Goal: Transaction & Acquisition: Download file/media

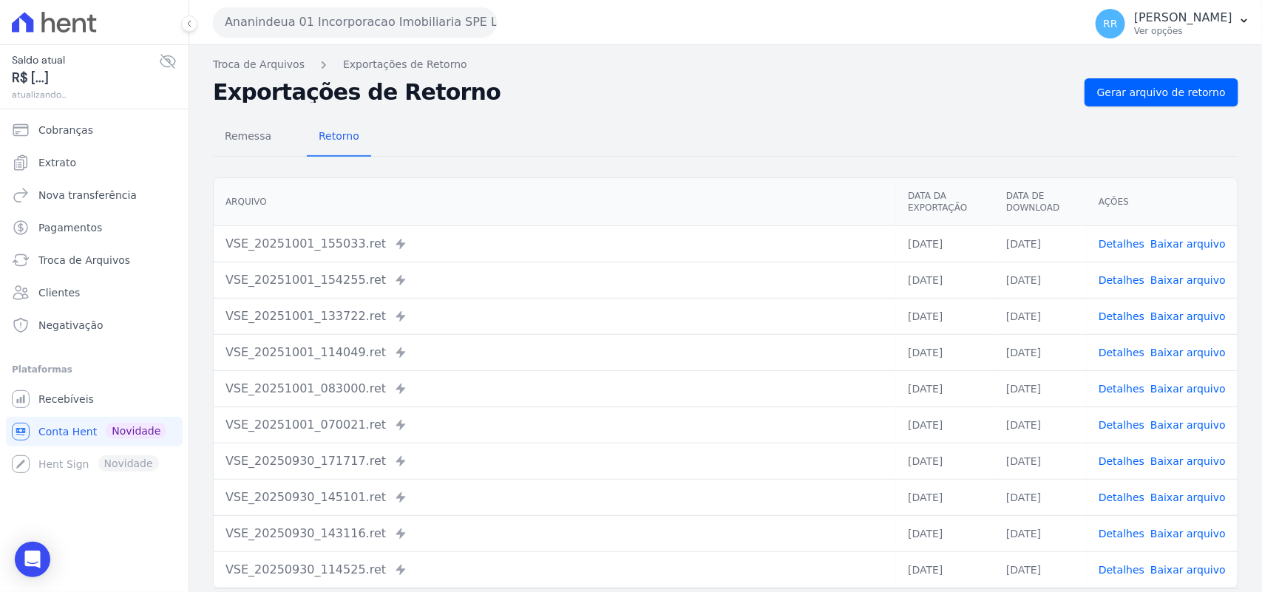
click at [257, 21] on button "Ananindeua 01 Incorporacao Imobiliaria SPE LTDA" at bounding box center [355, 22] width 284 height 30
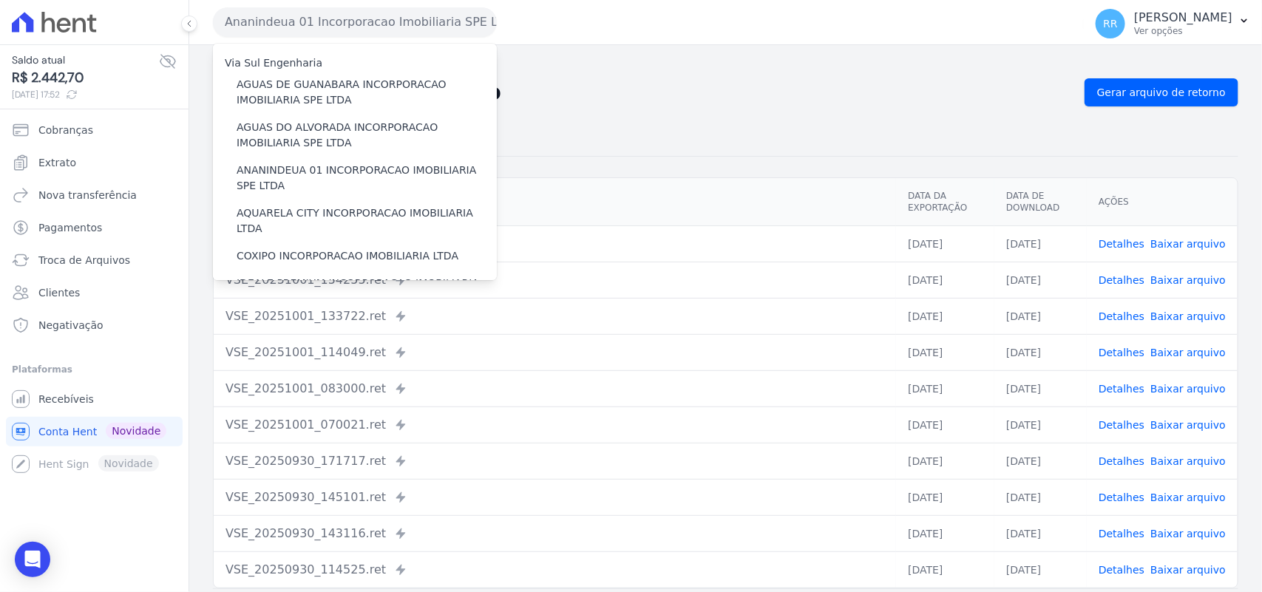
click at [313, 69] on div "Via Sul Engenharia" at bounding box center [355, 63] width 284 height 16
click at [313, 91] on label "AGUAS DE GUANABARA INCORPORACAO IMOBILIARIA SPE LTDA" at bounding box center [367, 92] width 260 height 31
click at [0, 0] on input "AGUAS DE GUANABARA INCORPORACAO IMOBILIARIA SPE LTDA" at bounding box center [0, 0] width 0 height 0
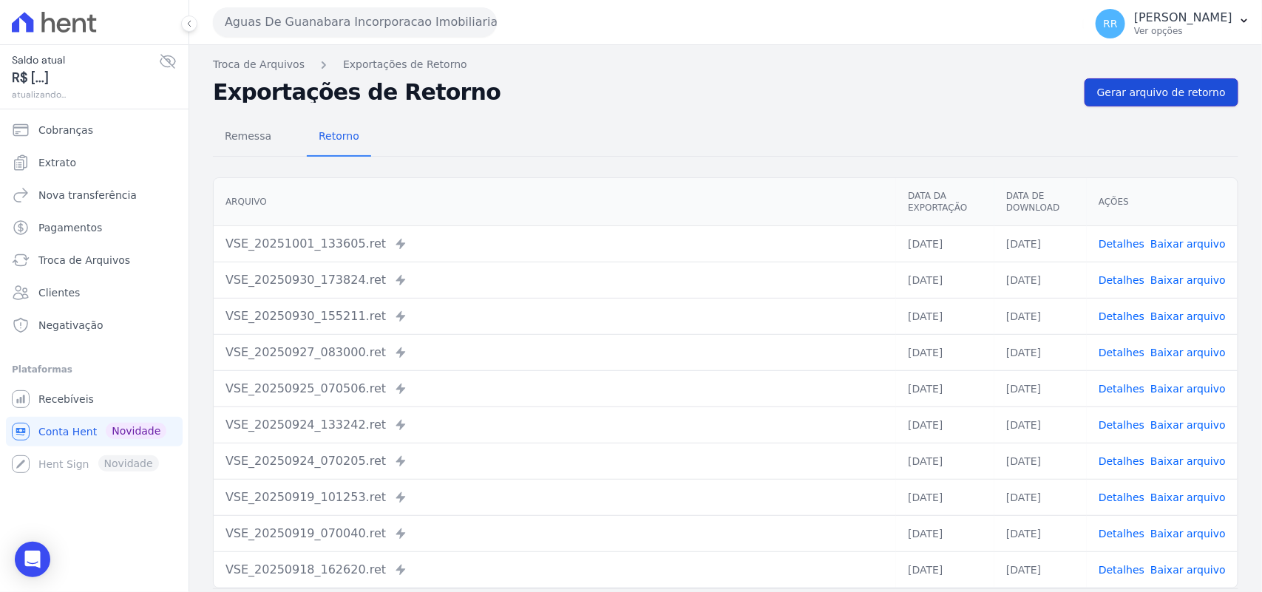
click at [1180, 97] on span "Gerar arquivo de retorno" at bounding box center [1161, 92] width 129 height 15
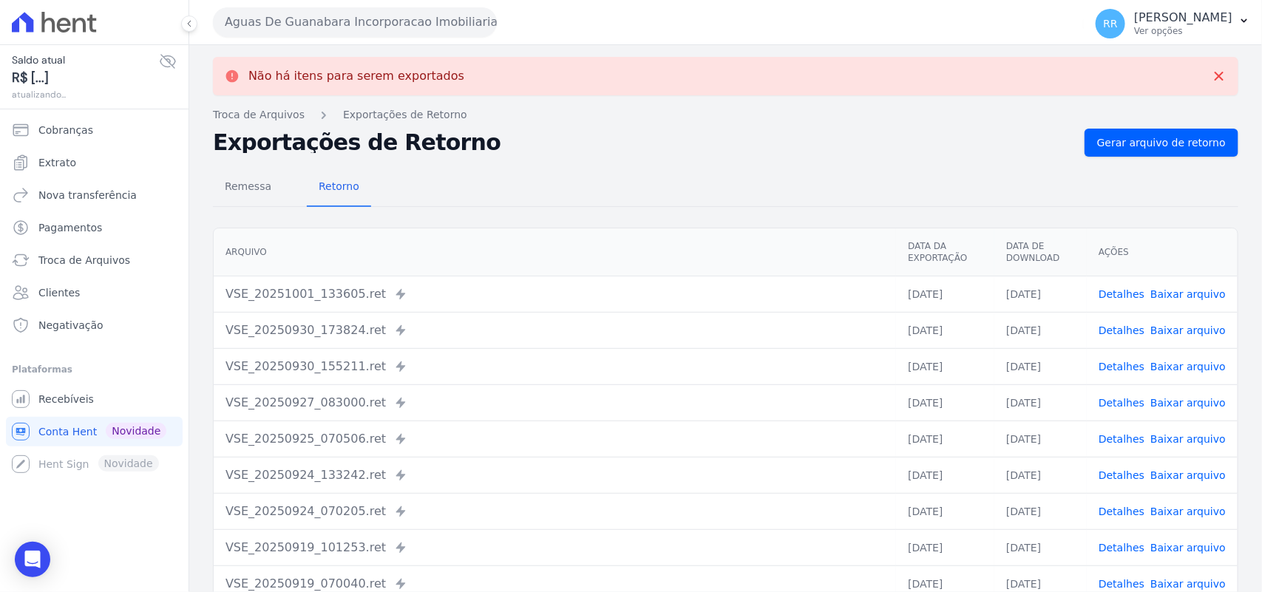
click at [392, 24] on button "Aguas De Guanabara Incorporacao Imobiliaria SPE LTDA" at bounding box center [355, 22] width 284 height 30
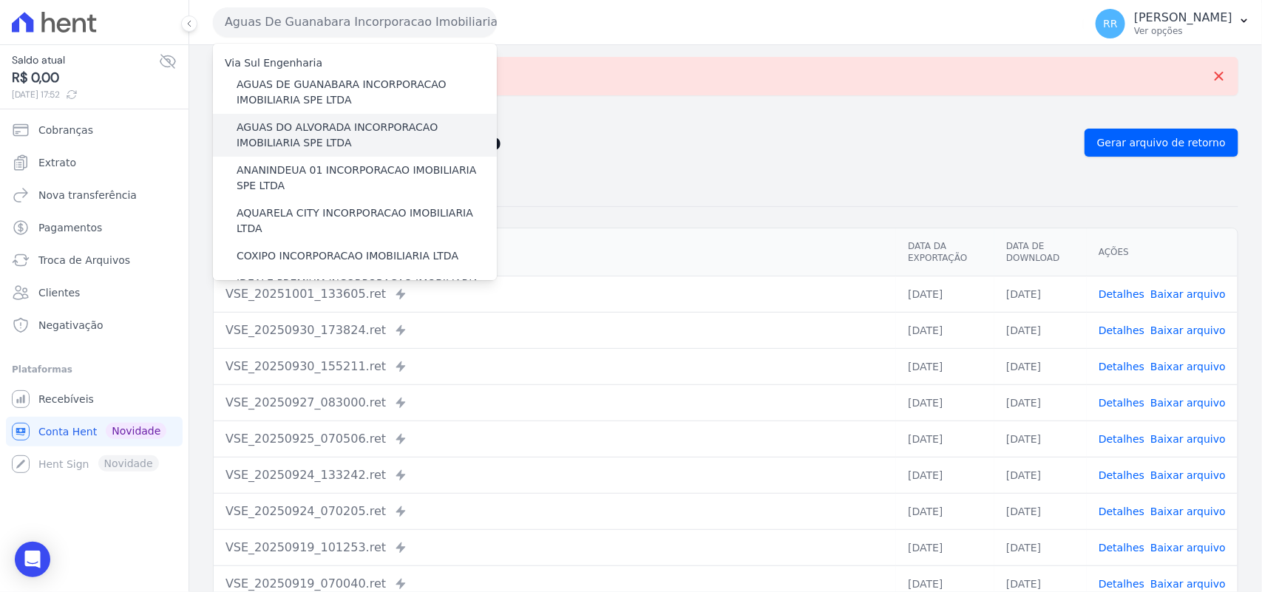
click at [323, 141] on label "AGUAS DO ALVORADA INCORPORACAO IMOBILIARIA SPE LTDA" at bounding box center [367, 135] width 260 height 31
click at [0, 0] on input "AGUAS DO ALVORADA INCORPORACAO IMOBILIARIA SPE LTDA" at bounding box center [0, 0] width 0 height 0
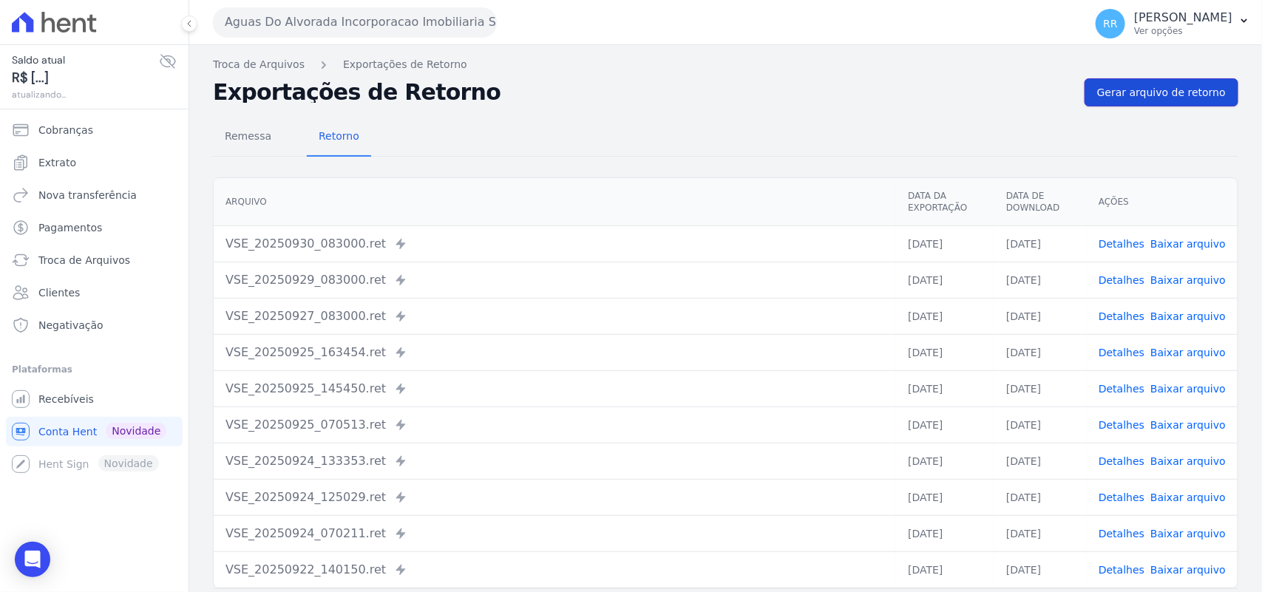
click at [1143, 96] on span "Gerar arquivo de retorno" at bounding box center [1161, 92] width 129 height 15
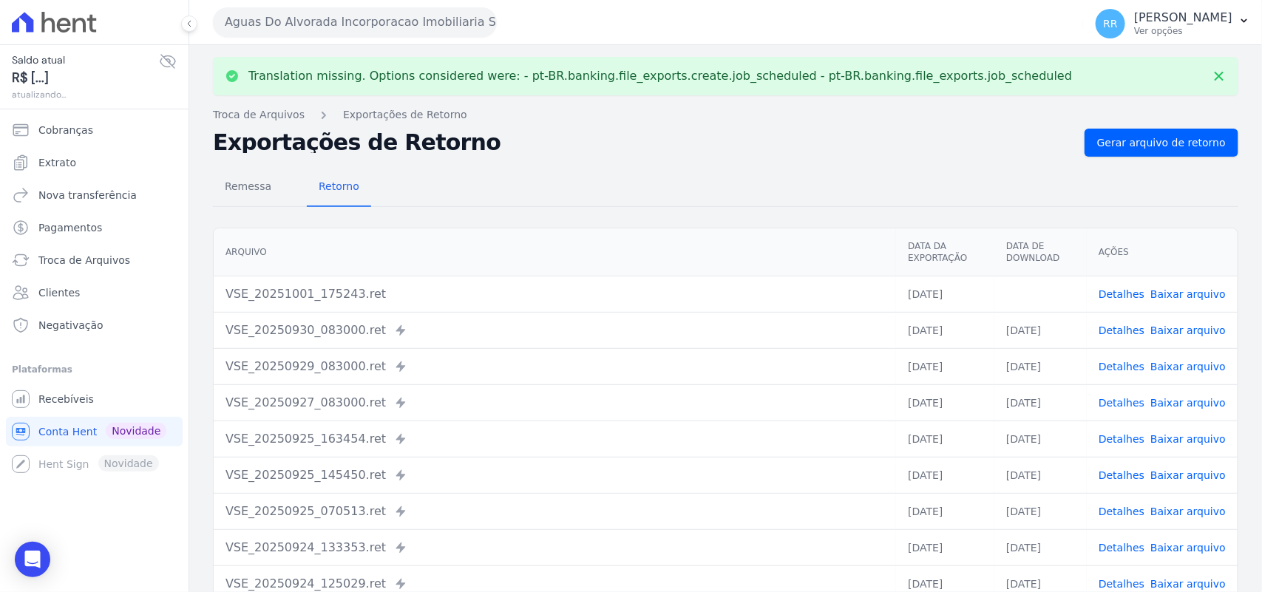
click at [1173, 290] on link "Baixar arquivo" at bounding box center [1188, 294] width 75 height 12
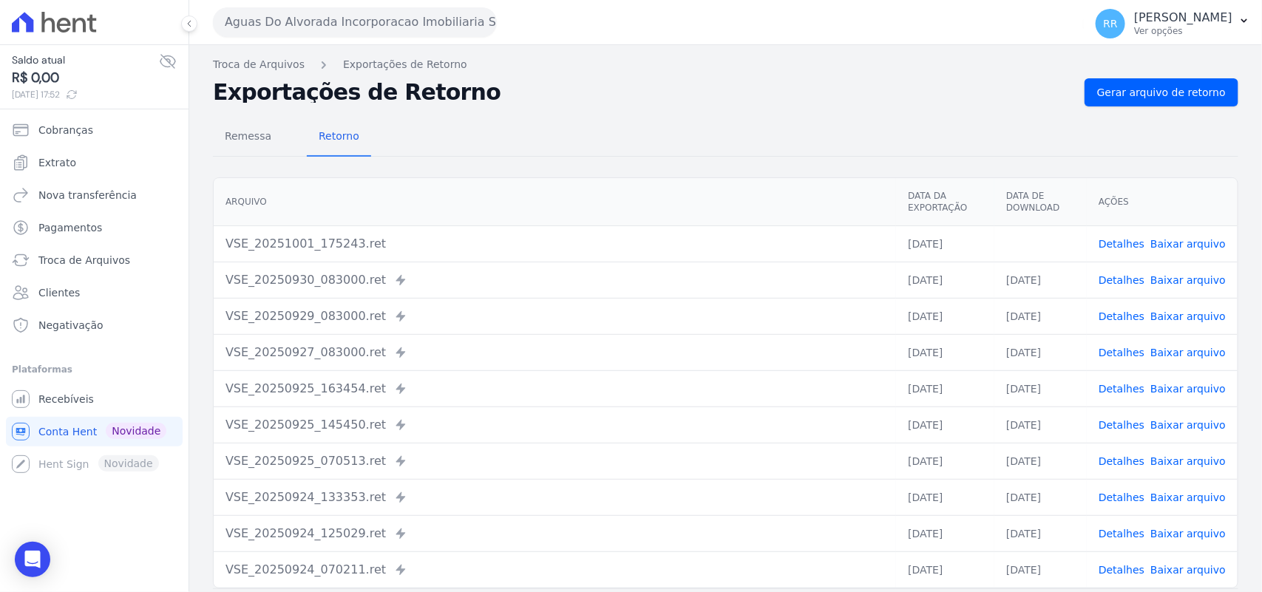
drag, startPoint x: 582, startPoint y: 108, endPoint x: 382, endPoint y: 64, distance: 205.1
click at [581, 108] on div "Remessa Retorno [GEOGRAPHIC_DATA] Data da Exportação Data de Download Ações VSE…" at bounding box center [726, 373] width 1026 height 535
click at [377, 27] on button "Aguas Do Alvorada Incorporacao Imobiliaria SPE LTDA" at bounding box center [355, 22] width 284 height 30
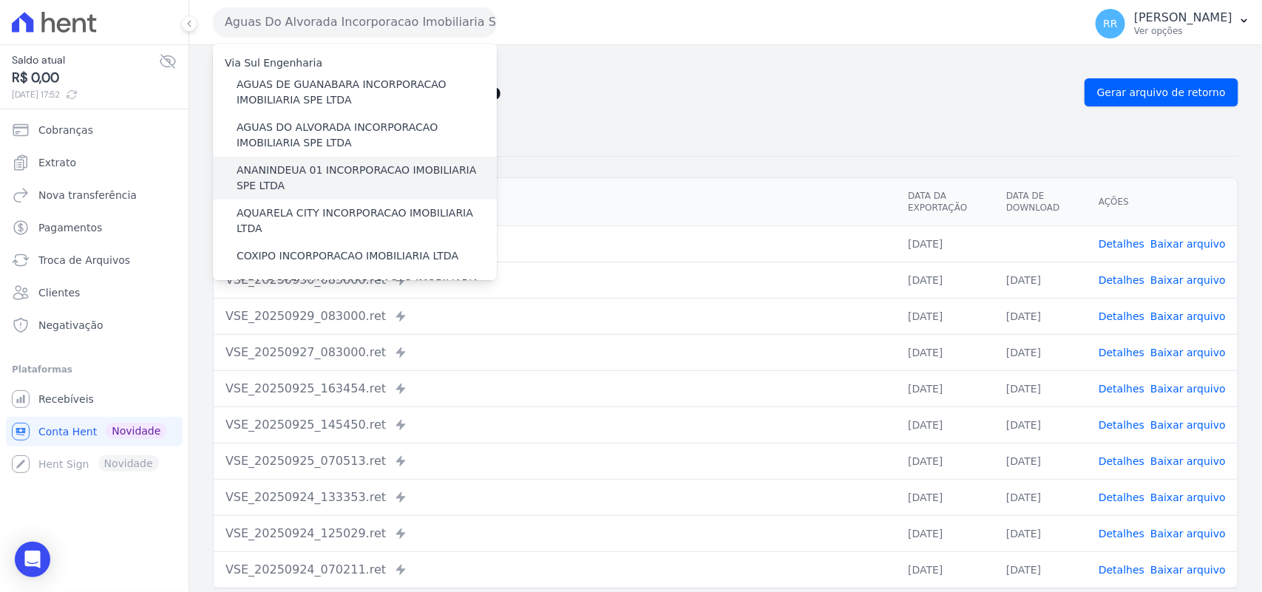
click at [274, 172] on label "ANANINDEUA 01 INCORPORACAO IMOBILIARIA SPE LTDA" at bounding box center [367, 178] width 260 height 31
click at [0, 0] on input "ANANINDEUA 01 INCORPORACAO IMOBILIARIA SPE LTDA" at bounding box center [0, 0] width 0 height 0
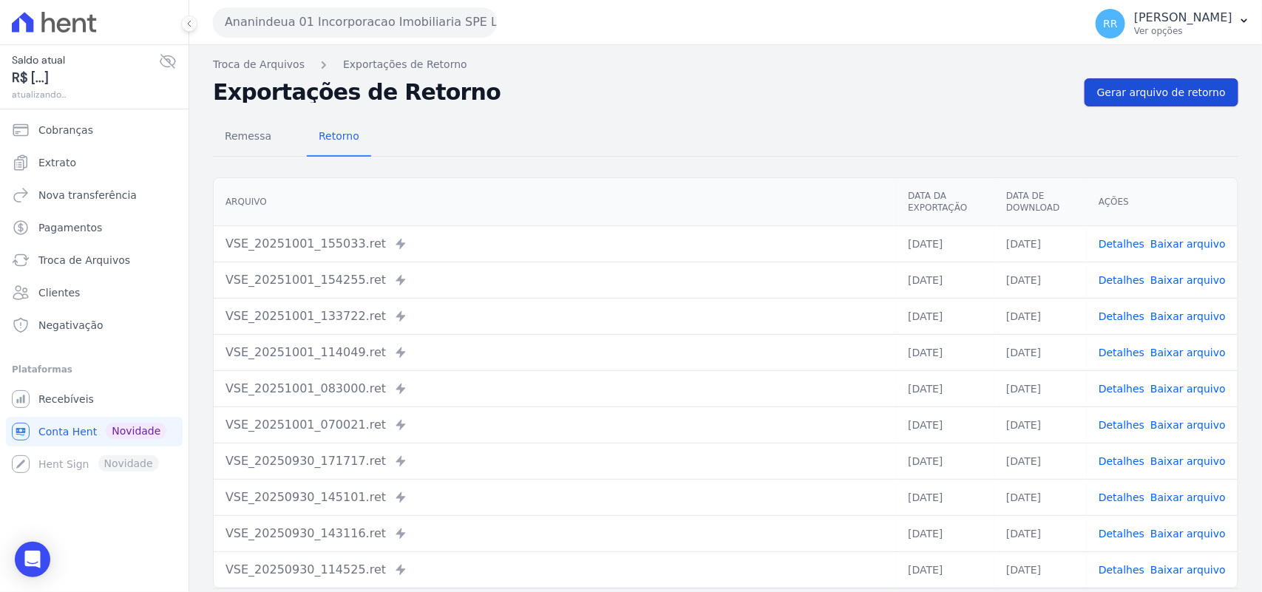
click at [1163, 90] on span "Gerar arquivo de retorno" at bounding box center [1161, 92] width 129 height 15
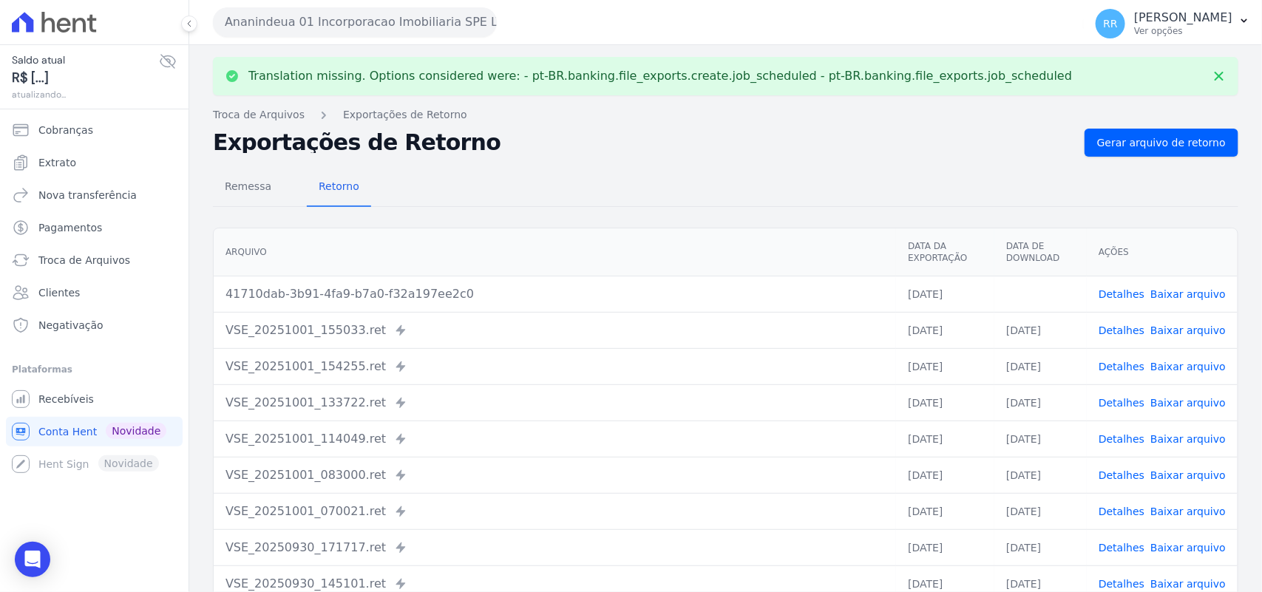
click at [1168, 290] on link "Baixar arquivo" at bounding box center [1188, 294] width 75 height 12
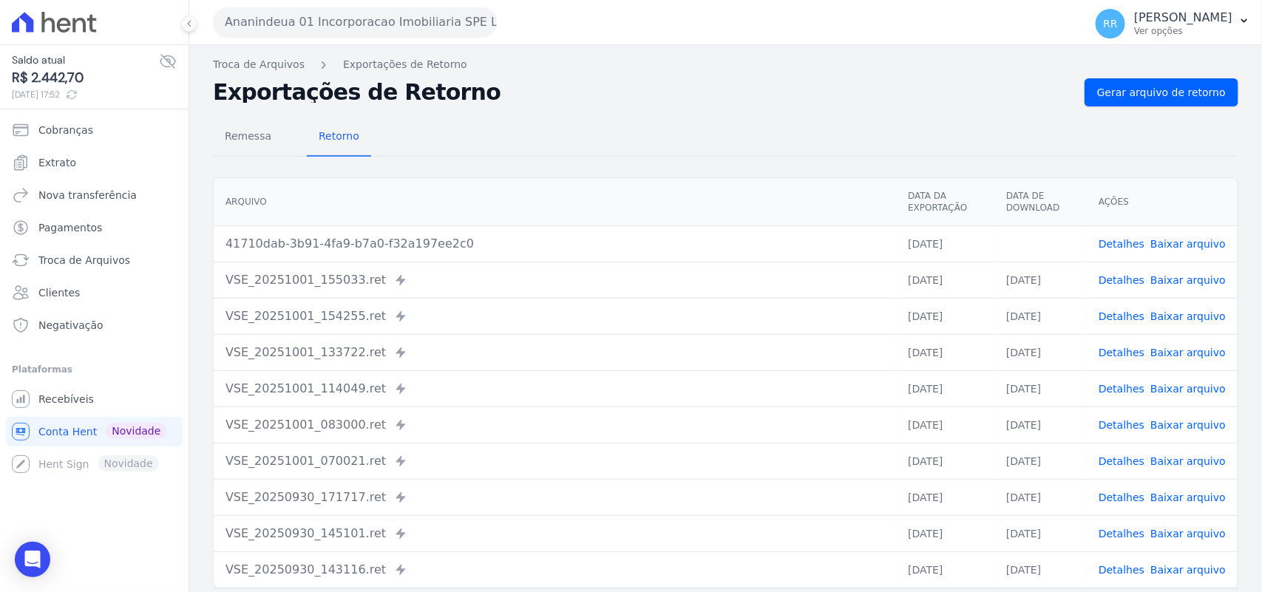
click at [625, 134] on div "Remessa Retorno" at bounding box center [726, 137] width 1026 height 38
click at [322, 19] on button "Ananindeua 01 Incorporacao Imobiliaria SPE LTDA" at bounding box center [355, 22] width 284 height 30
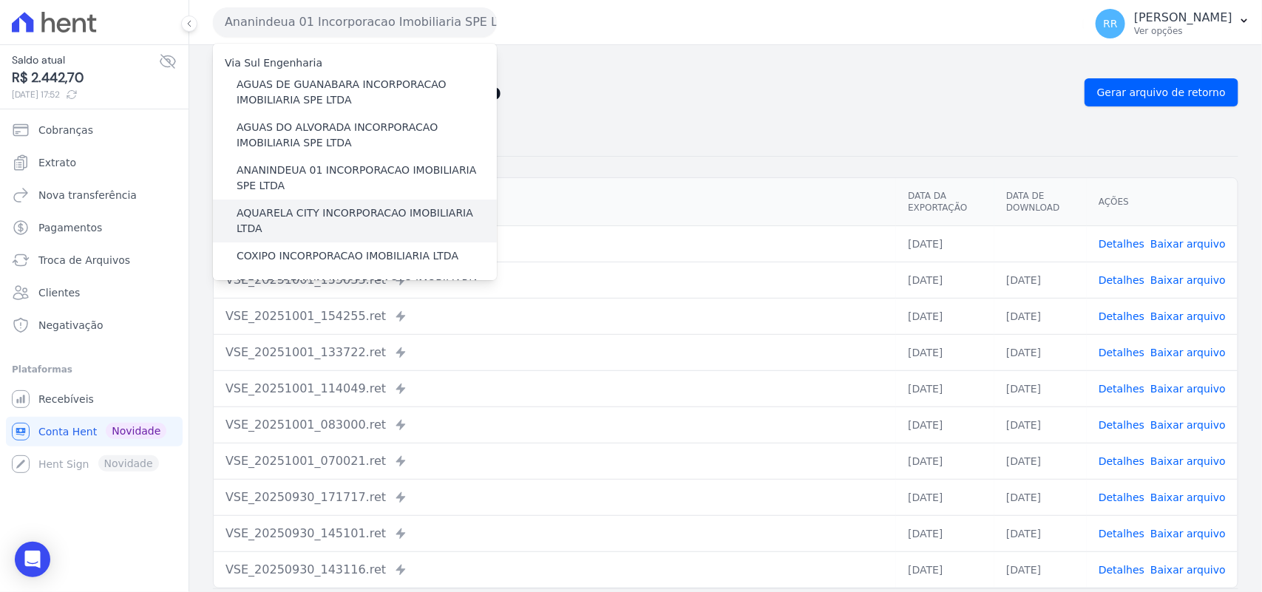
click at [300, 220] on label "AQUARELA CITY INCORPORACAO IMOBILIARIA LTDA" at bounding box center [367, 221] width 260 height 31
click at [0, 0] on input "AQUARELA CITY INCORPORACAO IMOBILIARIA LTDA" at bounding box center [0, 0] width 0 height 0
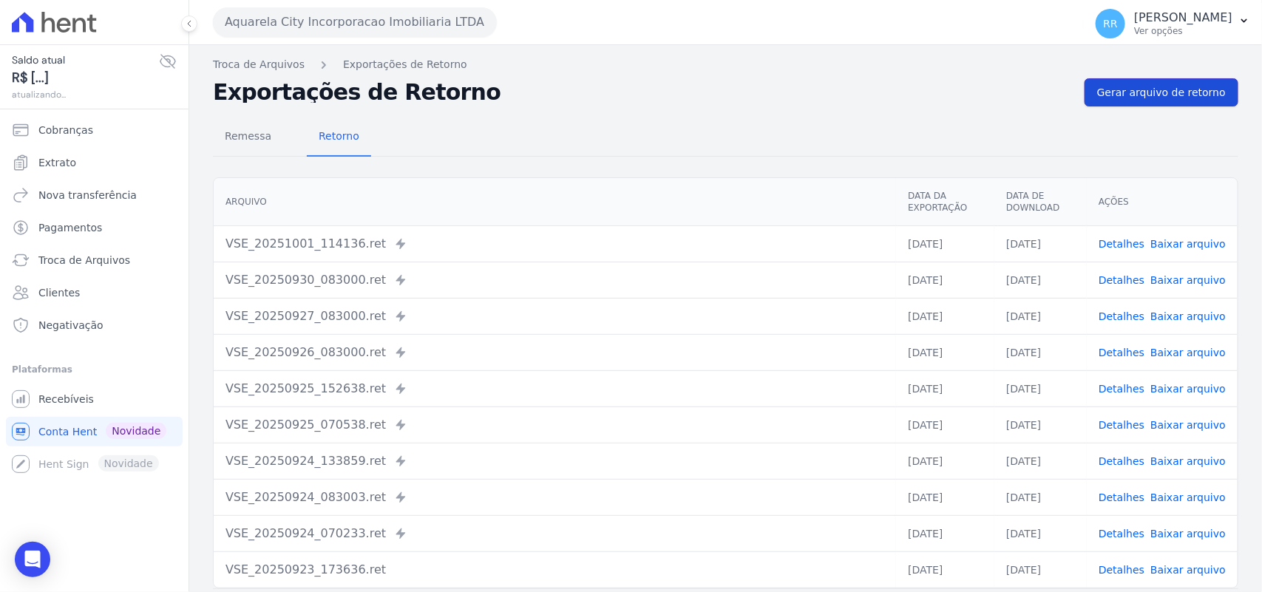
click at [1177, 92] on span "Gerar arquivo de retorno" at bounding box center [1161, 92] width 129 height 15
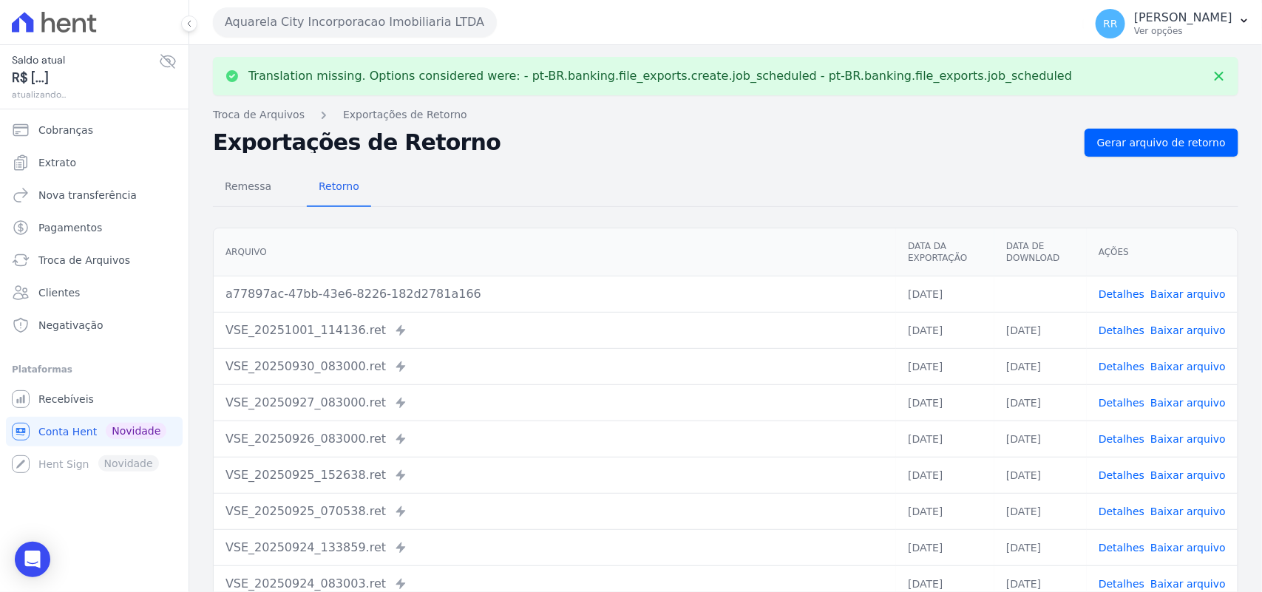
click at [1188, 293] on link "Baixar arquivo" at bounding box center [1188, 294] width 75 height 12
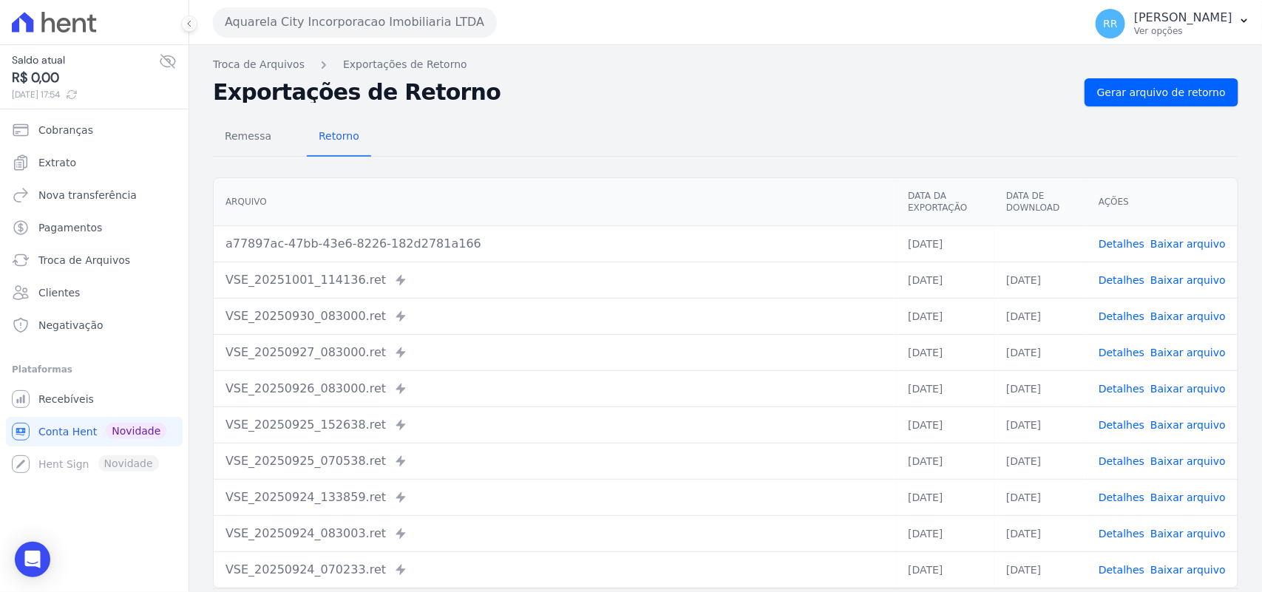
click at [621, 146] on div "Remessa Retorno" at bounding box center [726, 137] width 1026 height 38
click at [315, 27] on button "Aquarela City Incorporacao Imobiliaria LTDA" at bounding box center [355, 22] width 284 height 30
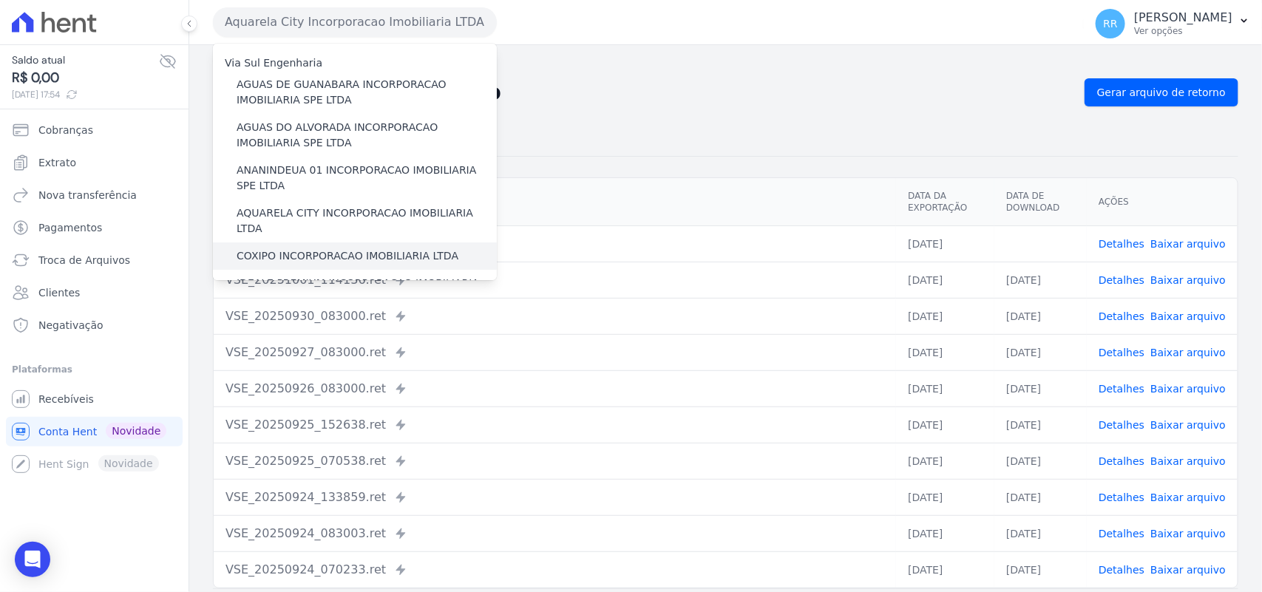
click at [290, 248] on label "COXIPO INCORPORACAO IMOBILIARIA LTDA" at bounding box center [348, 256] width 222 height 16
click at [0, 0] on input "COXIPO INCORPORACAO IMOBILIARIA LTDA" at bounding box center [0, 0] width 0 height 0
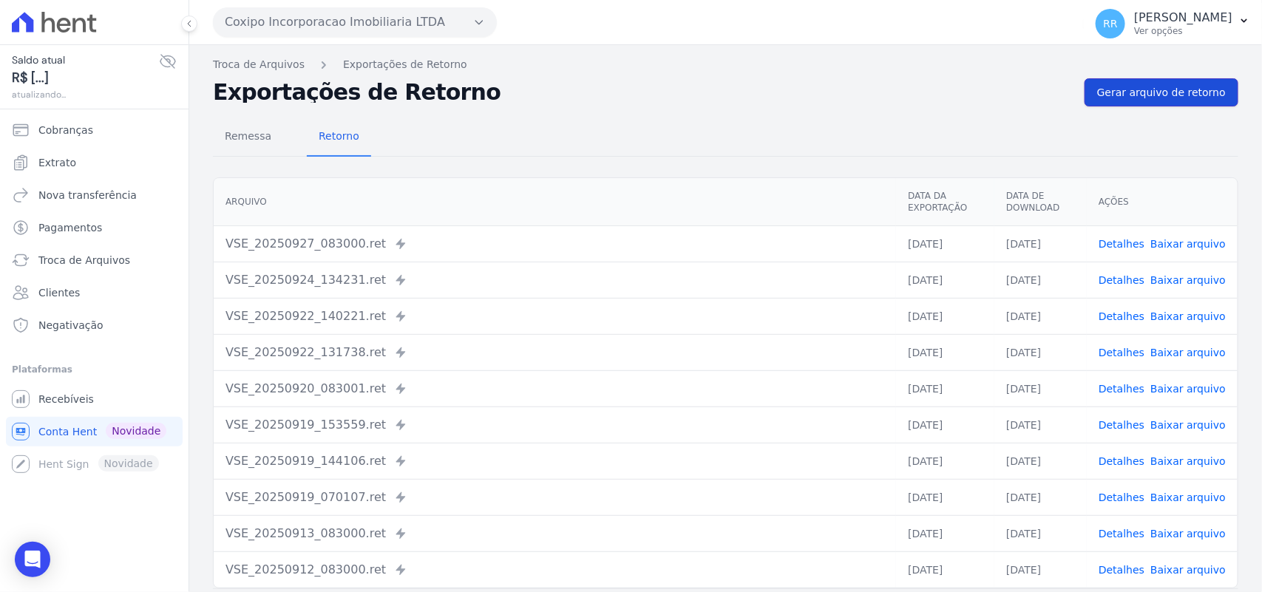
click at [1159, 81] on link "Gerar arquivo de retorno" at bounding box center [1162, 92] width 154 height 28
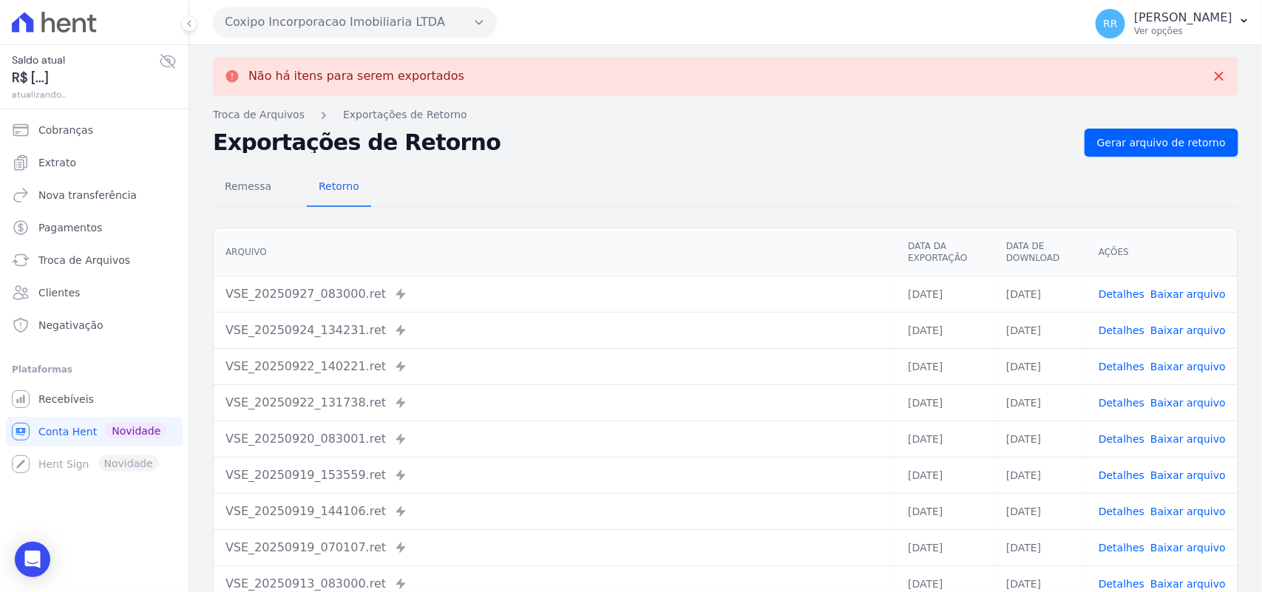
click at [319, 28] on button "Coxipo Incorporacao Imobiliaria LTDA" at bounding box center [355, 22] width 284 height 30
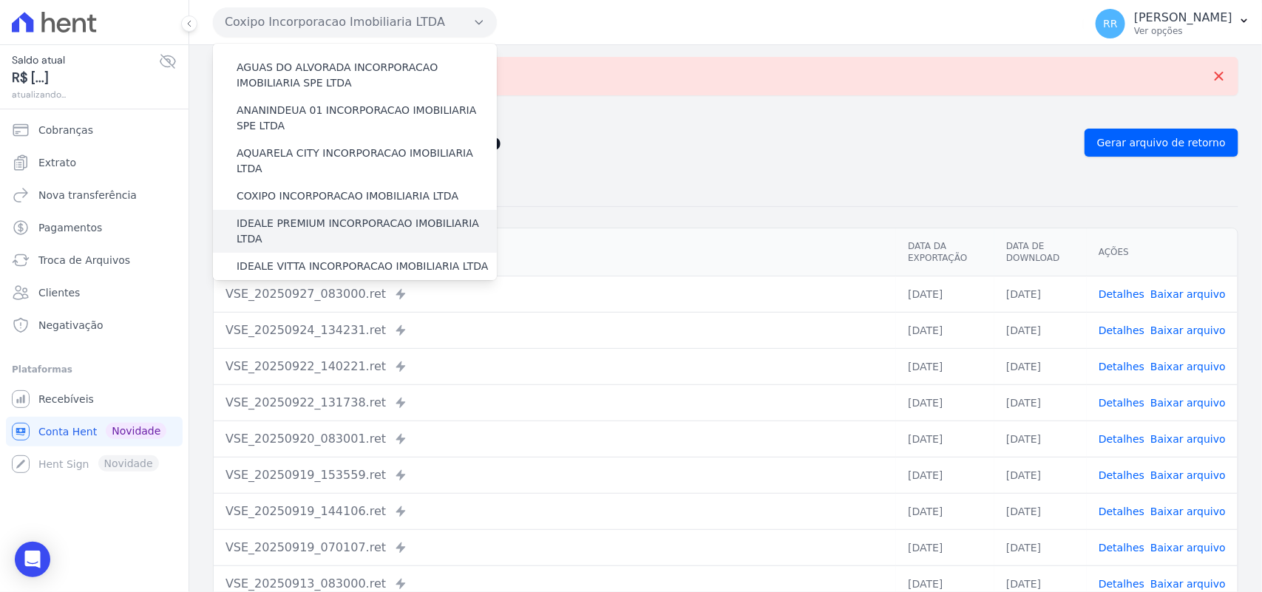
scroll to position [61, 0]
click at [294, 214] on label "IDEALE PREMIUM INCORPORACAO IMOBILIARIA LTDA" at bounding box center [367, 229] width 260 height 31
click at [0, 0] on input "IDEALE PREMIUM INCORPORACAO IMOBILIARIA LTDA" at bounding box center [0, 0] width 0 height 0
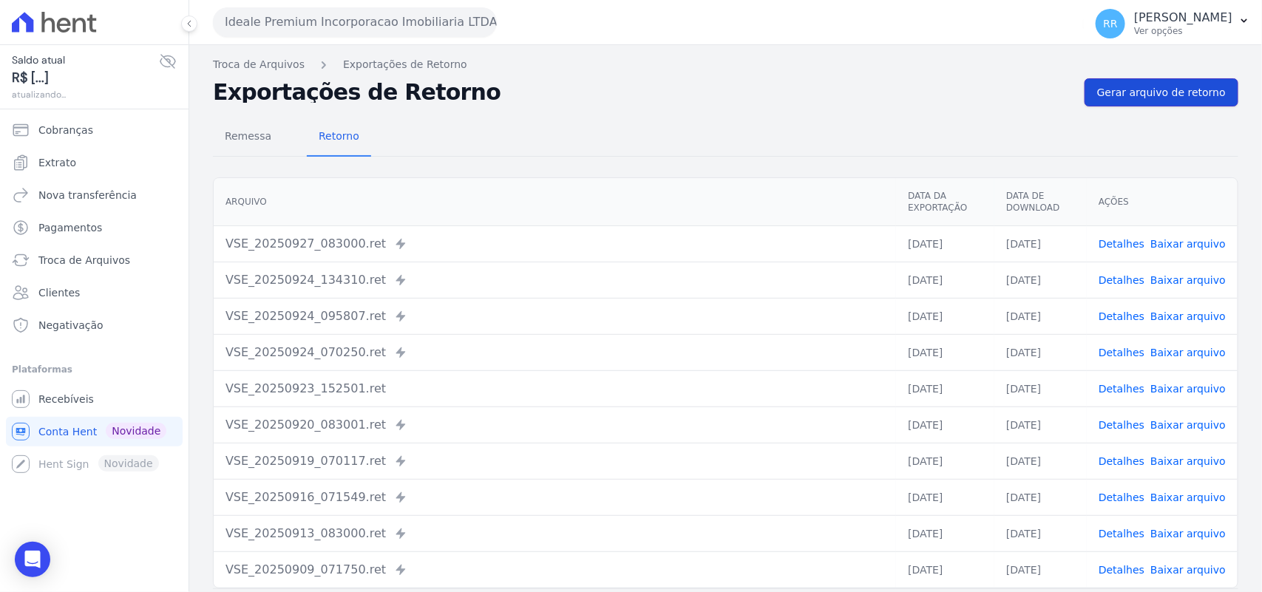
click at [1161, 101] on link "Gerar arquivo de retorno" at bounding box center [1162, 92] width 154 height 28
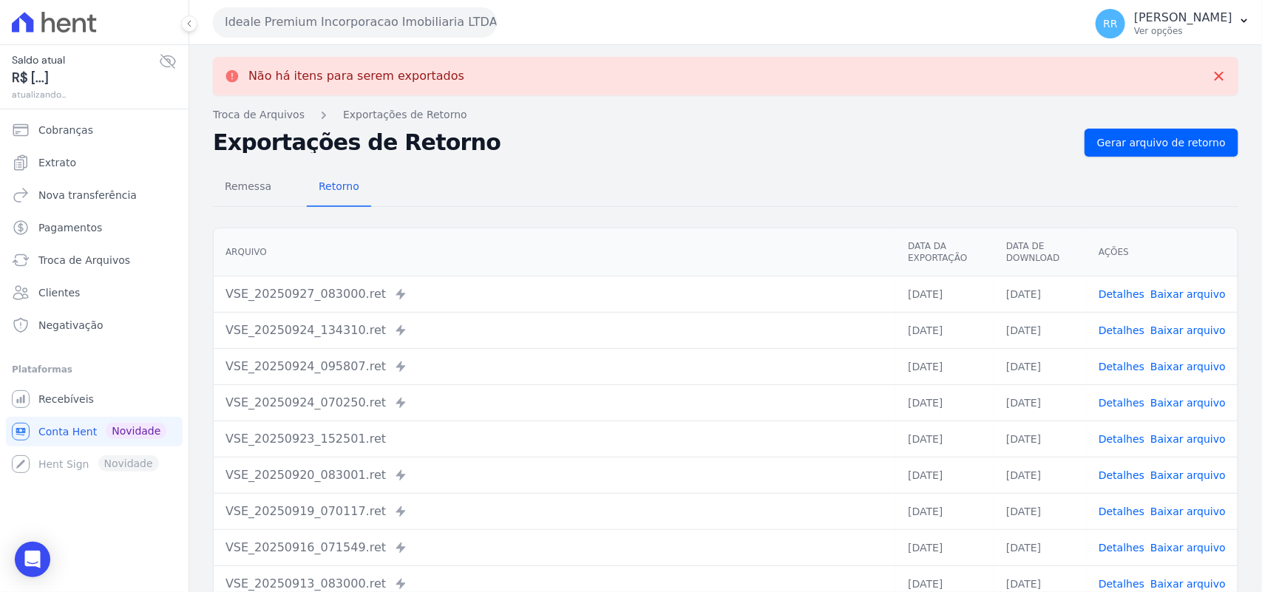
click at [362, 21] on button "Ideale Premium Incorporacao Imobiliaria LTDA" at bounding box center [355, 22] width 284 height 30
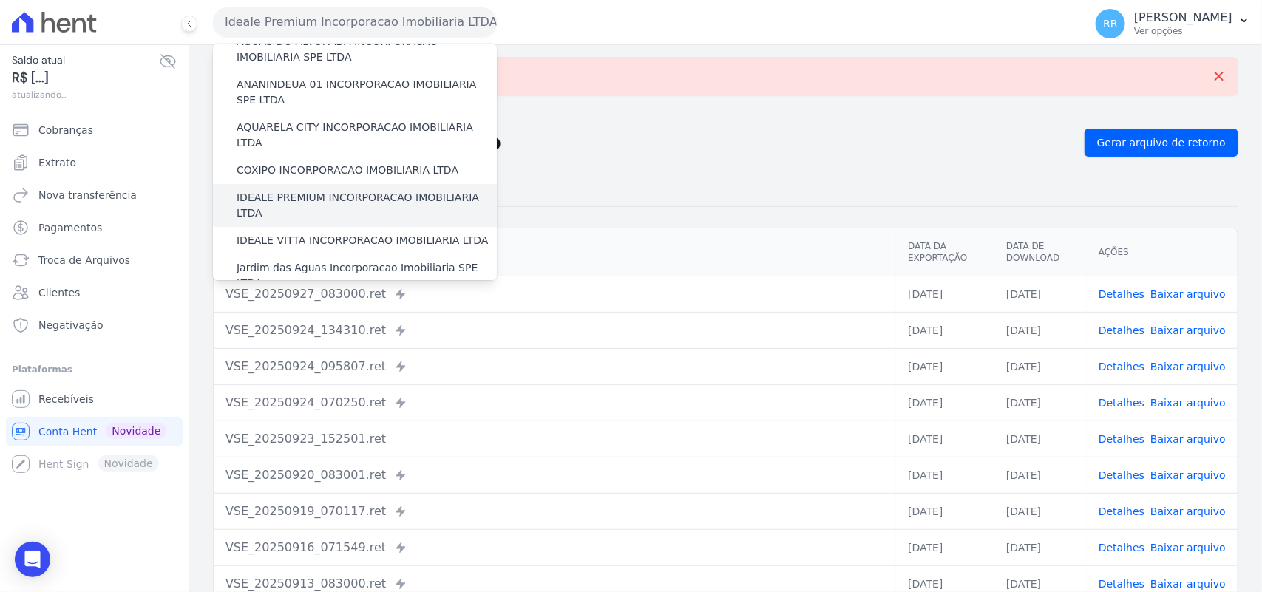
scroll to position [92, 0]
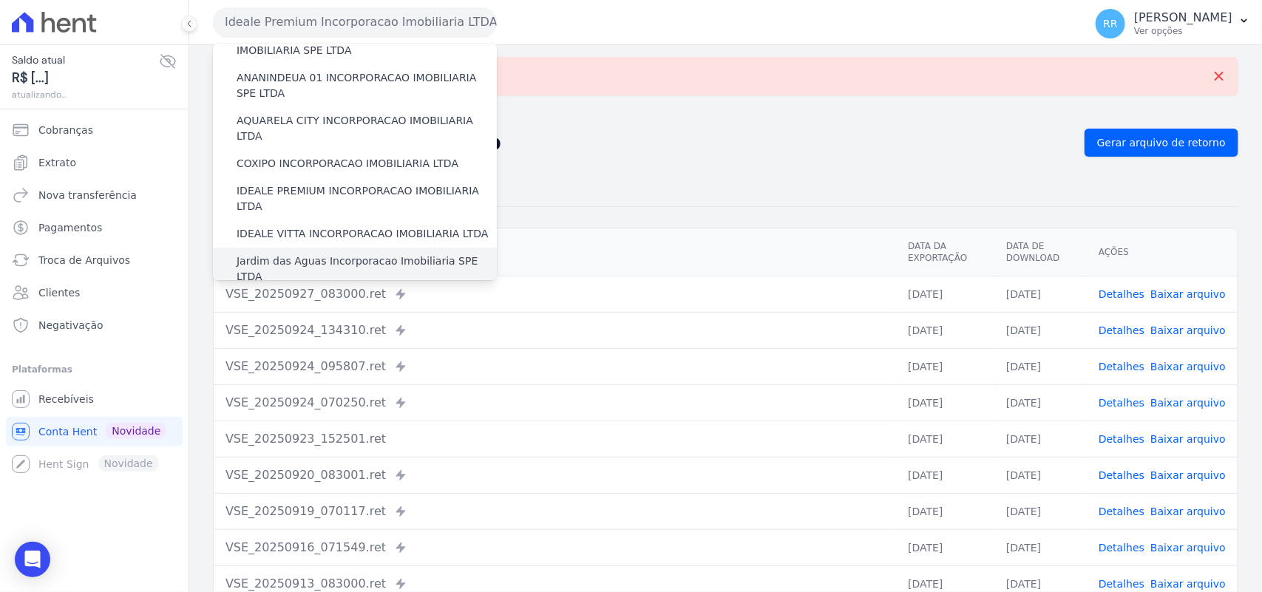
click at [300, 254] on label "Jardim das Aguas Incorporacao Imobiliaria SPE LTDA" at bounding box center [367, 269] width 260 height 31
click at [0, 0] on input "Jardim das Aguas Incorporacao Imobiliaria SPE LTDA" at bounding box center [0, 0] width 0 height 0
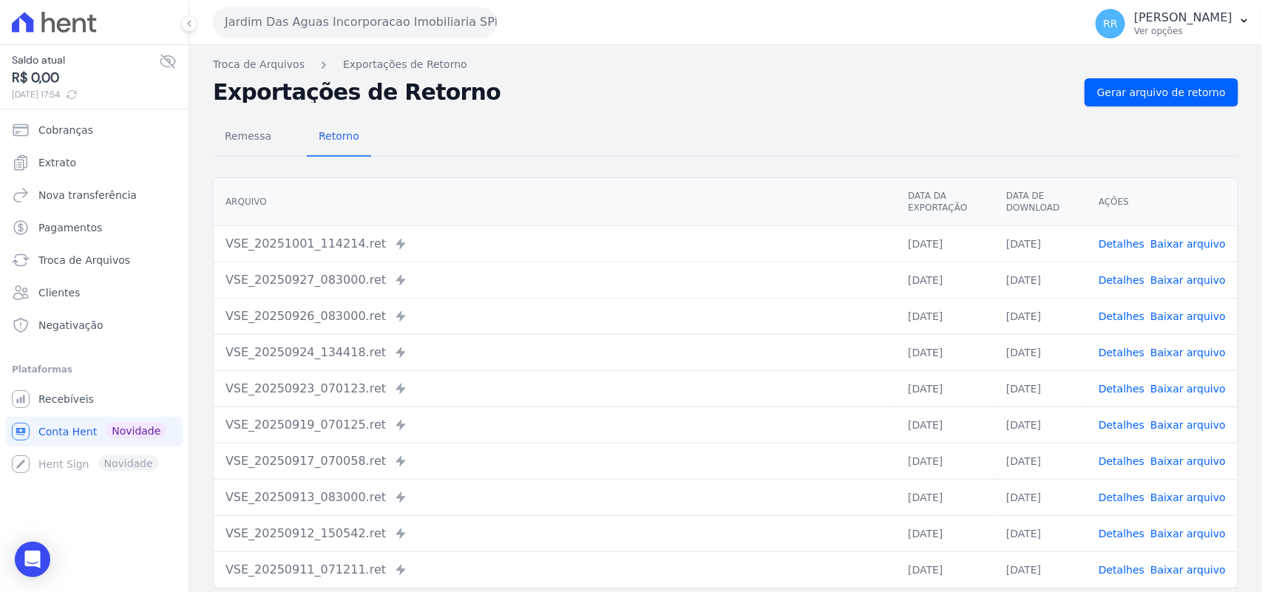
click at [1166, 115] on div "Remessa Retorno [GEOGRAPHIC_DATA] Data da Exportação Data de Download Ações VSE…" at bounding box center [726, 373] width 1026 height 535
click at [1167, 100] on span "Gerar arquivo de retorno" at bounding box center [1161, 92] width 129 height 15
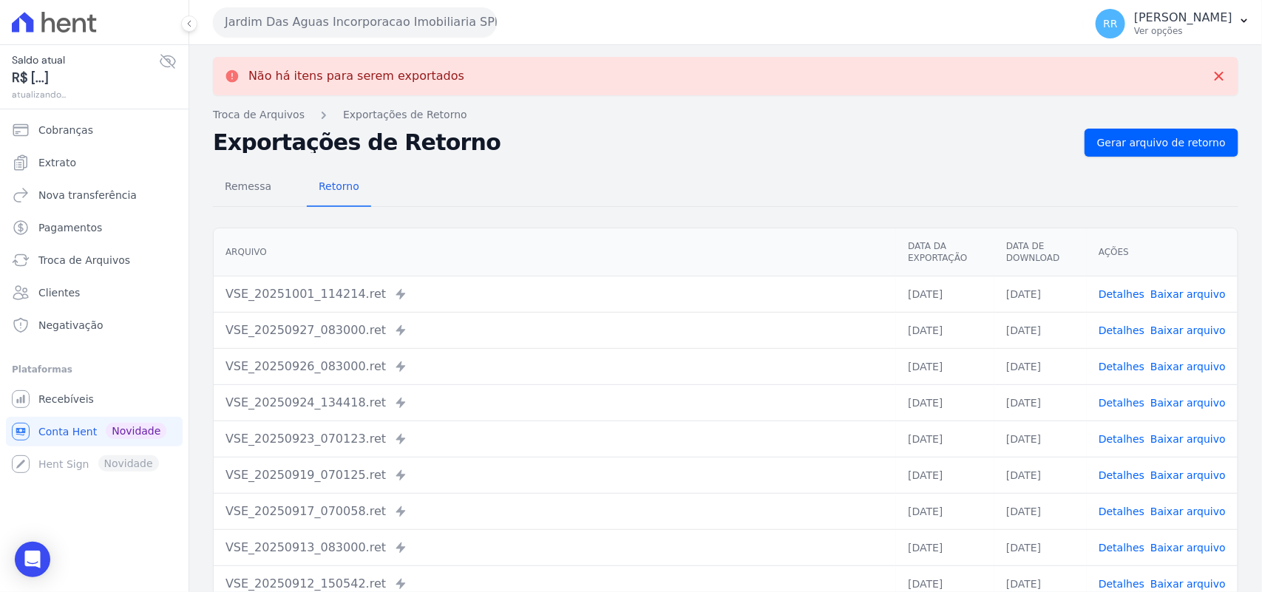
click at [272, 13] on button "Jardim Das Aguas Incorporacao Imobiliaria SPE LTDA" at bounding box center [355, 22] width 284 height 30
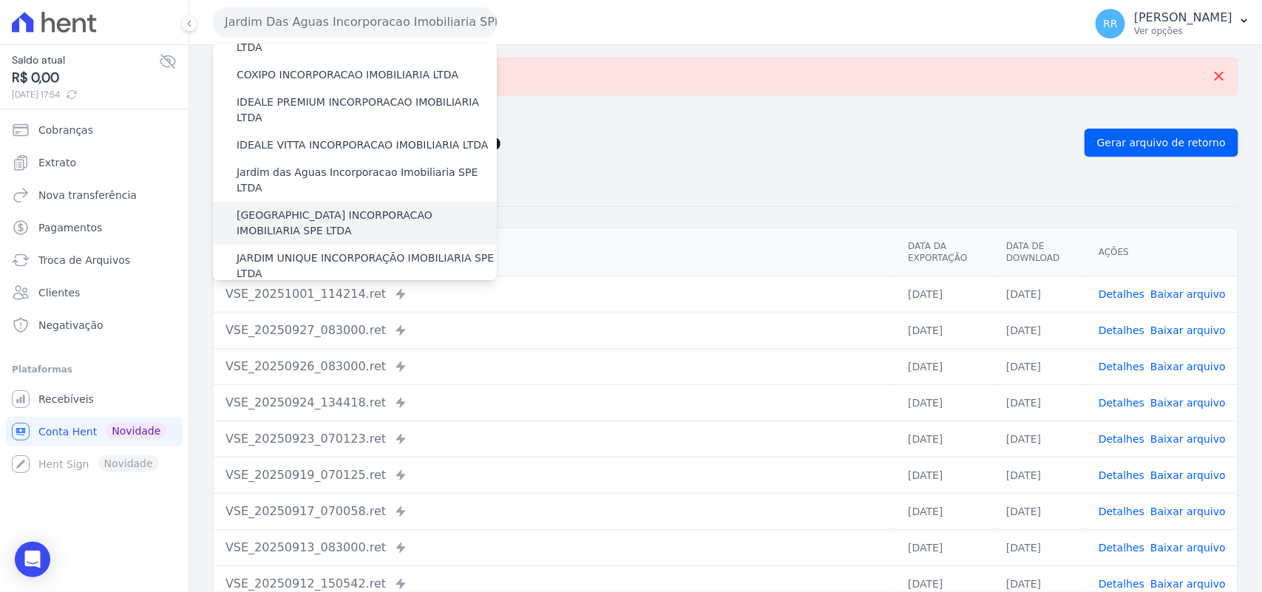
scroll to position [185, 0]
click at [289, 204] on label "[GEOGRAPHIC_DATA] INCORPORACAO IMOBILIARIA SPE LTDA" at bounding box center [367, 219] width 260 height 31
click at [0, 0] on input "[GEOGRAPHIC_DATA] INCORPORACAO IMOBILIARIA SPE LTDA" at bounding box center [0, 0] width 0 height 0
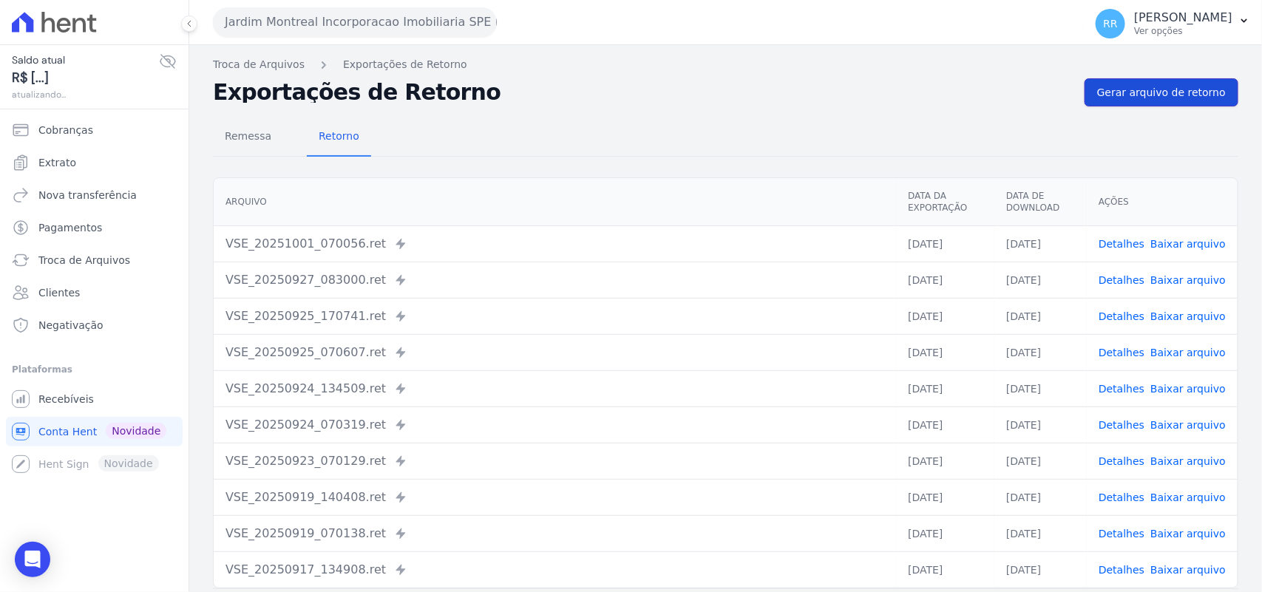
click at [1166, 98] on span "Gerar arquivo de retorno" at bounding box center [1161, 92] width 129 height 15
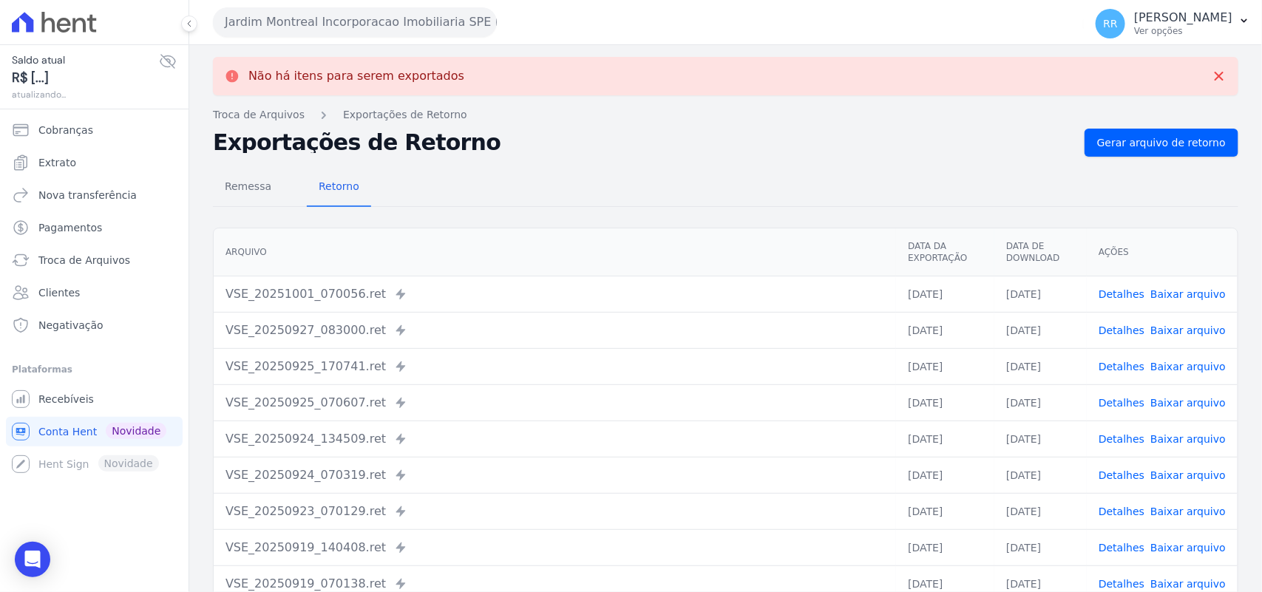
click at [340, 7] on button "Jardim Montreal Incorporacao Imobiliaria SPE LTDA" at bounding box center [355, 22] width 284 height 30
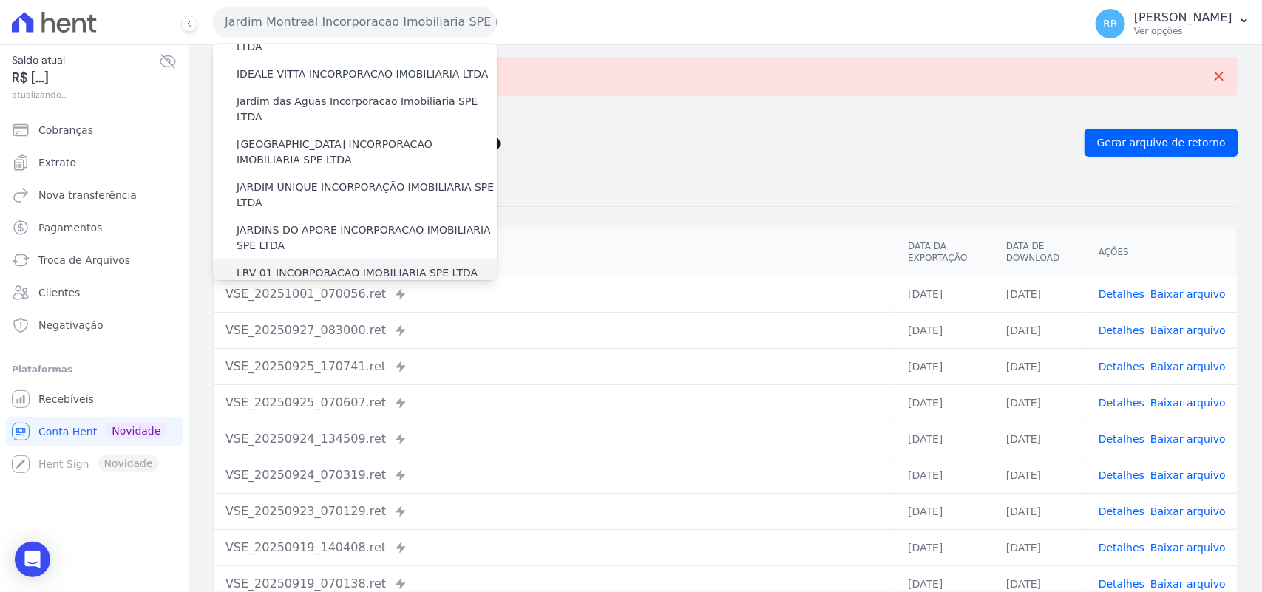
scroll to position [246, 0]
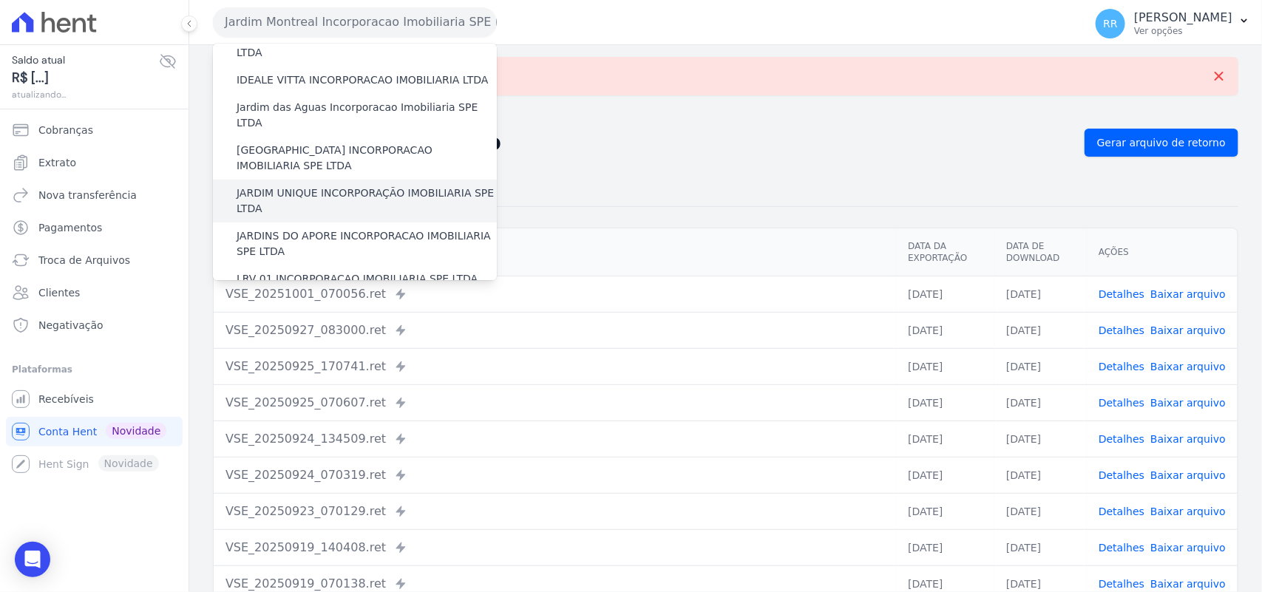
click at [291, 186] on label "JARDIM UNIQUE INCORPORAÇÃO IMOBILIARIA SPE LTDA" at bounding box center [367, 201] width 260 height 31
click at [0, 0] on input "JARDIM UNIQUE INCORPORAÇÃO IMOBILIARIA SPE LTDA" at bounding box center [0, 0] width 0 height 0
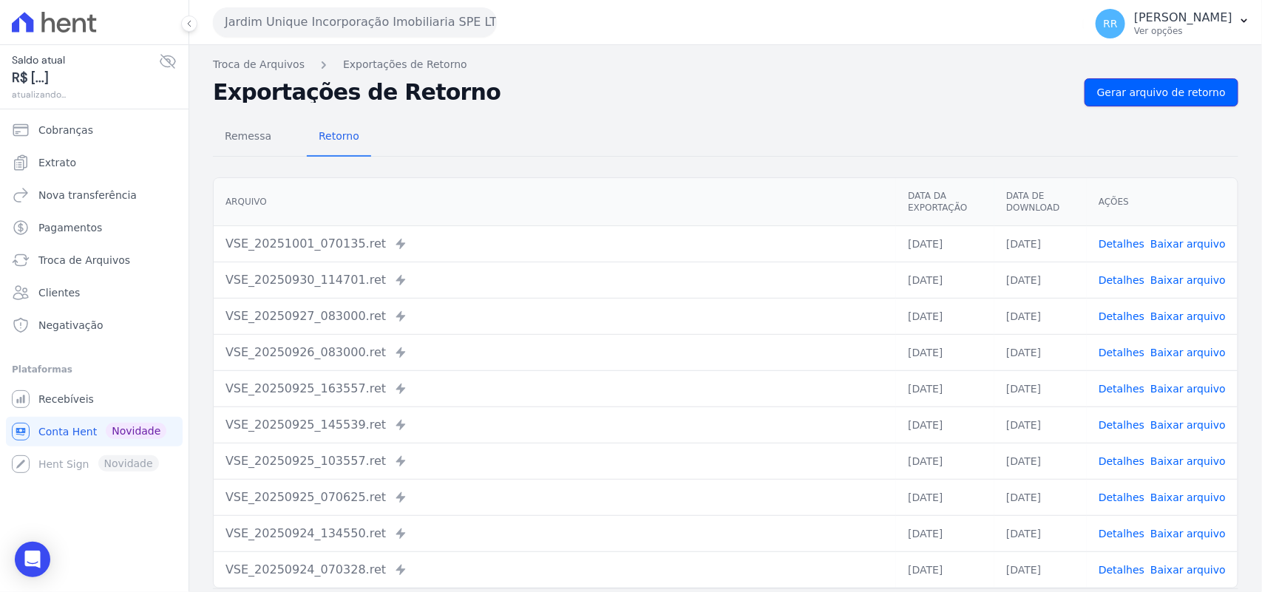
click at [1165, 93] on span "Gerar arquivo de retorno" at bounding box center [1161, 92] width 129 height 15
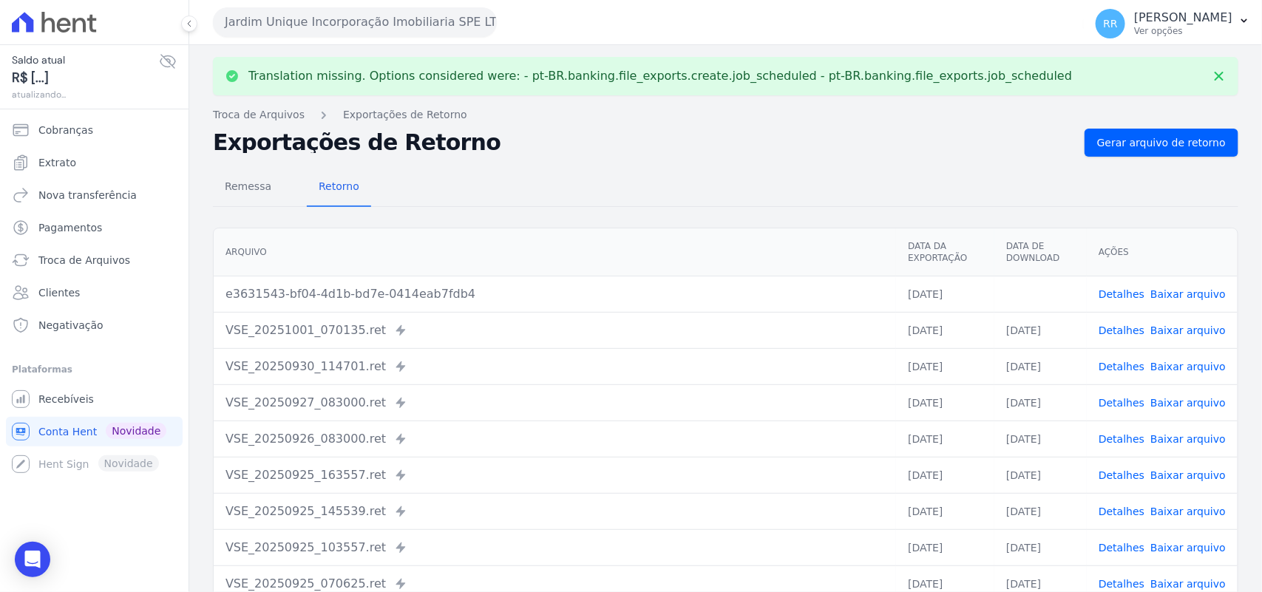
click at [1172, 293] on link "Baixar arquivo" at bounding box center [1188, 294] width 75 height 12
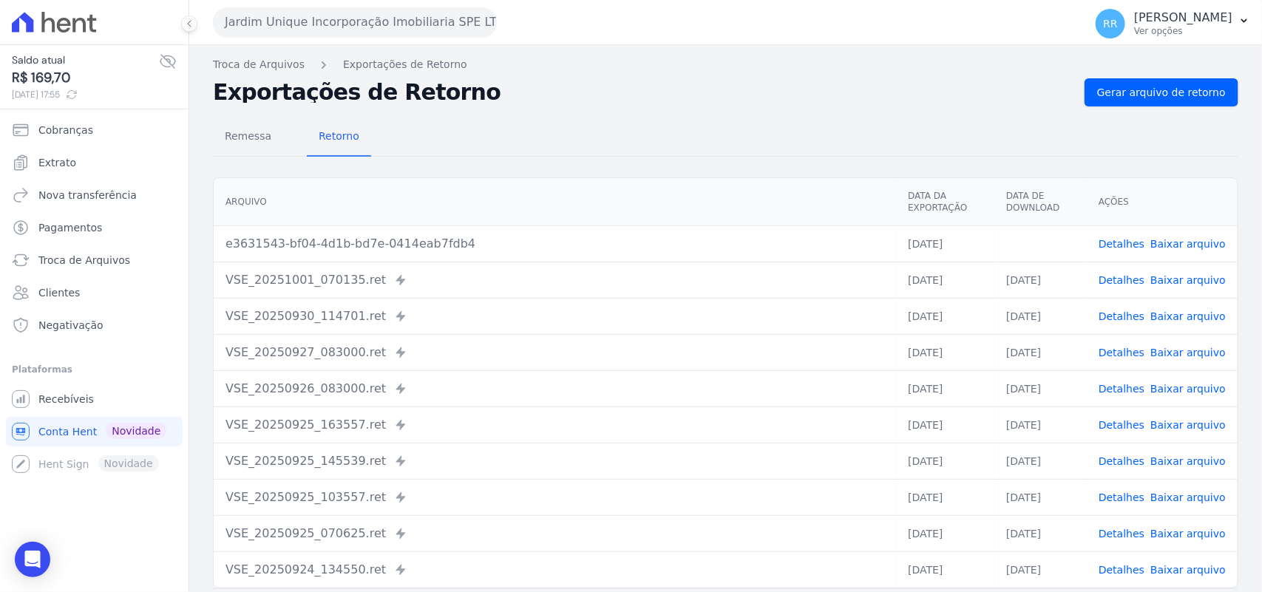
drag, startPoint x: 718, startPoint y: 137, endPoint x: 314, endPoint y: 105, distance: 405.0
click at [718, 137] on div "Remessa Retorno" at bounding box center [726, 137] width 1026 height 38
click at [275, 30] on button "Jardim Unique Incorporação Imobiliaria SPE LTDA" at bounding box center [355, 22] width 284 height 30
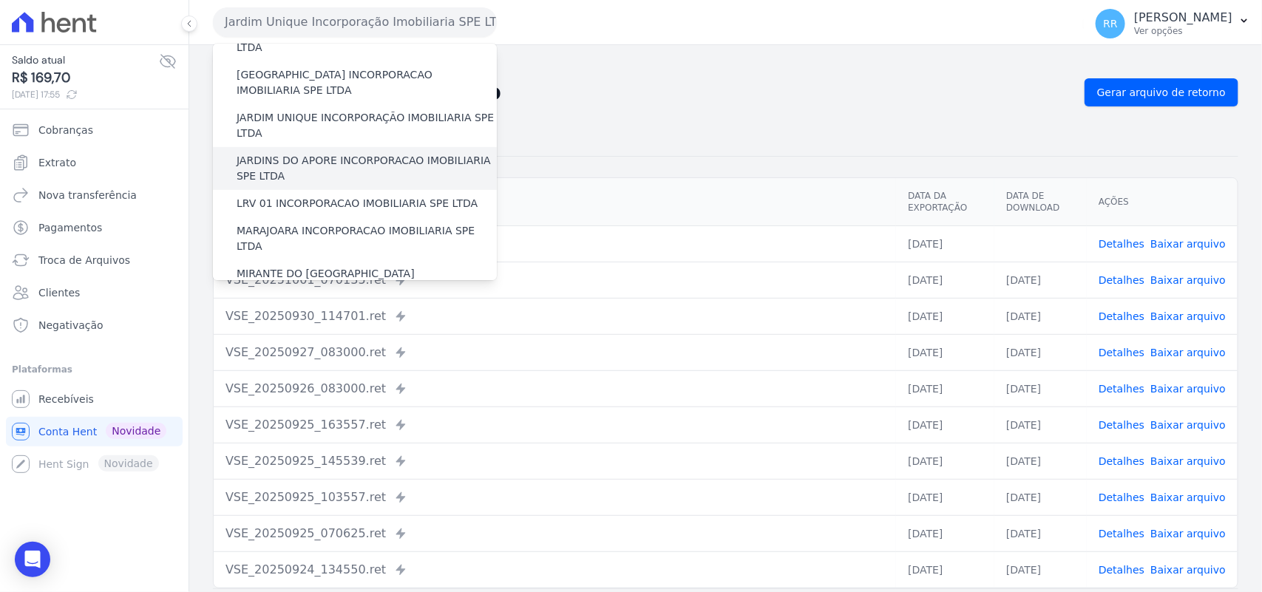
scroll to position [308, 0]
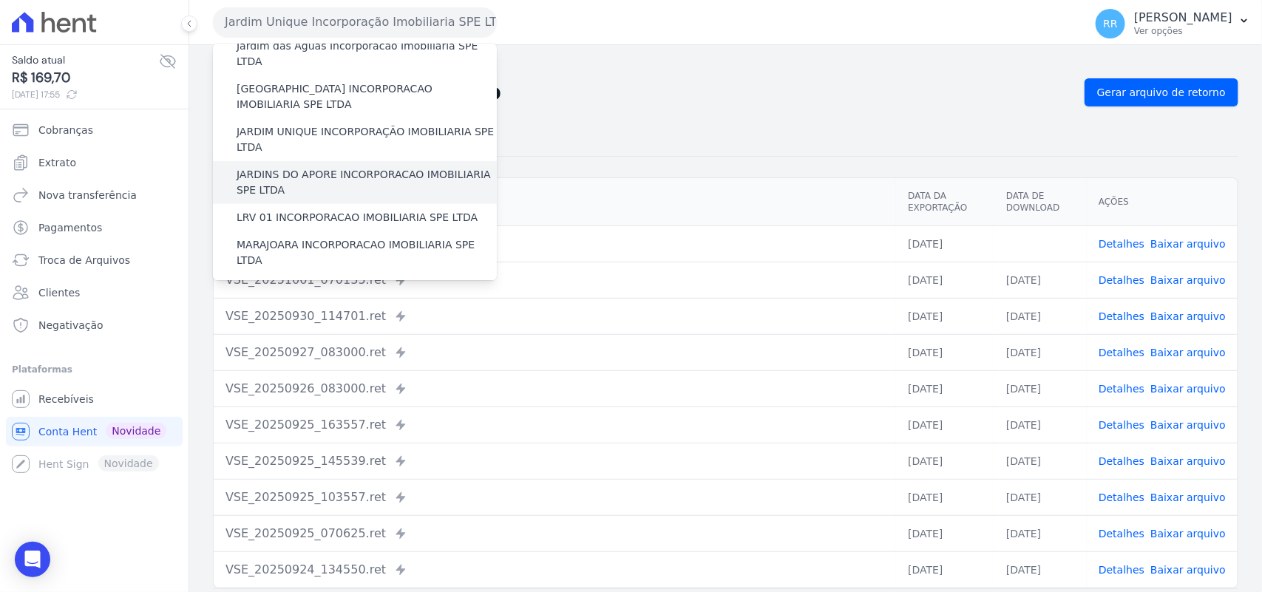
click at [296, 167] on label "JARDINS DO APORE INCORPORACAO IMOBILIARIA SPE LTDA" at bounding box center [367, 182] width 260 height 31
click at [0, 0] on input "JARDINS DO APORE INCORPORACAO IMOBILIARIA SPE LTDA" at bounding box center [0, 0] width 0 height 0
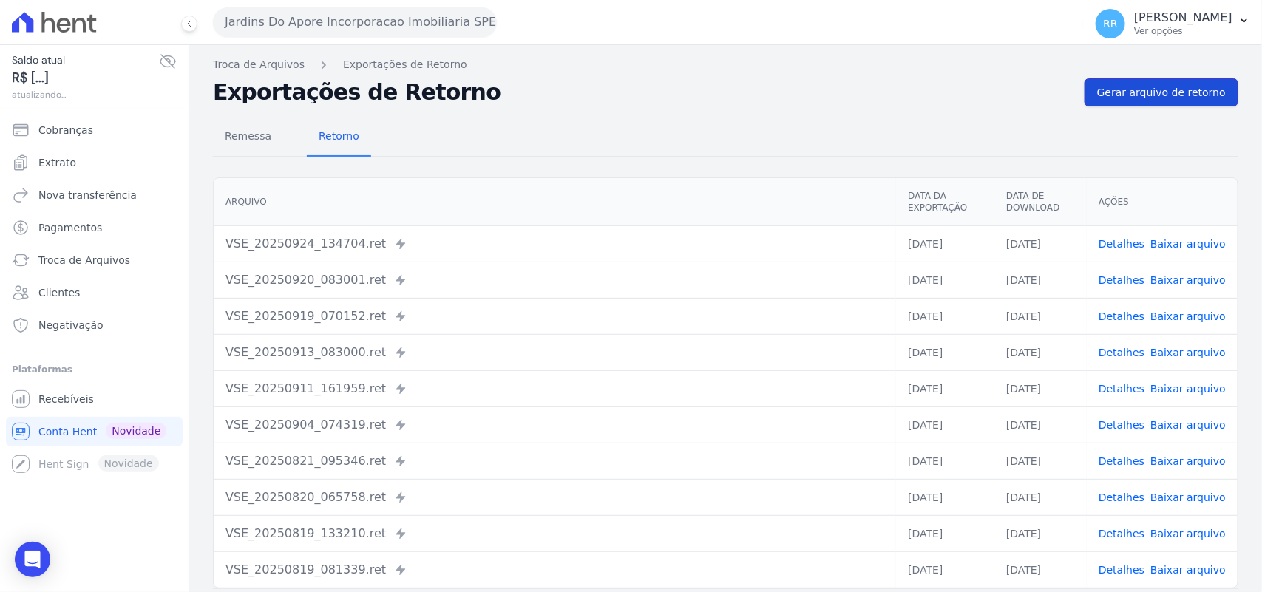
click at [1166, 87] on span "Gerar arquivo de retorno" at bounding box center [1161, 92] width 129 height 15
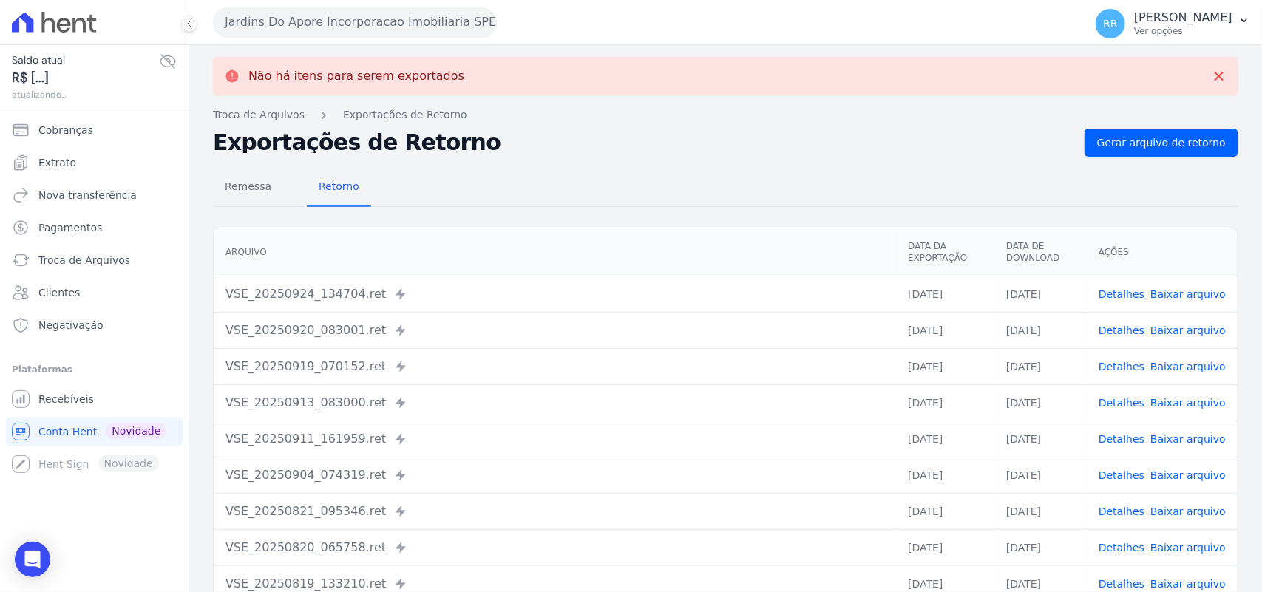
click at [385, 24] on button "Jardins Do Apore Incorporacao Imobiliaria SPE LTDA" at bounding box center [355, 22] width 284 height 30
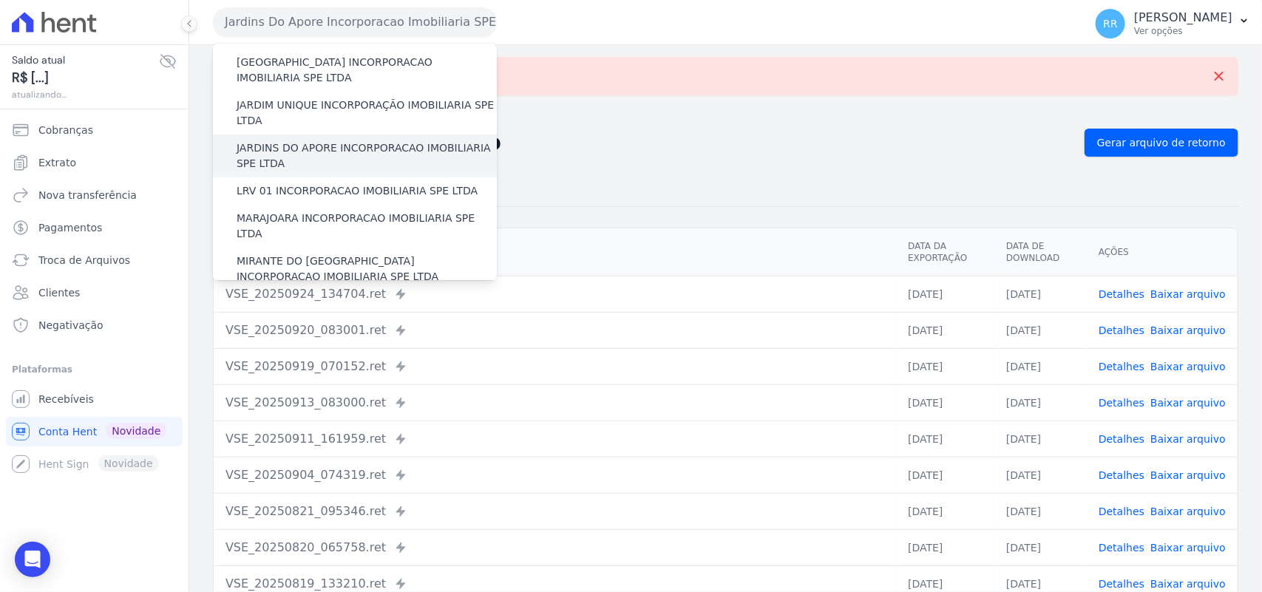
scroll to position [339, 0]
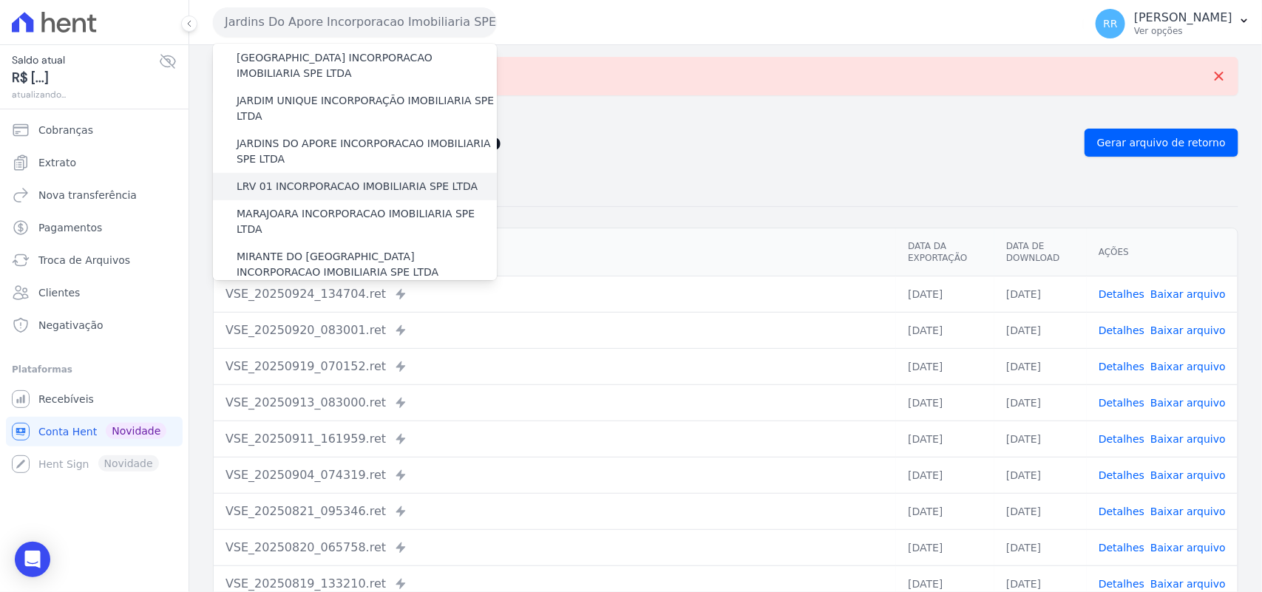
click at [285, 173] on div "LRV 01 INCORPORACAO IMOBILIARIA SPE LTDA" at bounding box center [355, 186] width 284 height 27
click at [282, 179] on label "LRV 01 INCORPORACAO IMOBILIARIA SPE LTDA" at bounding box center [357, 187] width 241 height 16
click at [0, 0] on input "LRV 01 INCORPORACAO IMOBILIARIA SPE LTDA" at bounding box center [0, 0] width 0 height 0
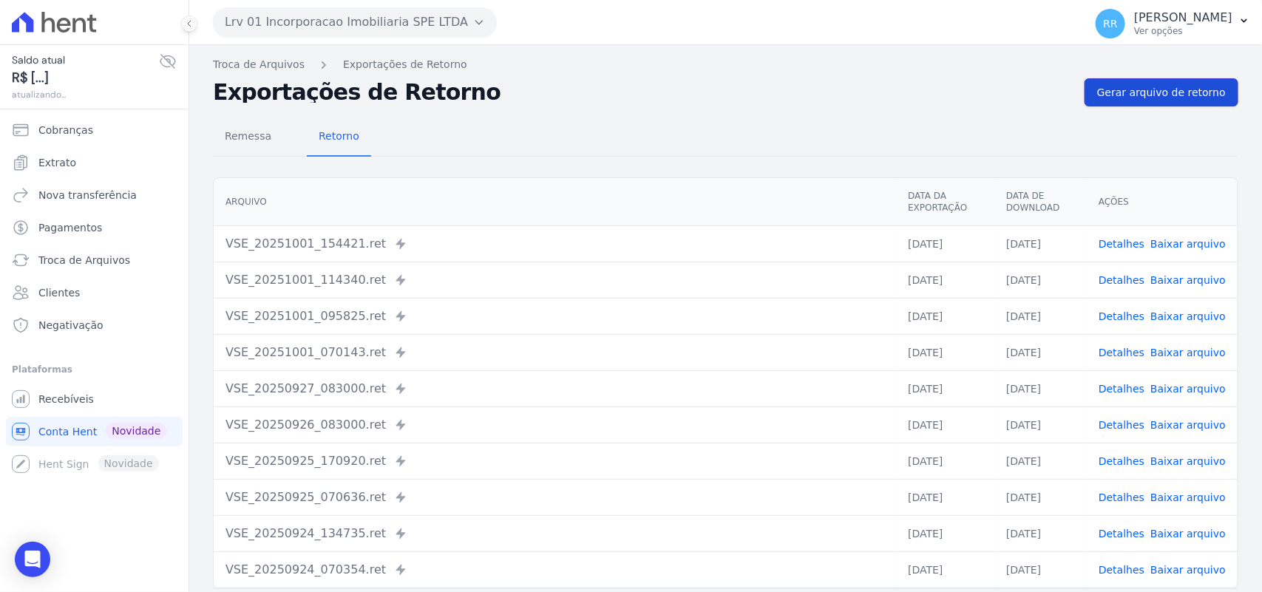
click at [1140, 90] on span "Gerar arquivo de retorno" at bounding box center [1161, 92] width 129 height 15
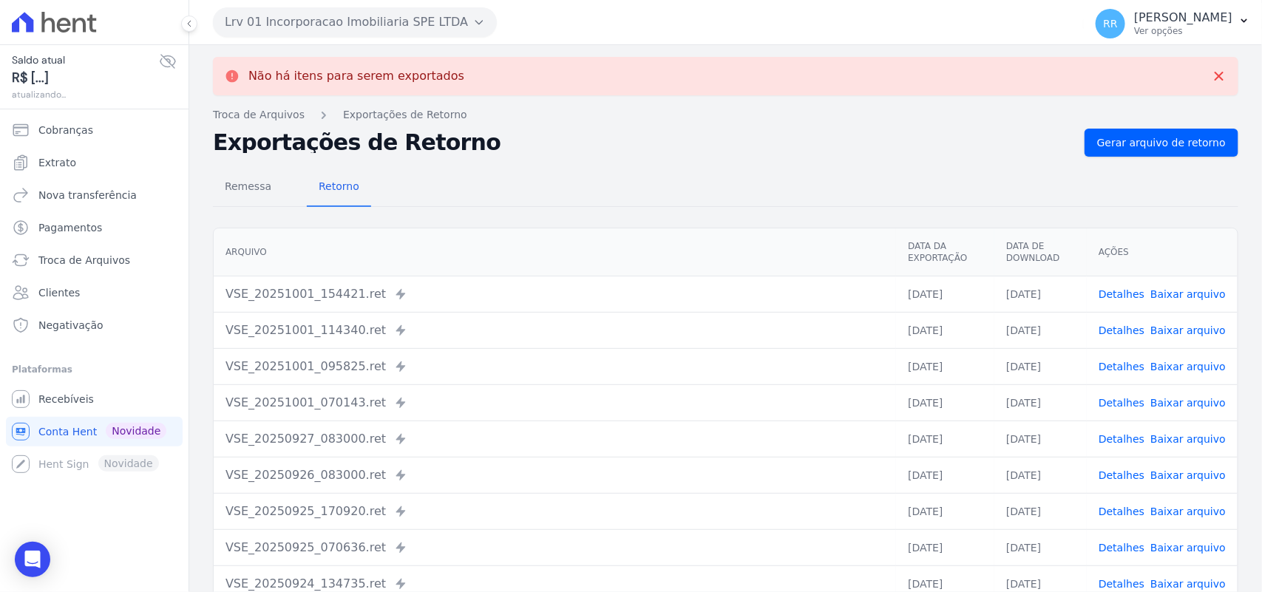
click at [279, 27] on button "Lrv 01 Incorporacao Imobiliaria SPE LTDA" at bounding box center [355, 22] width 284 height 30
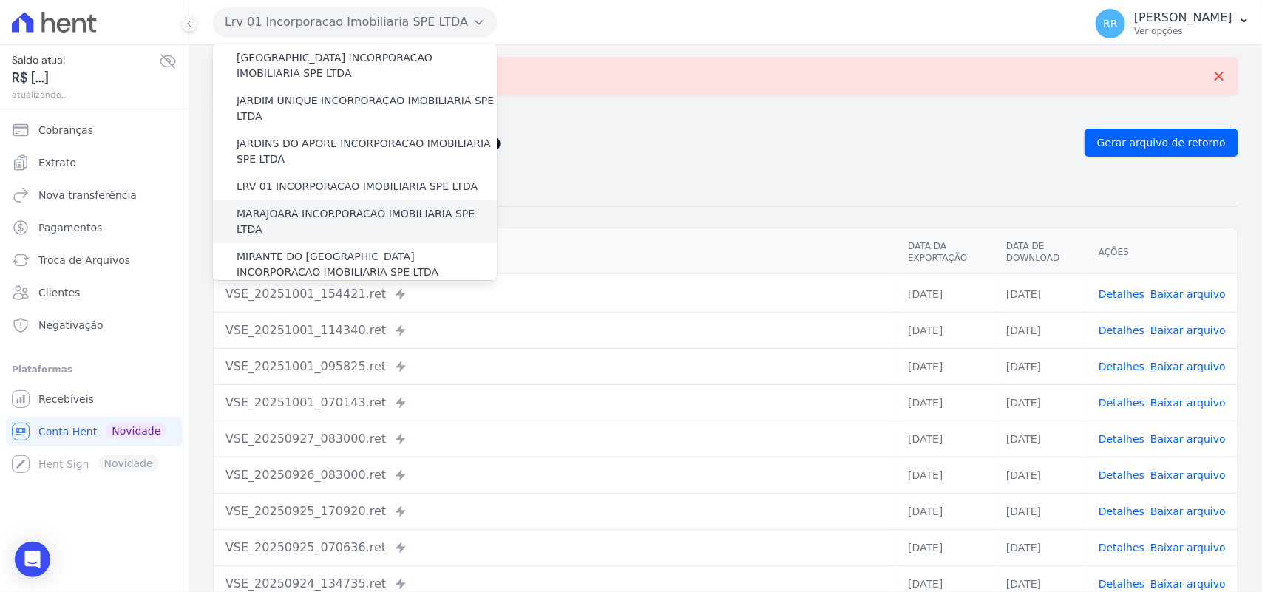
click at [300, 206] on label "MARAJOARA INCORPORACAO IMOBILIARIA SPE LTDA" at bounding box center [367, 221] width 260 height 31
click at [0, 0] on input "MARAJOARA INCORPORACAO IMOBILIARIA SPE LTDA" at bounding box center [0, 0] width 0 height 0
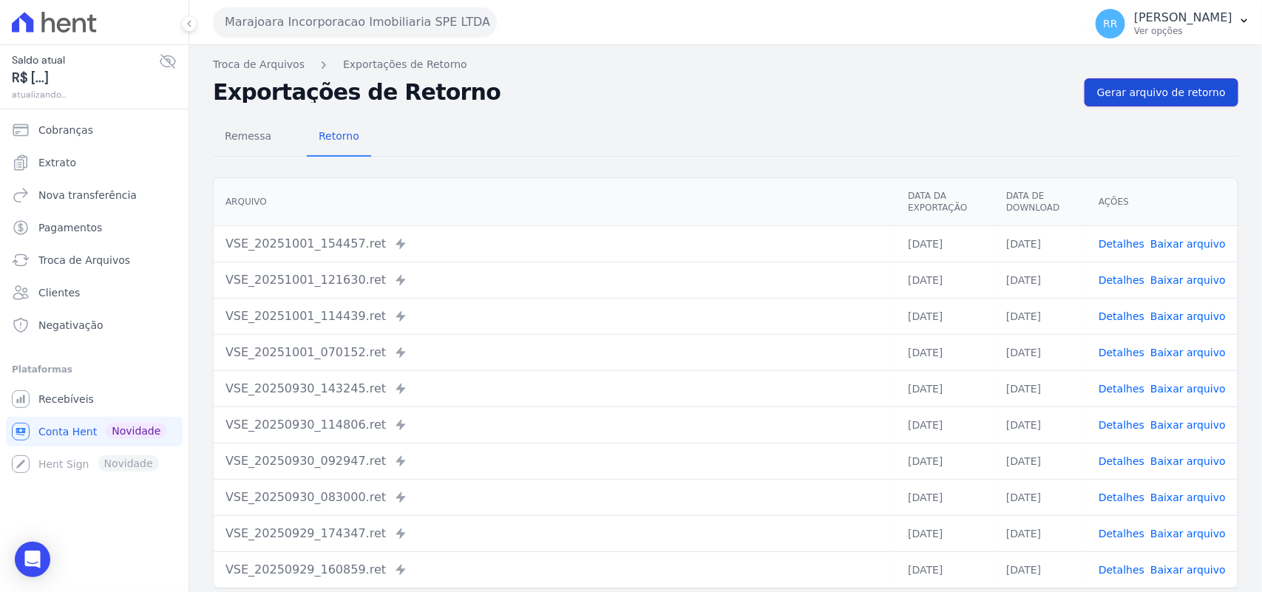
click at [1159, 98] on span "Gerar arquivo de retorno" at bounding box center [1161, 92] width 129 height 15
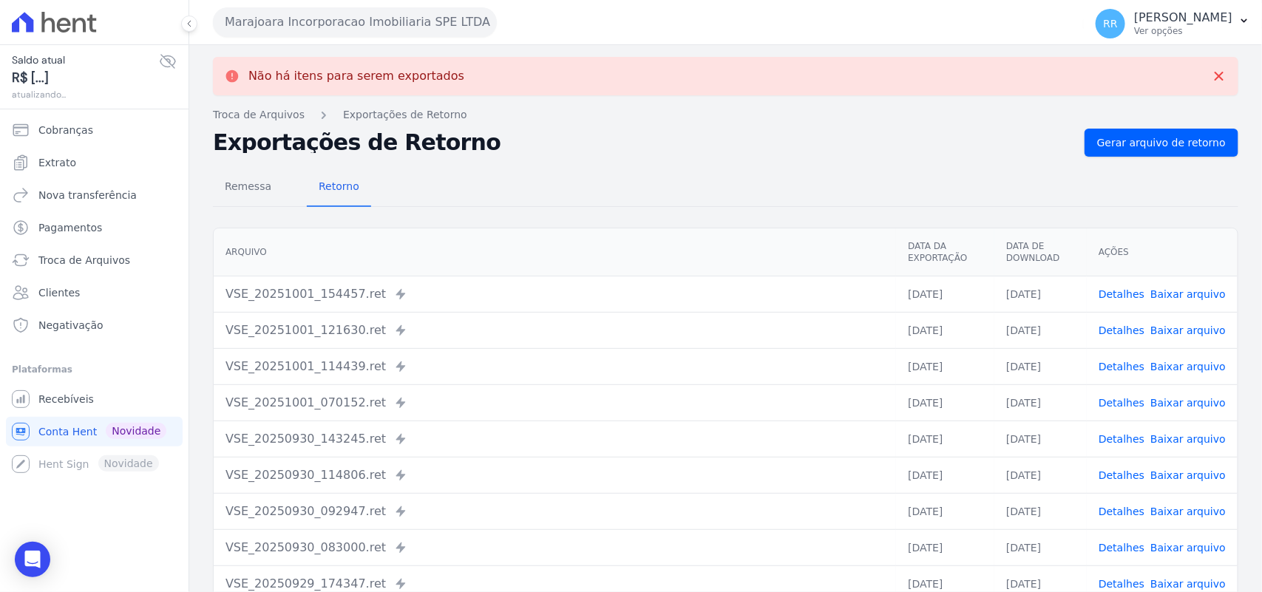
click at [311, 21] on button "Marajoara Incorporacao Imobiliaria SPE LTDA" at bounding box center [355, 22] width 284 height 30
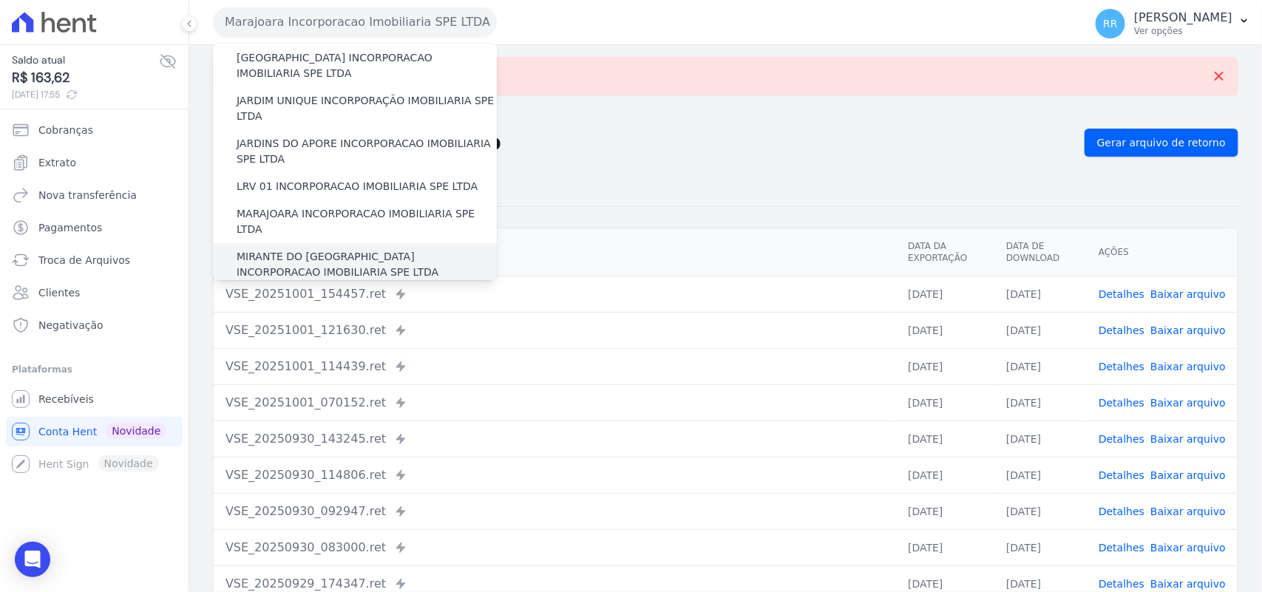
click at [298, 249] on label "MIRANTE DO [GEOGRAPHIC_DATA] INCORPORACAO IMOBILIARIA SPE LTDA" at bounding box center [367, 264] width 260 height 31
click at [0, 0] on input "MIRANTE DO [GEOGRAPHIC_DATA] INCORPORACAO IMOBILIARIA SPE LTDA" at bounding box center [0, 0] width 0 height 0
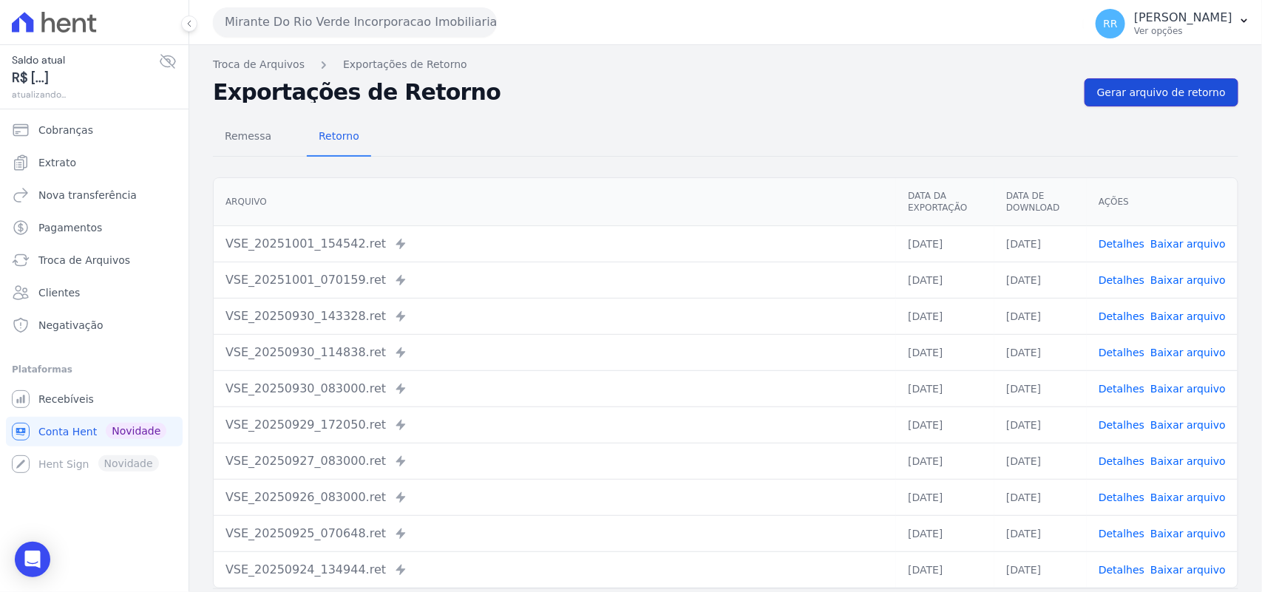
click at [1117, 100] on span "Gerar arquivo de retorno" at bounding box center [1161, 92] width 129 height 15
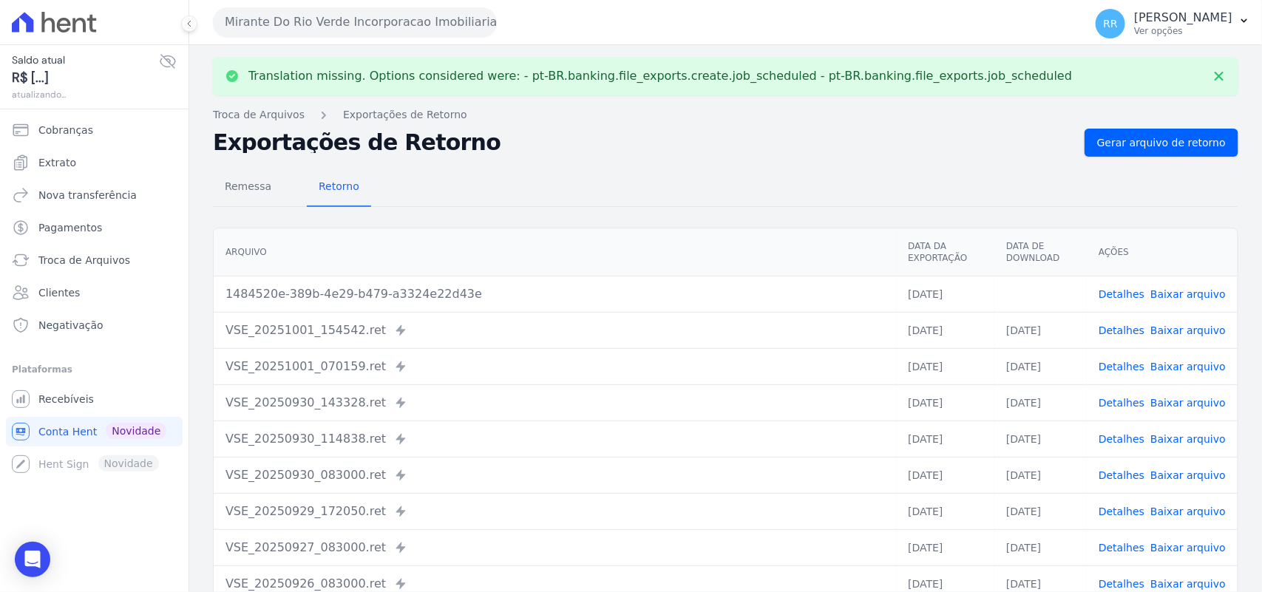
click at [1191, 294] on link "Baixar arquivo" at bounding box center [1188, 294] width 75 height 12
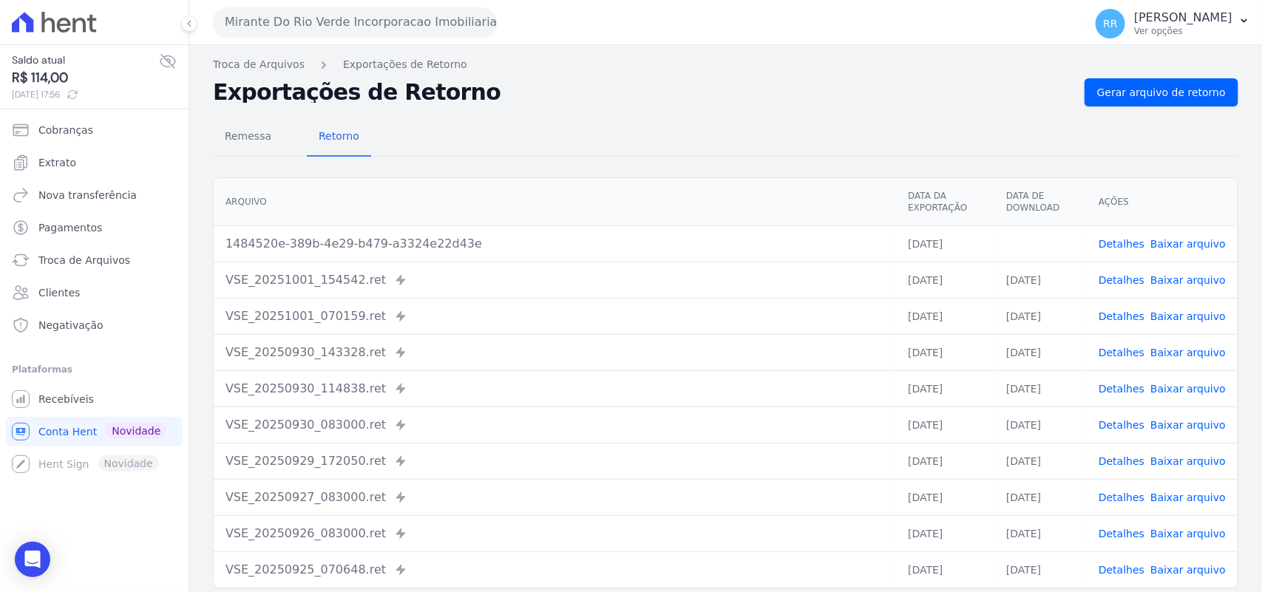
click at [632, 71] on nav "Troca de Arquivos Exportações de Retorno" at bounding box center [726, 65] width 1026 height 16
click at [286, 24] on button "Mirante Do Rio Verde Incorporacao Imobiliaria SPE LTDA" at bounding box center [355, 22] width 284 height 30
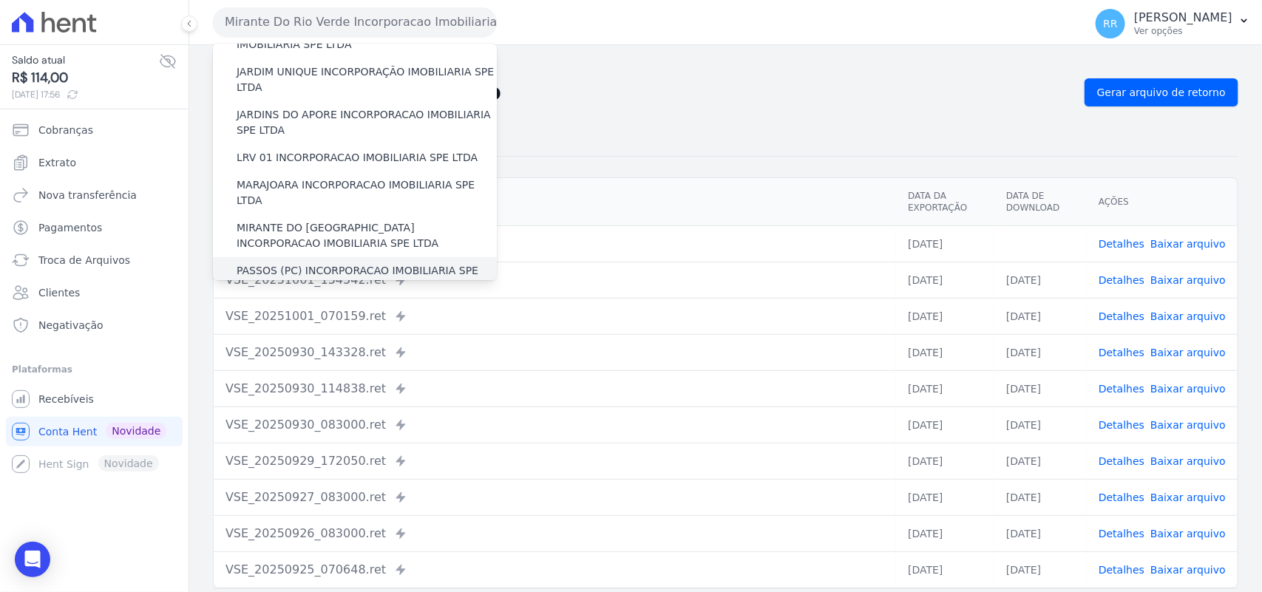
scroll to position [431, 0]
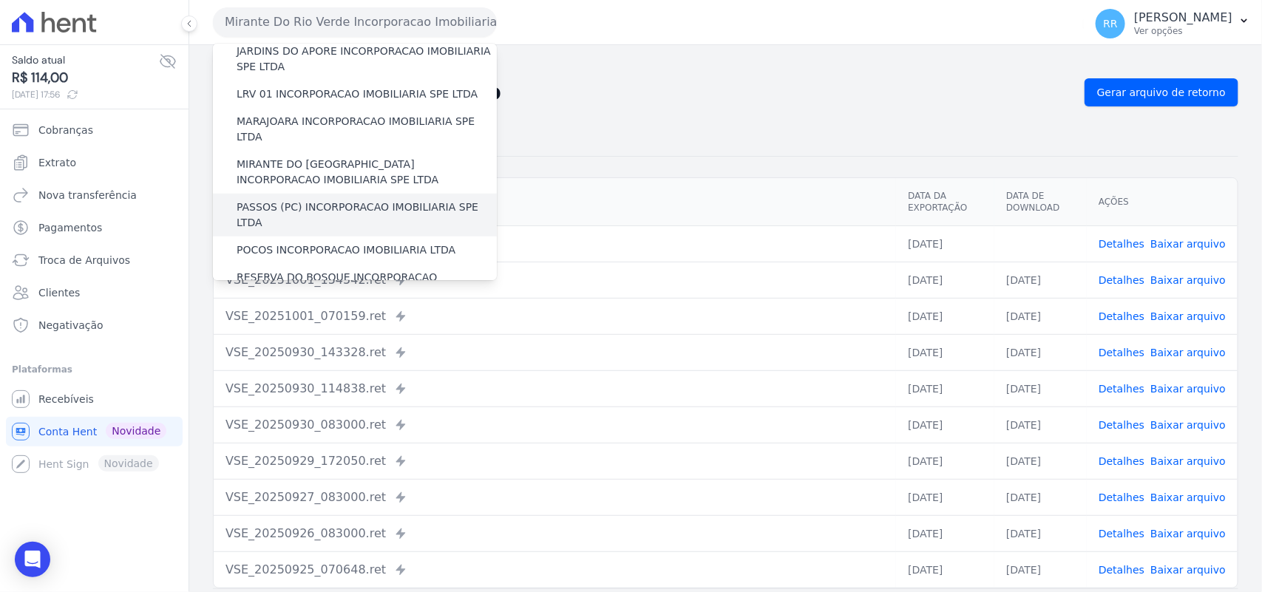
click at [292, 200] on label "PASSOS (PC) INCORPORACAO IMOBILIARIA SPE LTDA" at bounding box center [367, 215] width 260 height 31
click at [0, 0] on input "PASSOS (PC) INCORPORACAO IMOBILIARIA SPE LTDA" at bounding box center [0, 0] width 0 height 0
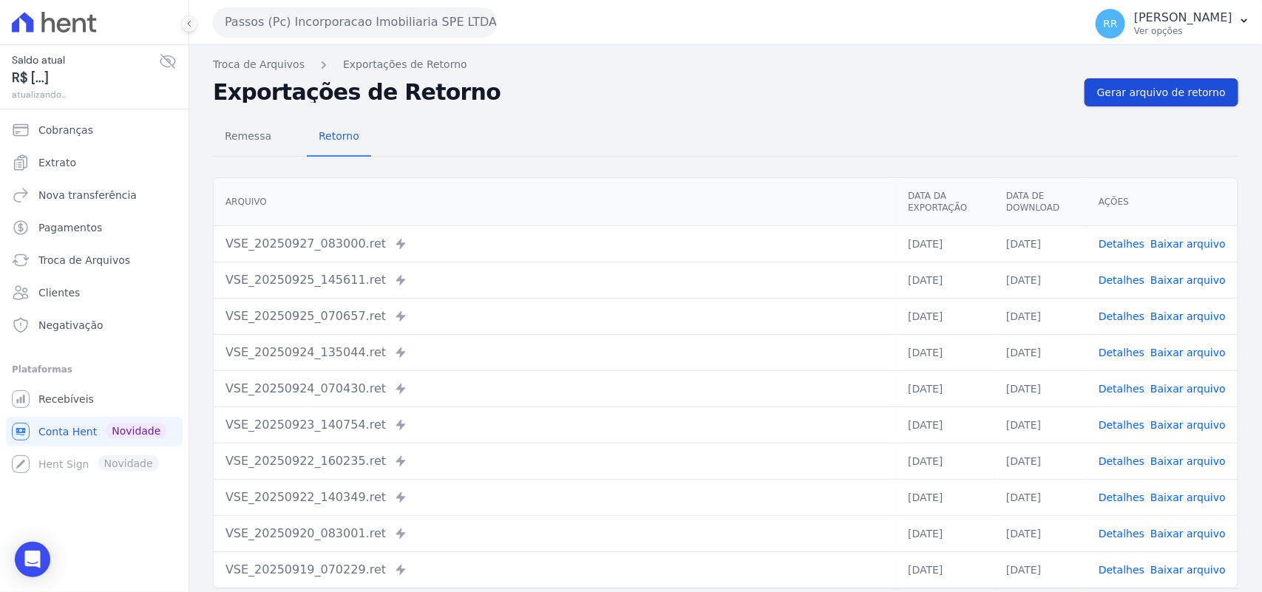
click at [1139, 81] on link "Gerar arquivo de retorno" at bounding box center [1162, 92] width 154 height 28
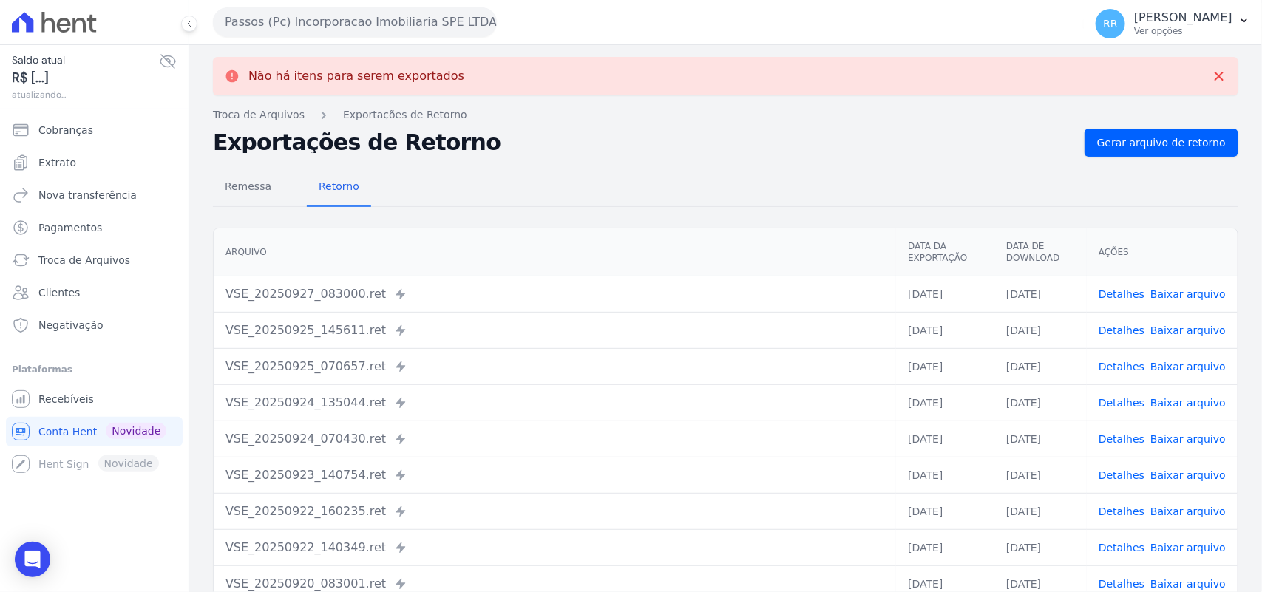
click at [305, 23] on button "Passos (Pc) Incorporacao Imobiliaria SPE LTDA" at bounding box center [355, 22] width 284 height 30
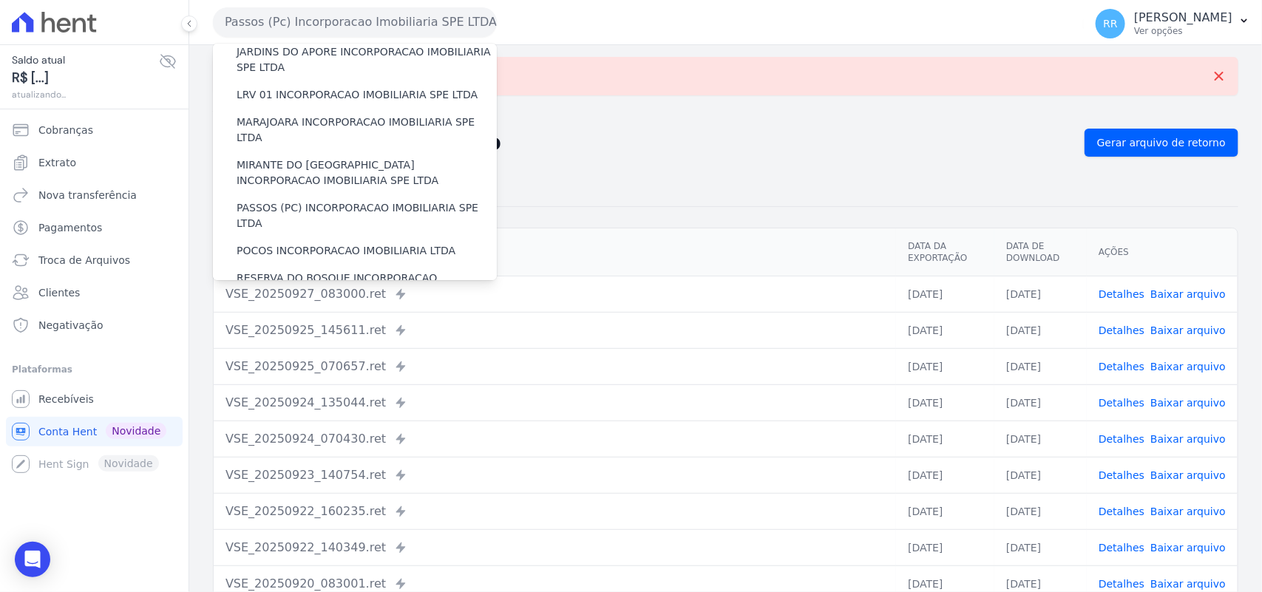
scroll to position [493, 0]
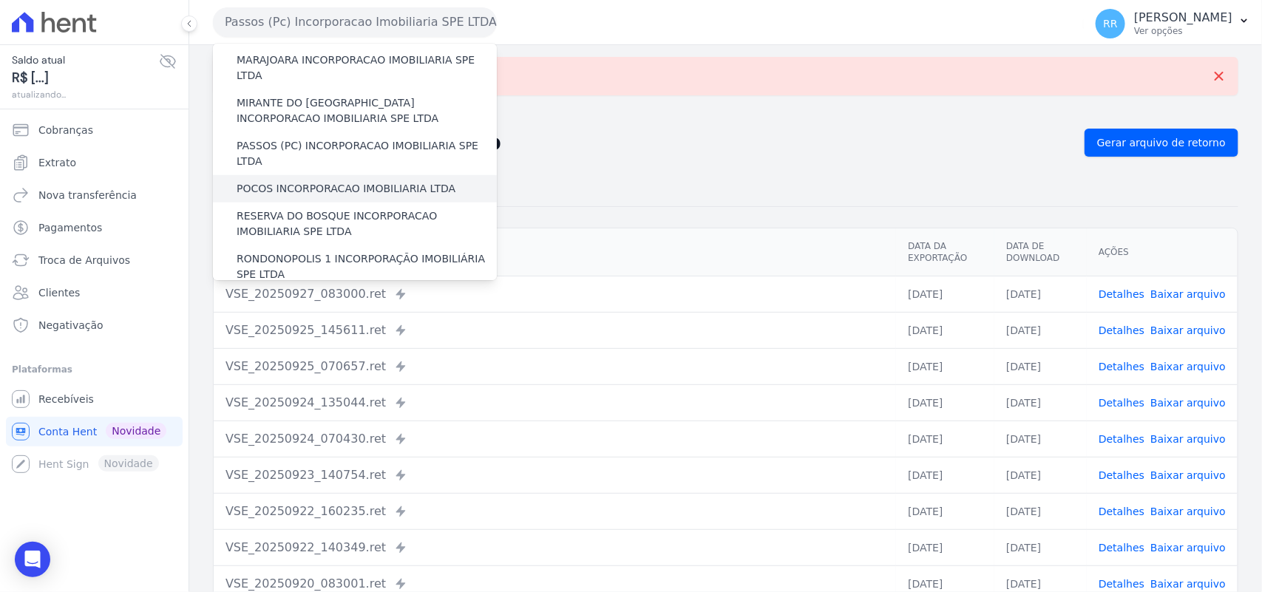
click at [311, 181] on label "POCOS INCORPORACAO IMOBILIARIA LTDA" at bounding box center [346, 189] width 219 height 16
click at [0, 0] on input "POCOS INCORPORACAO IMOBILIARIA LTDA" at bounding box center [0, 0] width 0 height 0
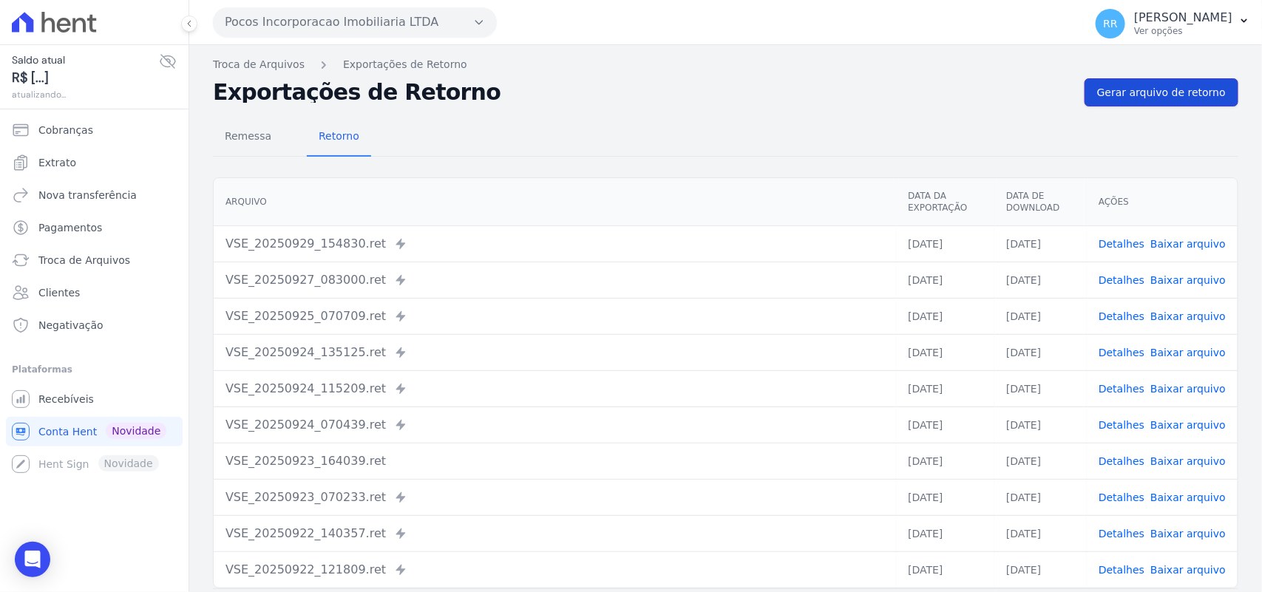
click at [1165, 93] on span "Gerar arquivo de retorno" at bounding box center [1161, 92] width 129 height 15
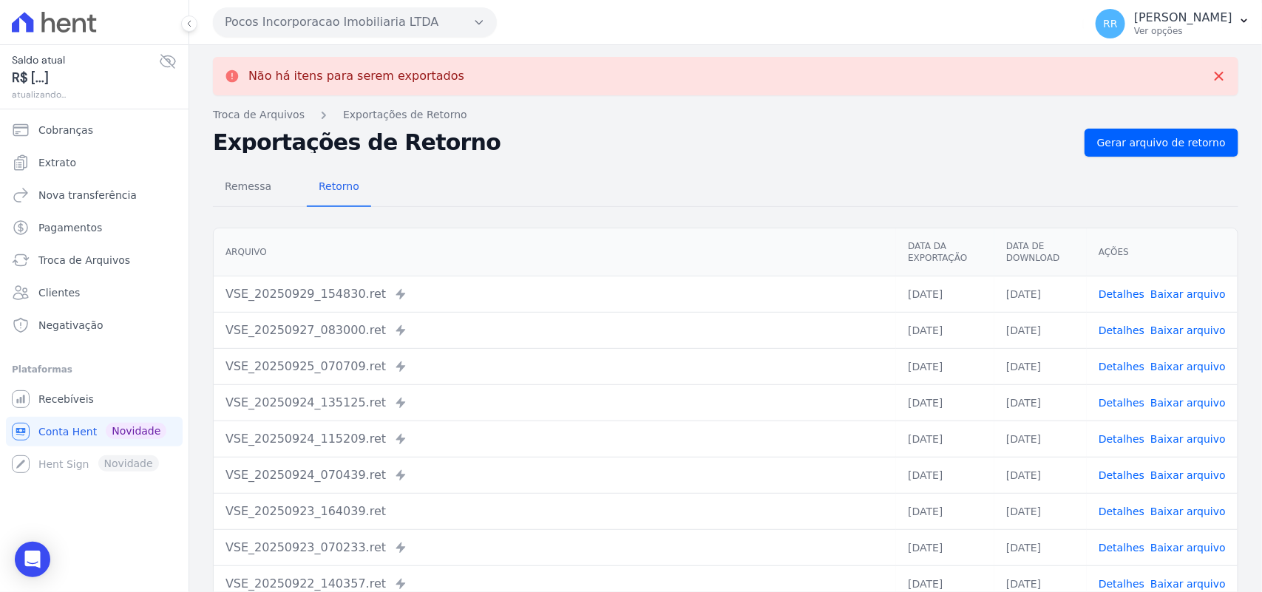
click at [333, 13] on button "Pocos Incorporacao Imobiliaria LTDA" at bounding box center [355, 22] width 284 height 30
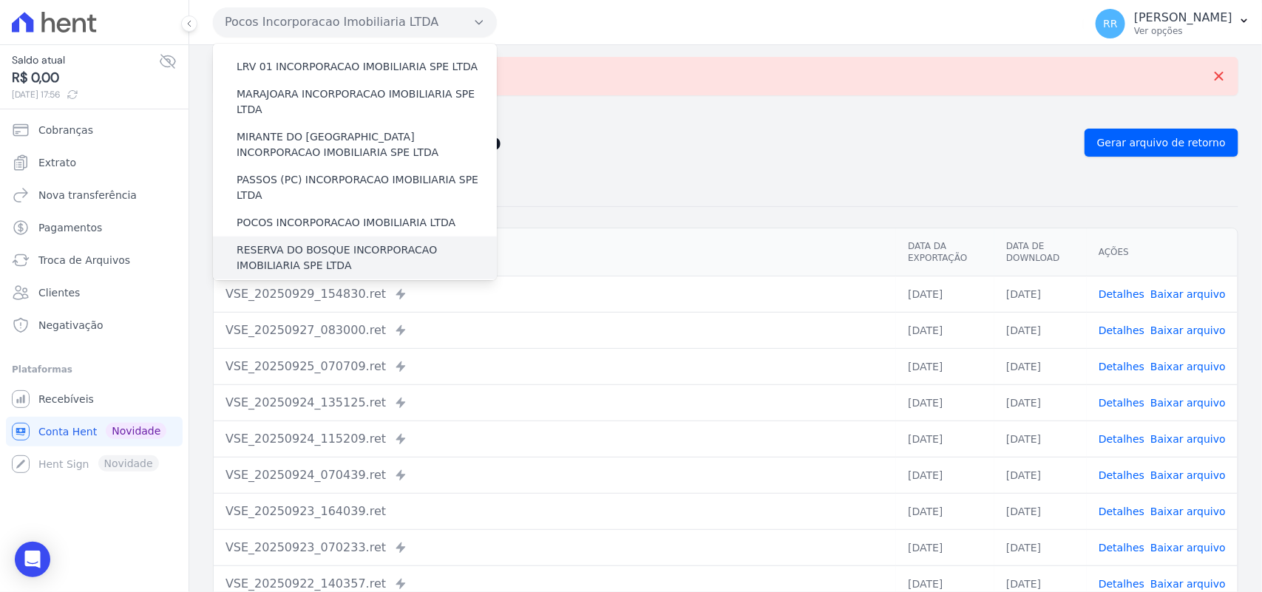
scroll to position [462, 0]
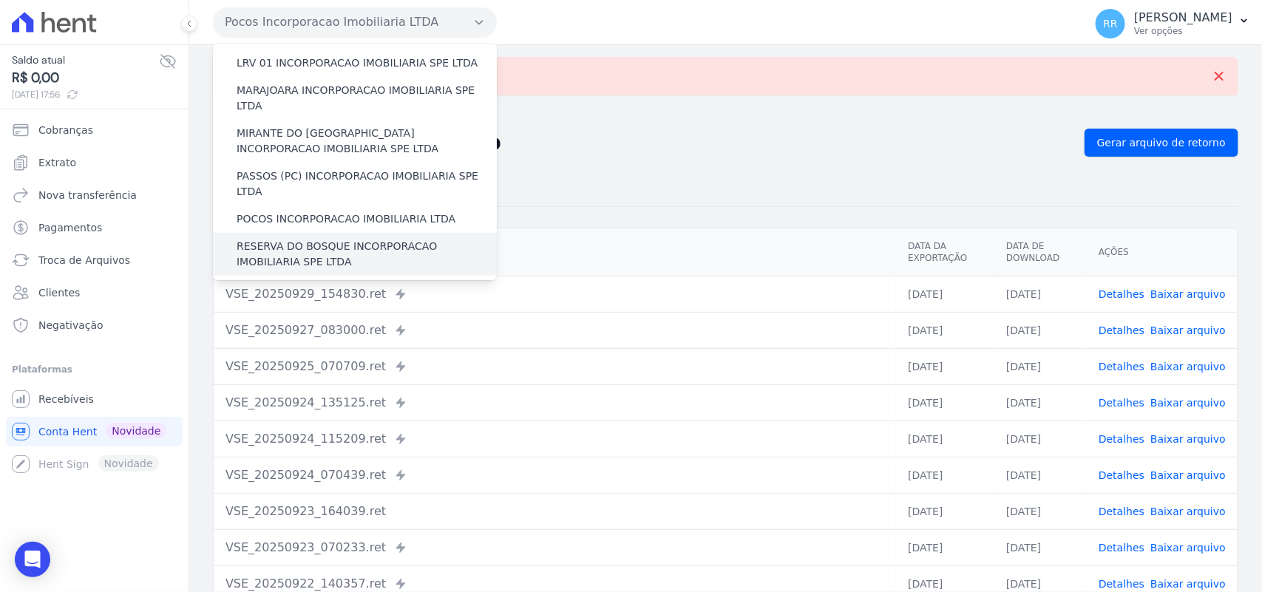
click at [303, 239] on label "RESERVA DO BOSQUE INCORPORACAO IMOBILIARIA SPE LTDA" at bounding box center [367, 254] width 260 height 31
click at [0, 0] on input "RESERVA DO BOSQUE INCORPORACAO IMOBILIARIA SPE LTDA" at bounding box center [0, 0] width 0 height 0
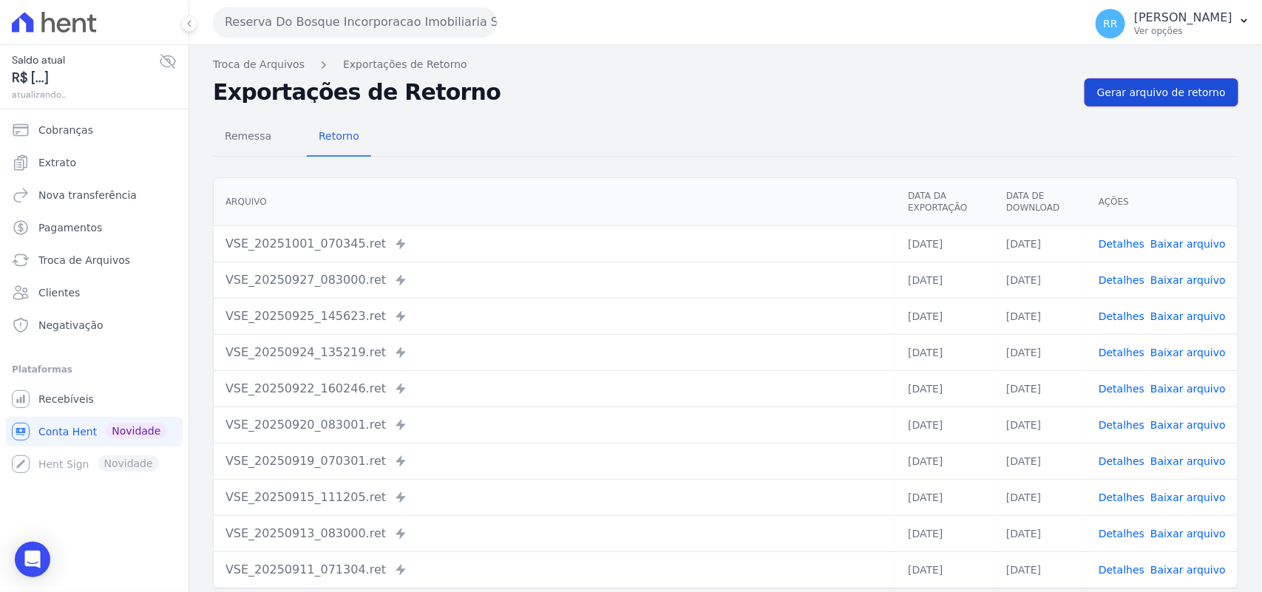
click at [1132, 102] on link "Gerar arquivo de retorno" at bounding box center [1162, 92] width 154 height 28
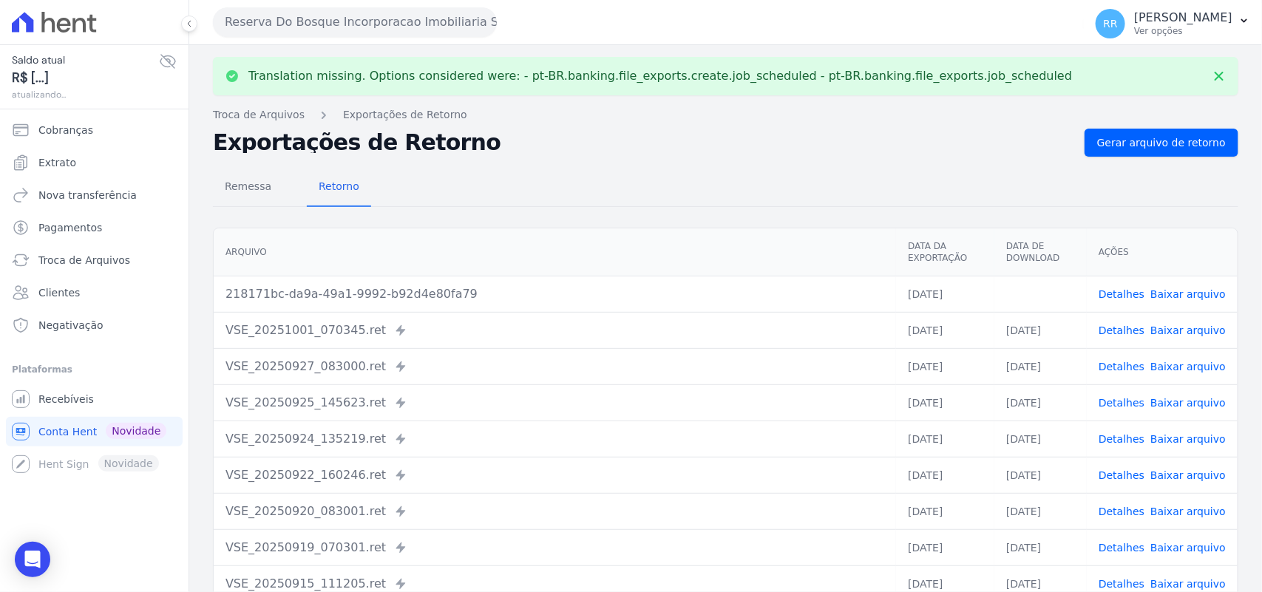
click at [1184, 290] on link "Baixar arquivo" at bounding box center [1188, 294] width 75 height 12
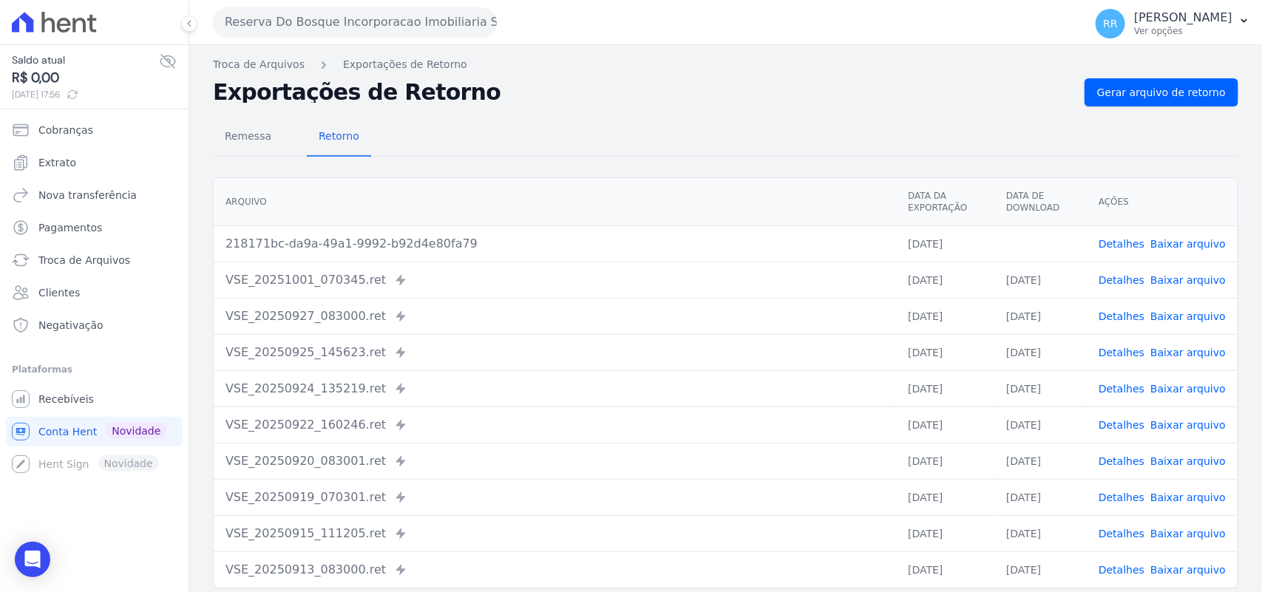
drag, startPoint x: 719, startPoint y: 119, endPoint x: 710, endPoint y: 120, distance: 8.9
click at [719, 119] on div "Remessa Retorno" at bounding box center [726, 137] width 1026 height 38
click at [231, 11] on button "Reserva Do Bosque Incorporacao Imobiliaria SPE LTDA" at bounding box center [355, 22] width 284 height 30
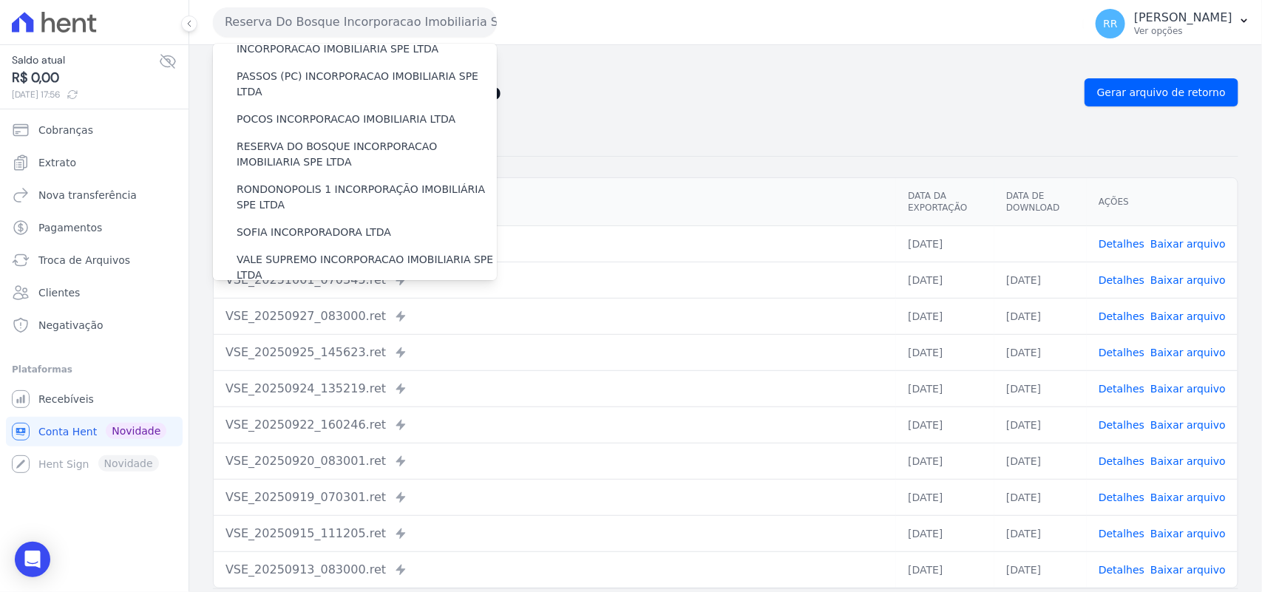
scroll to position [555, 0]
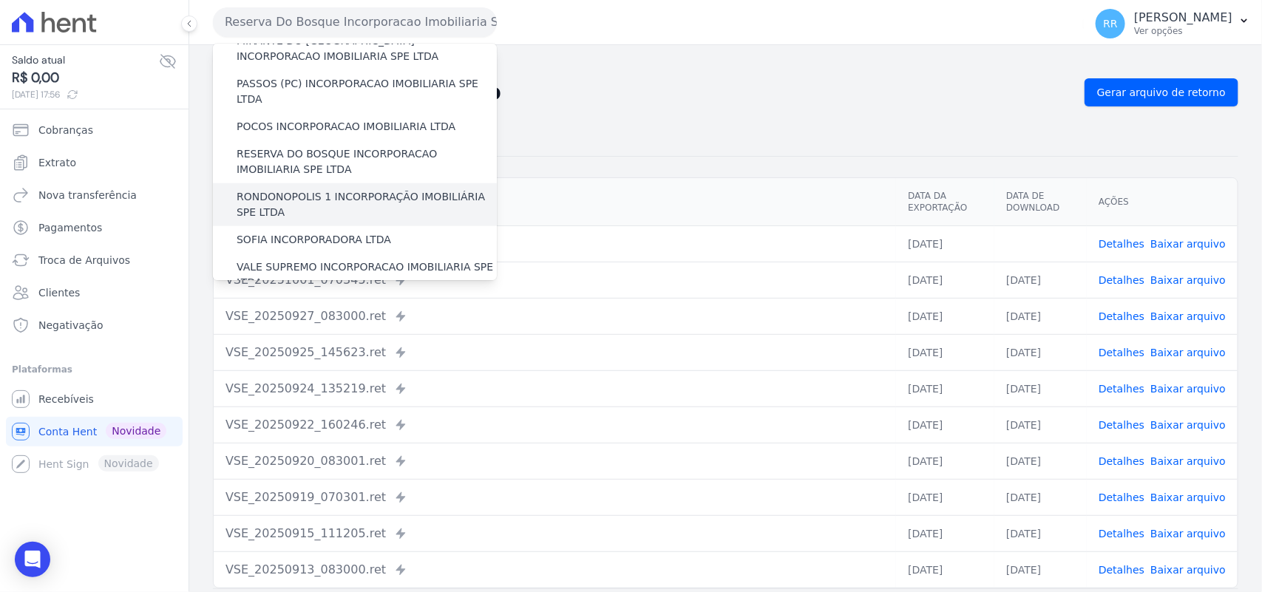
click at [296, 189] on label "RONDONOPOLIS 1 INCORPORAÇÃO IMOBILIÁRIA SPE LTDA" at bounding box center [367, 204] width 260 height 31
click at [0, 0] on input "RONDONOPOLIS 1 INCORPORAÇÃO IMOBILIÁRIA SPE LTDA" at bounding box center [0, 0] width 0 height 0
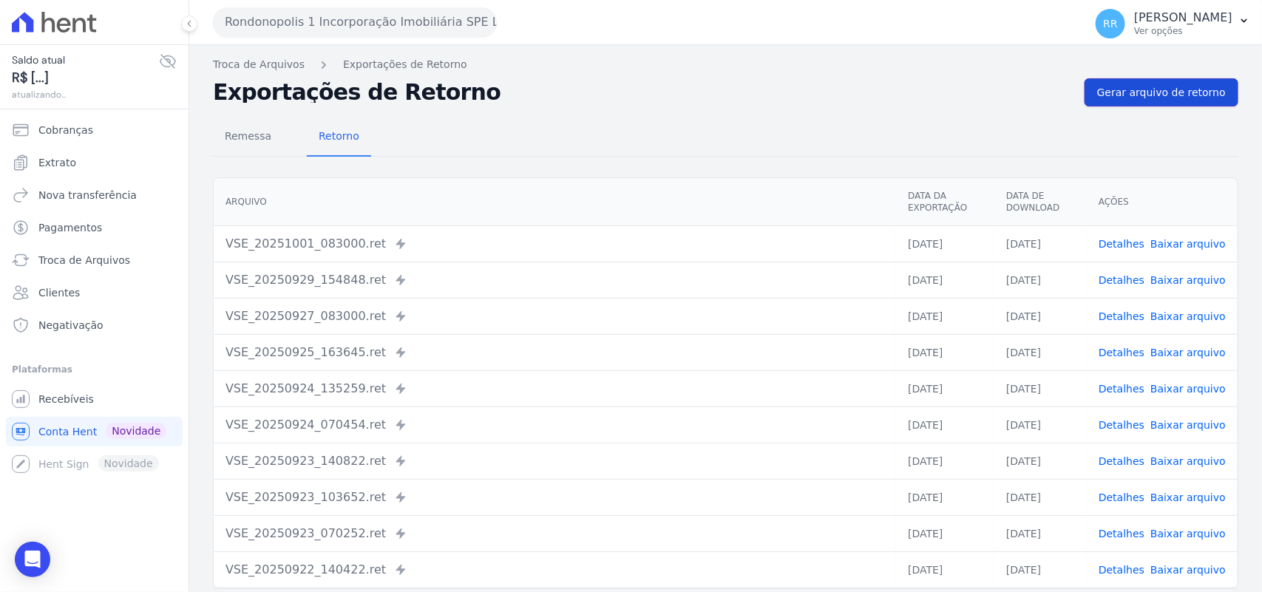
click at [1147, 93] on span "Gerar arquivo de retorno" at bounding box center [1161, 92] width 129 height 15
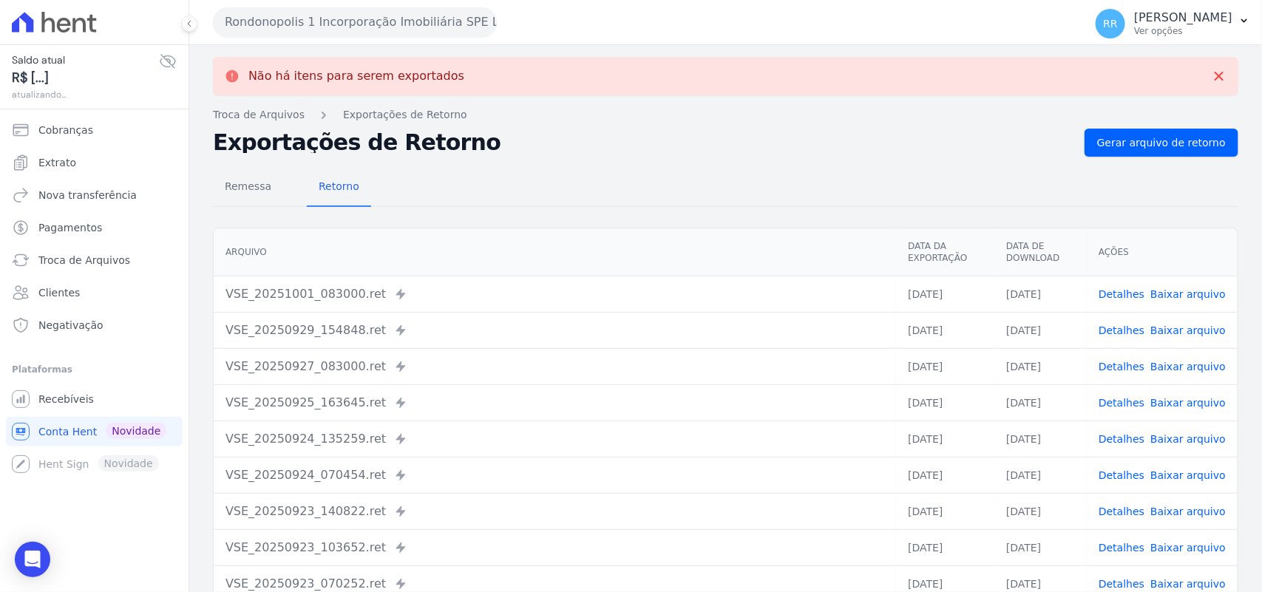
click at [403, 1] on div "Rondonopolis 1 Incorporação Imobiliária SPE LTDA Via Sul Engenharia AGUAS DE [G…" at bounding box center [645, 22] width 865 height 46
click at [382, 13] on button "Rondonopolis 1 Incorporação Imobiliária SPE LTDA" at bounding box center [355, 22] width 284 height 30
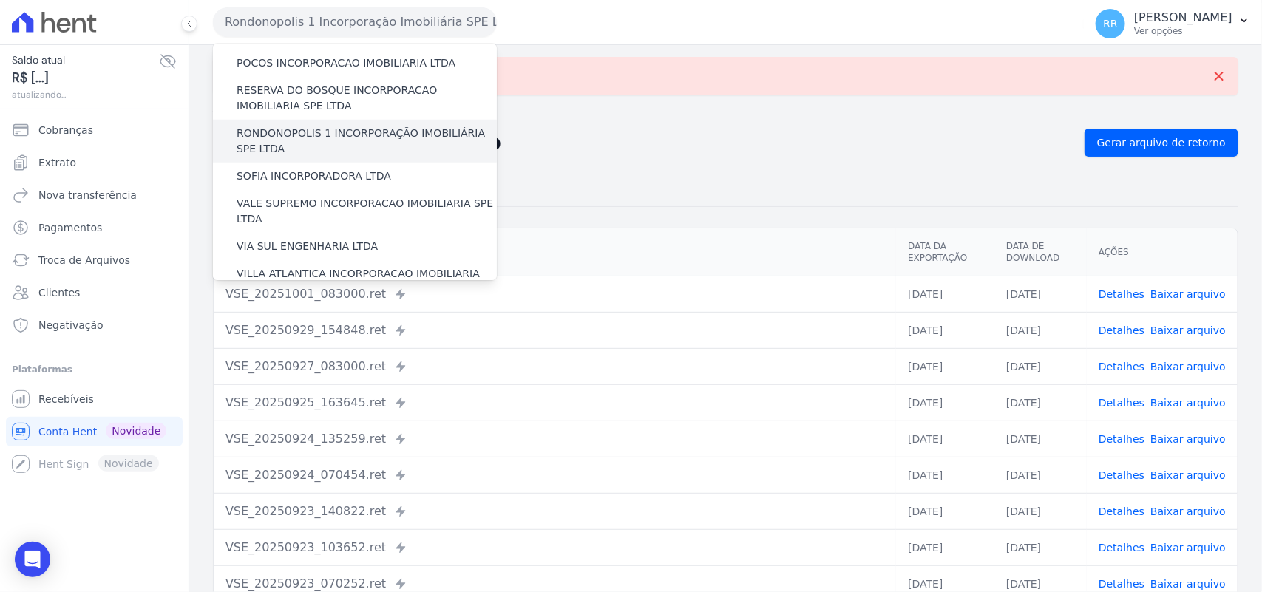
scroll to position [614, 0]
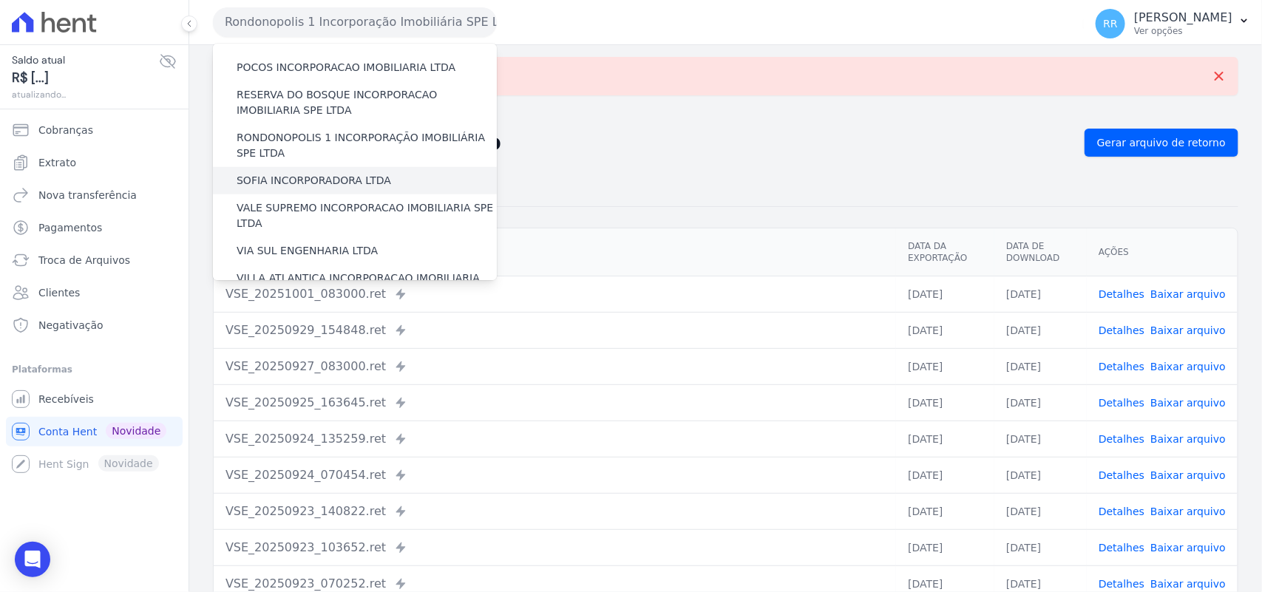
click at [308, 173] on label "SOFIA INCORPORADORA LTDA" at bounding box center [314, 181] width 155 height 16
click at [0, 0] on input "SOFIA INCORPORADORA LTDA" at bounding box center [0, 0] width 0 height 0
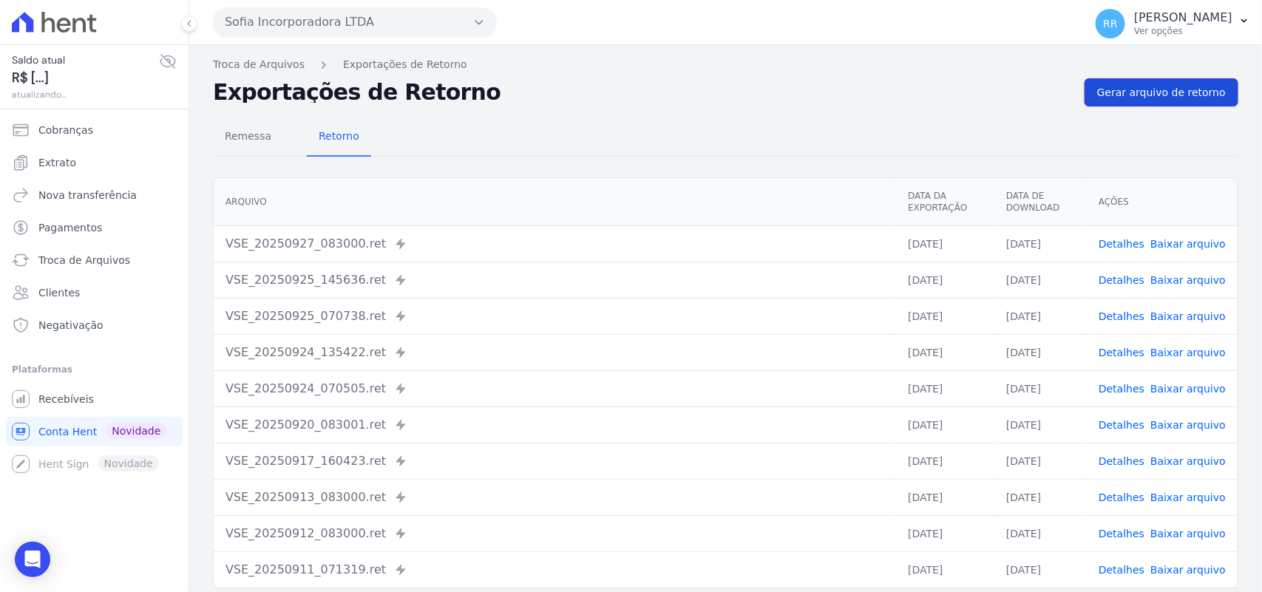
click at [1191, 85] on span "Gerar arquivo de retorno" at bounding box center [1161, 92] width 129 height 15
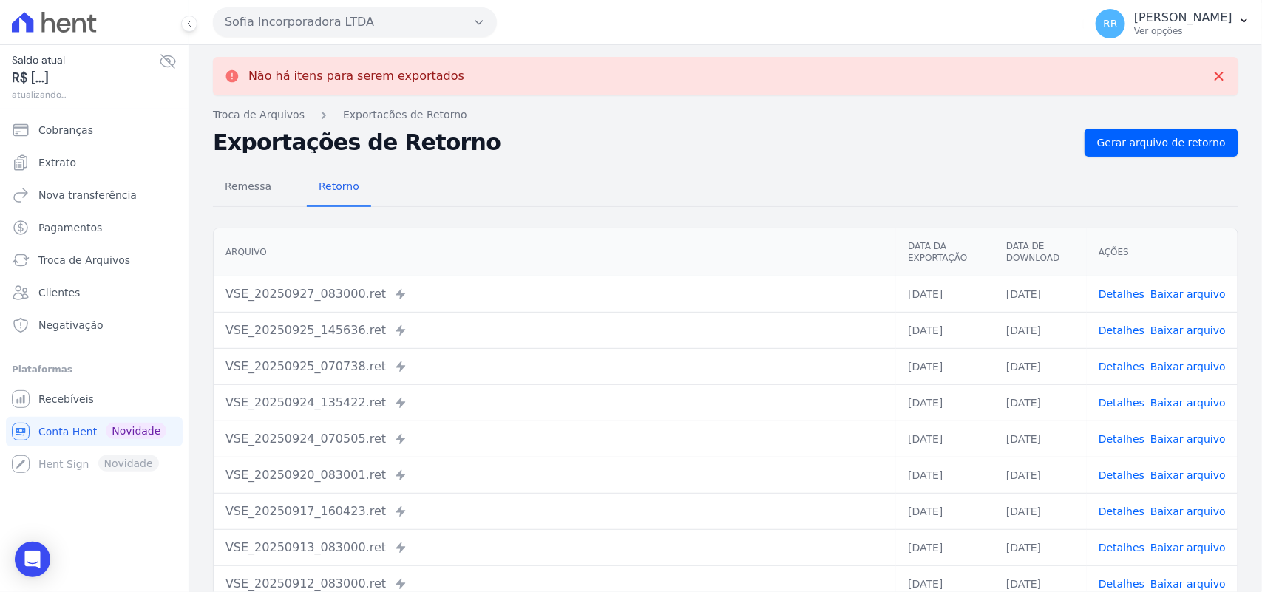
click at [279, 21] on button "Sofia Incorporadora LTDA" at bounding box center [355, 22] width 284 height 30
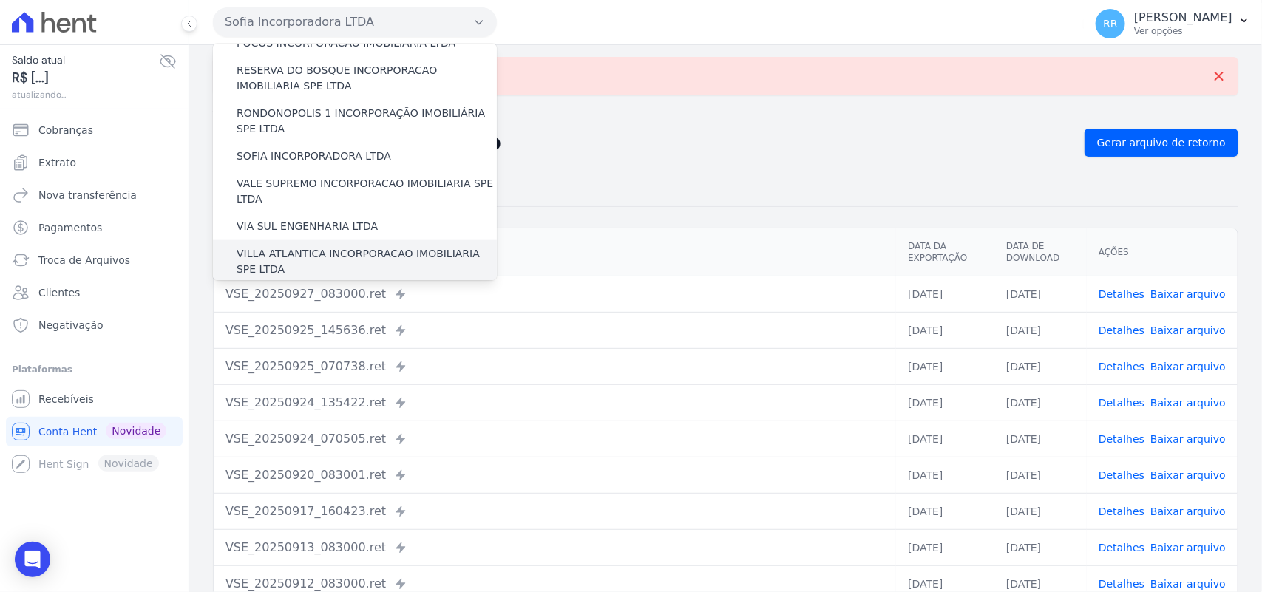
scroll to position [675, 0]
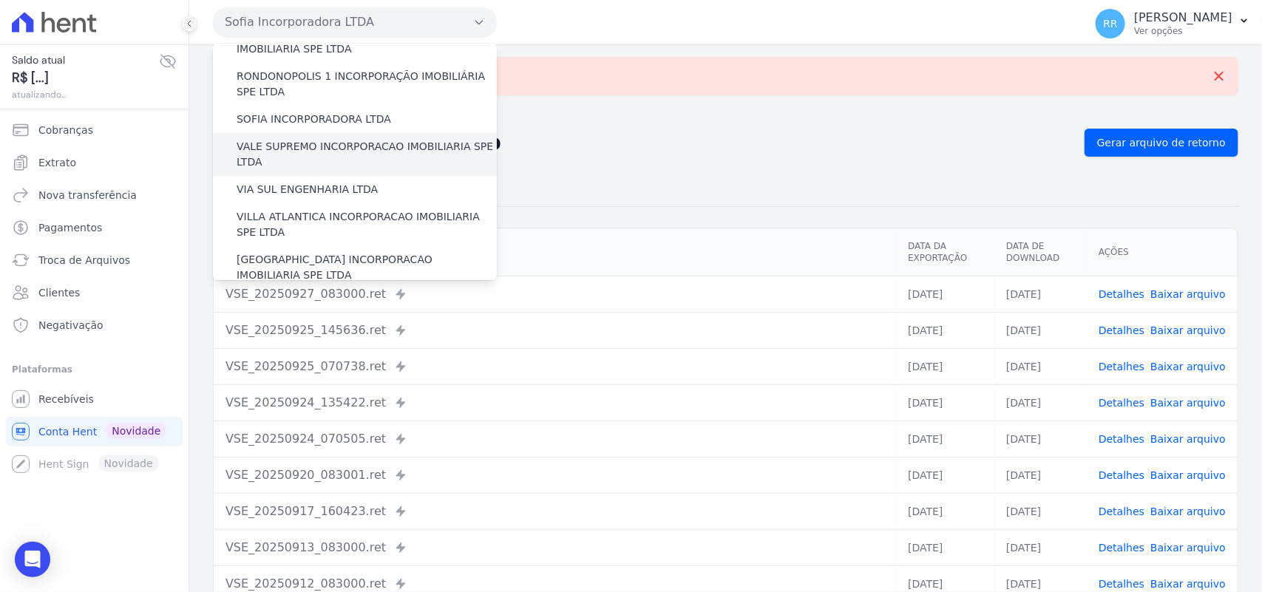
click at [319, 139] on label "VALE SUPREMO INCORPORACAO IMOBILIARIA SPE LTDA" at bounding box center [367, 154] width 260 height 31
click at [0, 0] on input "VALE SUPREMO INCORPORACAO IMOBILIARIA SPE LTDA" at bounding box center [0, 0] width 0 height 0
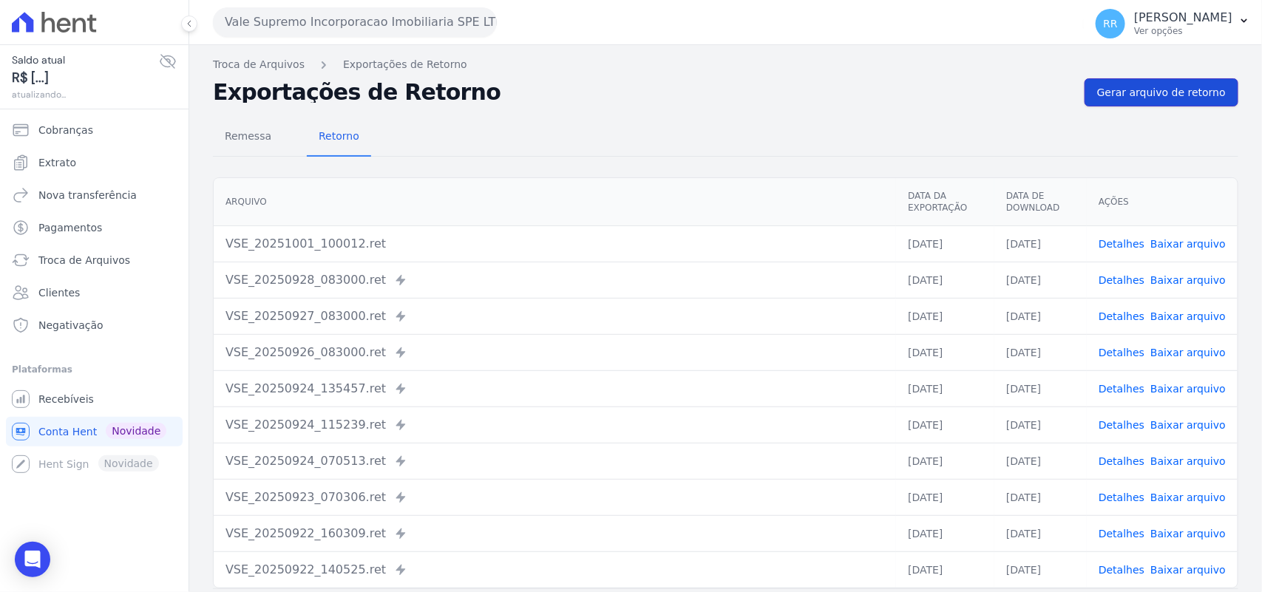
click at [1151, 102] on link "Gerar arquivo de retorno" at bounding box center [1162, 92] width 154 height 28
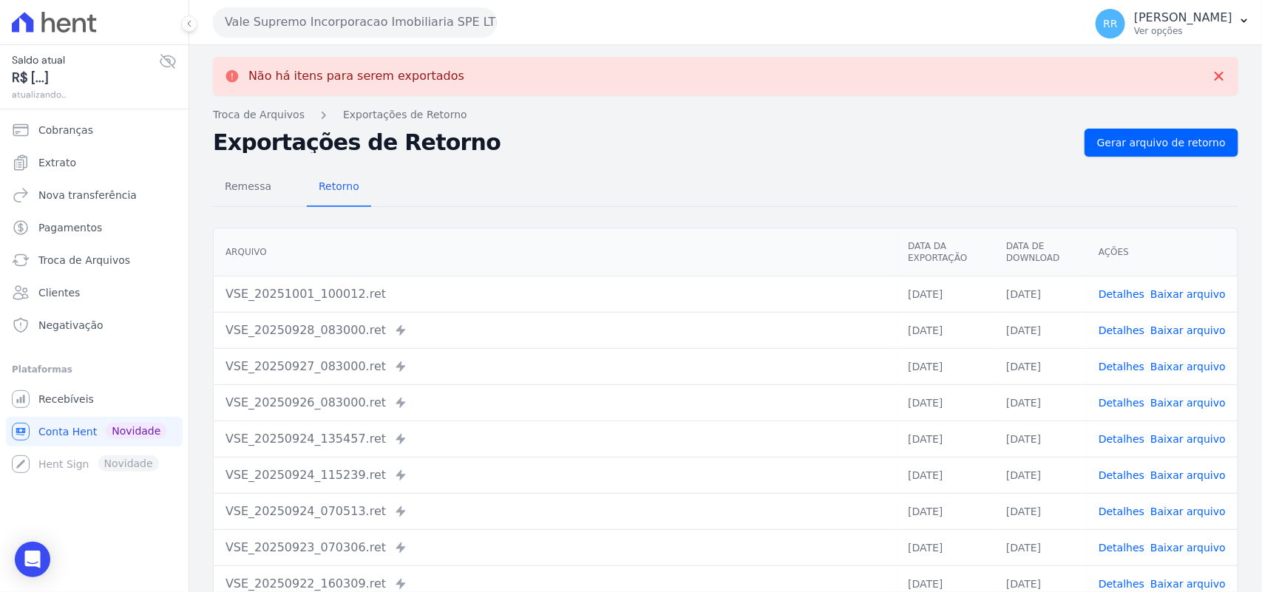
click at [322, 23] on button "Vale Supremo Incorporacao Imobiliaria SPE LTDA" at bounding box center [355, 22] width 284 height 30
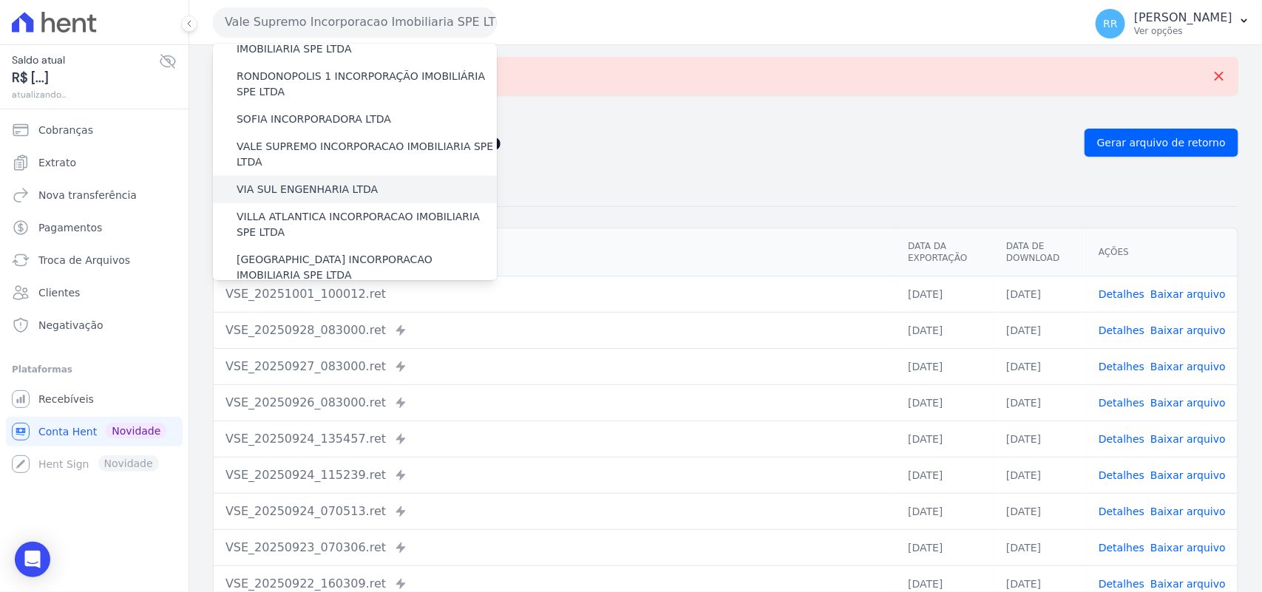
click at [322, 182] on label "VIA SUL ENGENHARIA LTDA" at bounding box center [307, 190] width 141 height 16
click at [0, 0] on input "VIA SUL ENGENHARIA LTDA" at bounding box center [0, 0] width 0 height 0
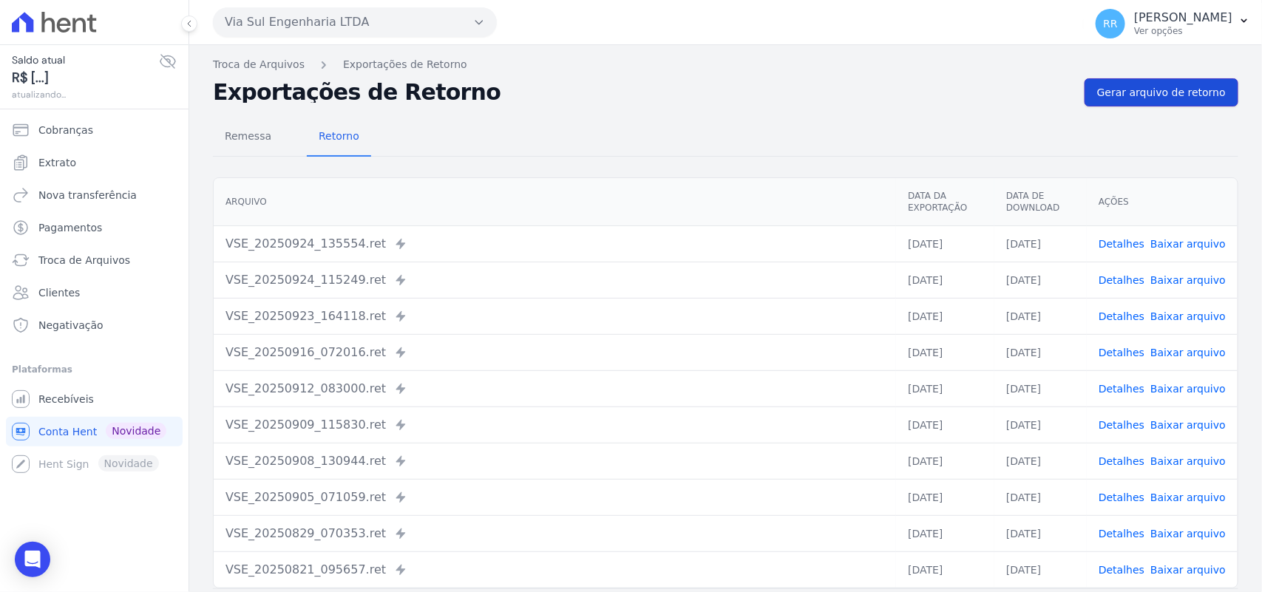
click at [1139, 94] on span "Gerar arquivo de retorno" at bounding box center [1161, 92] width 129 height 15
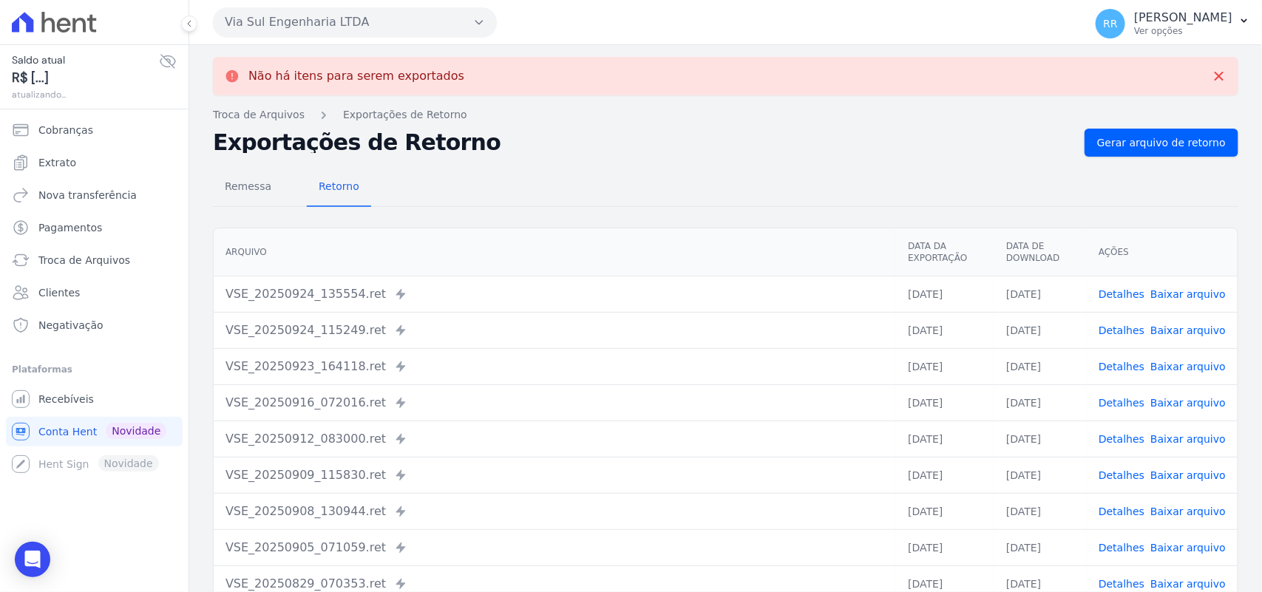
click at [307, 37] on div "Via Sul Engenharia LTDA Via Sul Engenharia AGUAS DE [GEOGRAPHIC_DATA] INCORPORA…" at bounding box center [645, 22] width 865 height 46
click at [322, 2] on div "Via Sul Engenharia LTDA Via Sul Engenharia AGUAS DE [GEOGRAPHIC_DATA] INCORPORA…" at bounding box center [645, 22] width 865 height 46
click at [357, 24] on button "Via Sul Engenharia LTDA" at bounding box center [355, 22] width 284 height 30
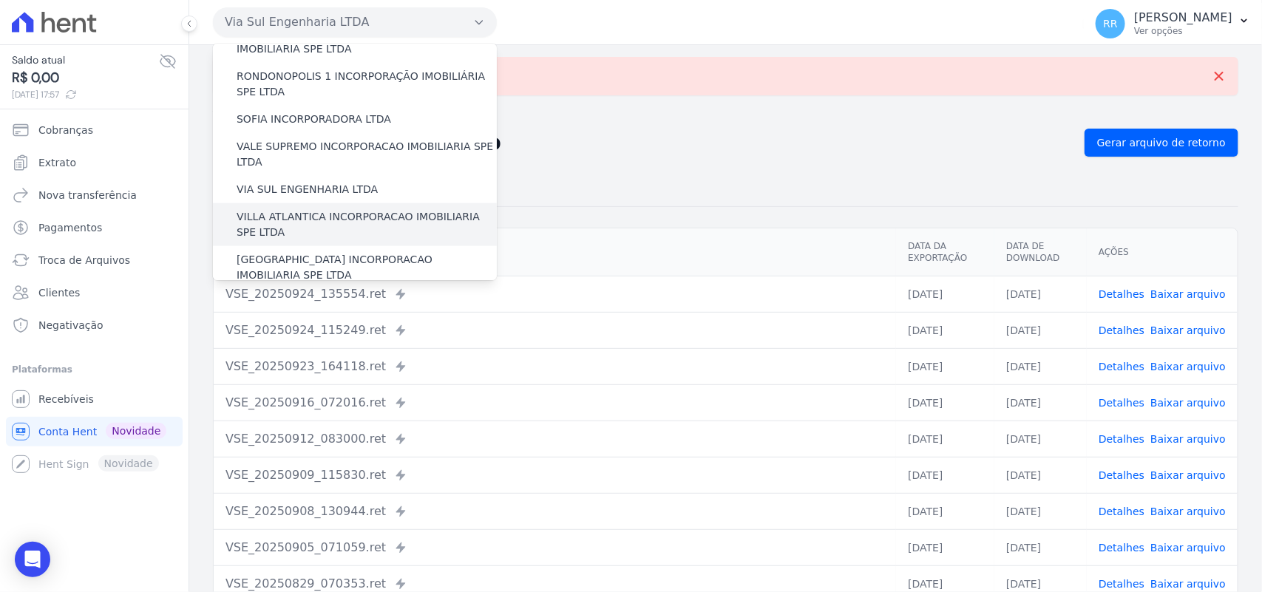
click at [318, 209] on label "VILLA ATLANTICA INCORPORACAO IMOBILIARIA SPE LTDA" at bounding box center [367, 224] width 260 height 31
click at [0, 0] on input "VILLA ATLANTICA INCORPORACAO IMOBILIARIA SPE LTDA" at bounding box center [0, 0] width 0 height 0
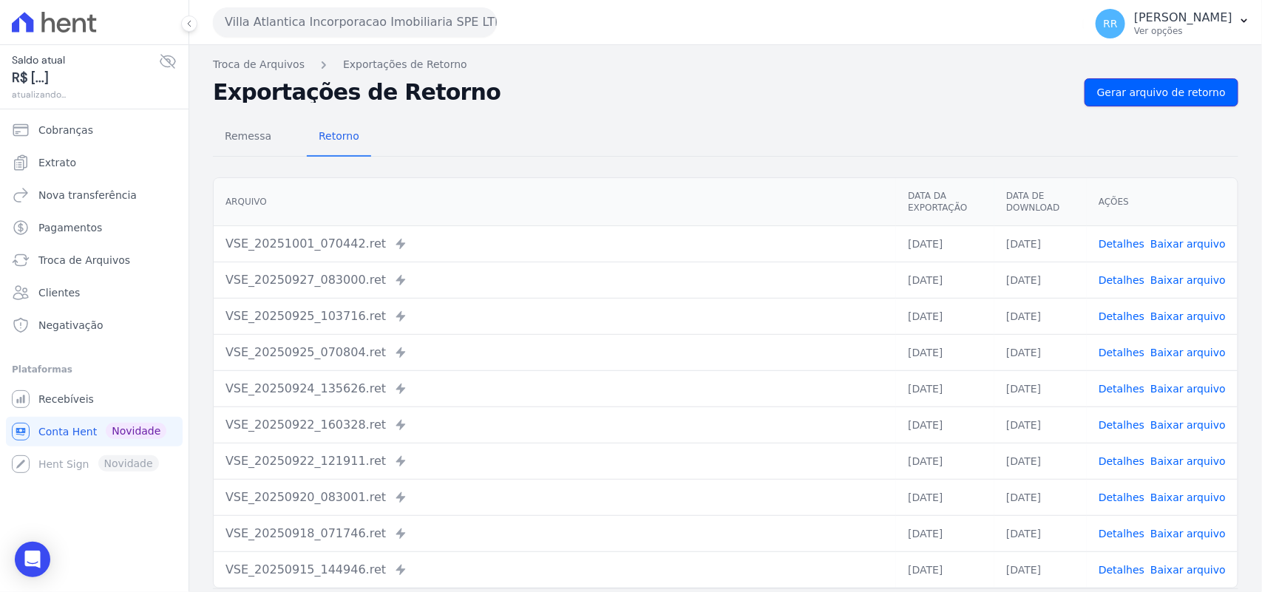
click at [1157, 97] on span "Gerar arquivo de retorno" at bounding box center [1161, 92] width 129 height 15
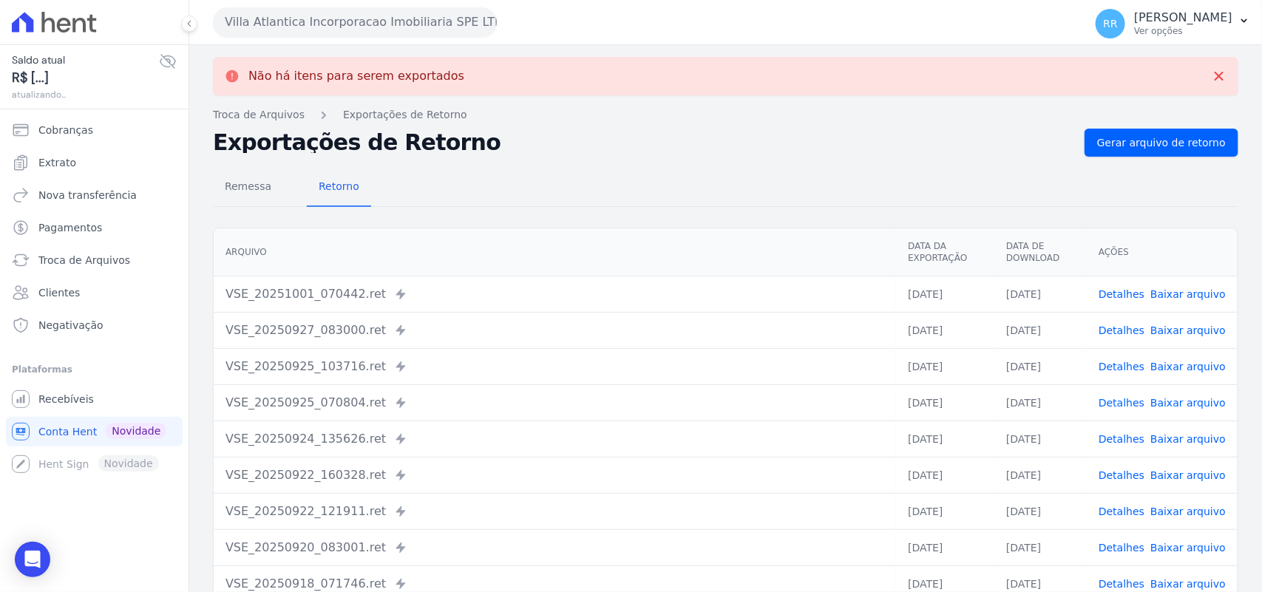
click at [359, 16] on button "Villa Atlantica Incorporacao Imobiliaria SPE LTDA" at bounding box center [355, 22] width 284 height 30
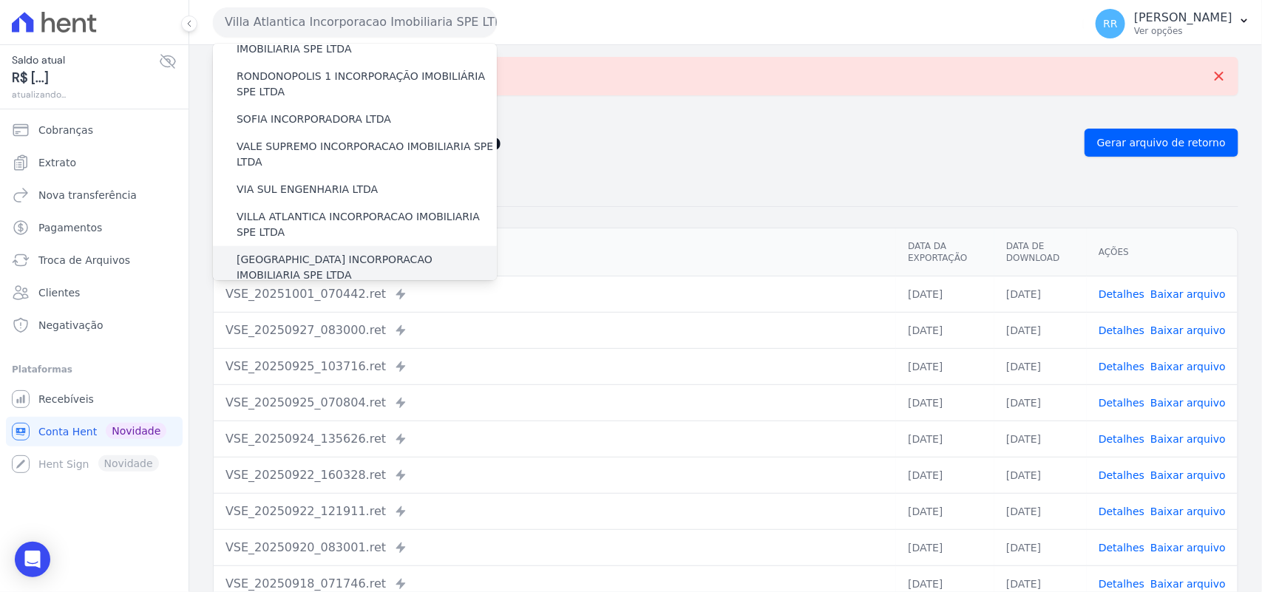
click at [297, 246] on div "[GEOGRAPHIC_DATA] INCORPORACAO IMOBILIARIA SPE LTDA" at bounding box center [355, 267] width 284 height 43
click at [294, 252] on label "[GEOGRAPHIC_DATA] INCORPORACAO IMOBILIARIA SPE LTDA" at bounding box center [367, 267] width 260 height 31
click at [0, 0] on input "[GEOGRAPHIC_DATA] INCORPORACAO IMOBILIARIA SPE LTDA" at bounding box center [0, 0] width 0 height 0
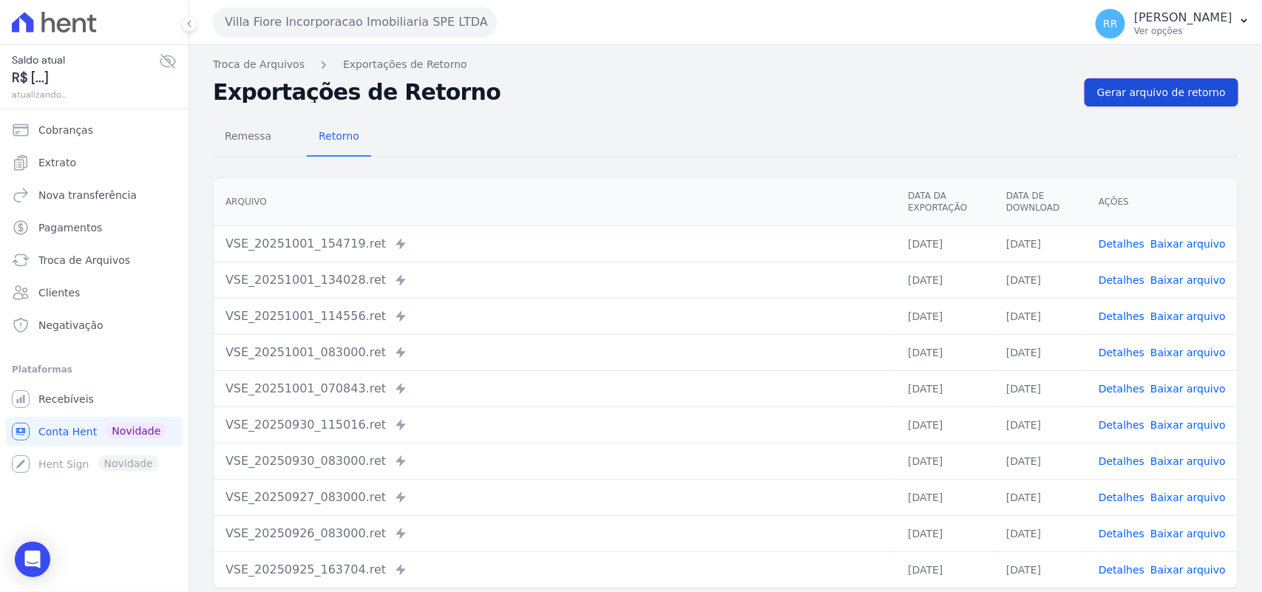
click at [1119, 93] on span "Gerar arquivo de retorno" at bounding box center [1161, 92] width 129 height 15
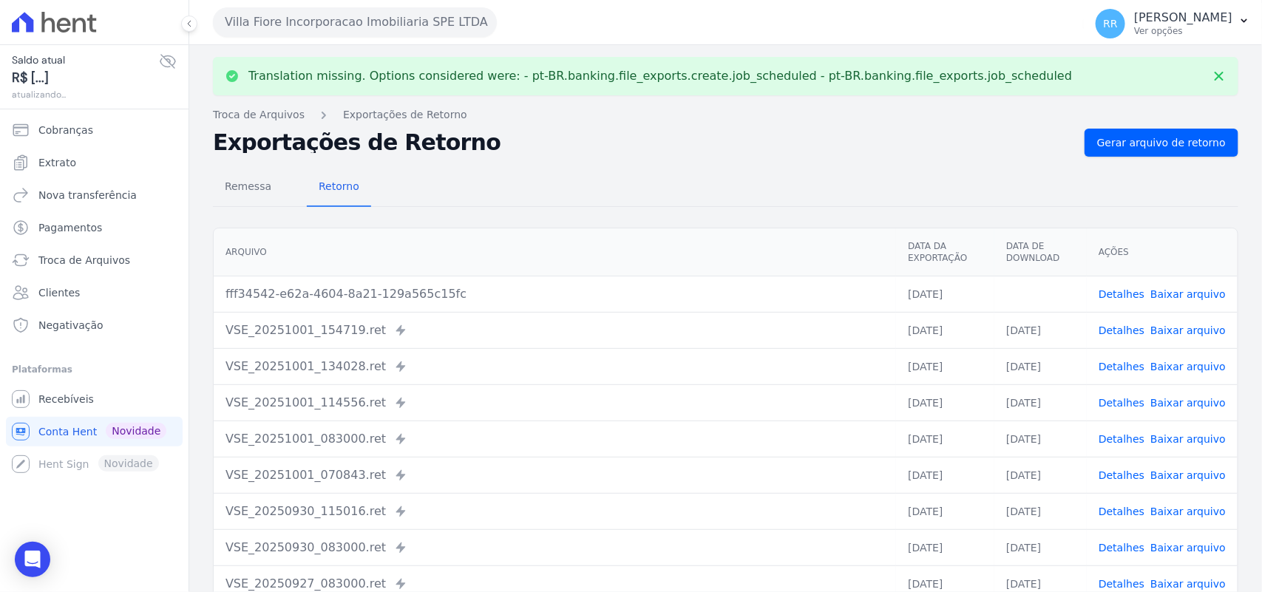
click at [1168, 282] on td "Detalhes Baixar arquivo" at bounding box center [1162, 294] width 151 height 36
click at [1168, 289] on link "Baixar arquivo" at bounding box center [1188, 294] width 75 height 12
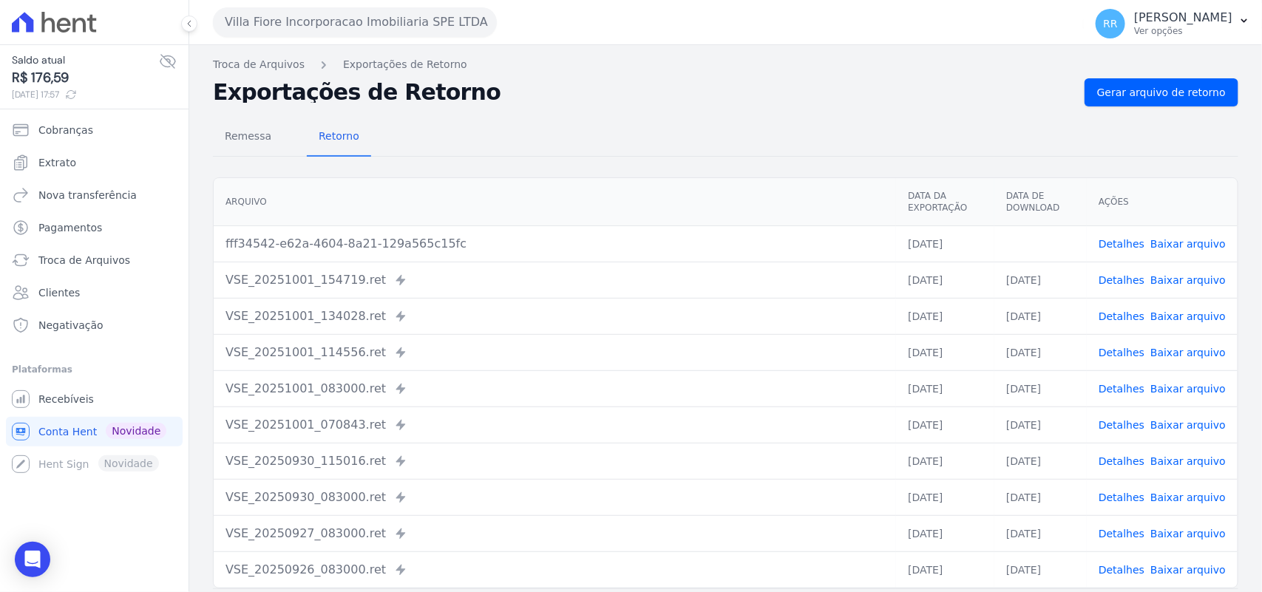
click at [710, 146] on div "Remessa Retorno" at bounding box center [726, 137] width 1026 height 38
click at [271, 24] on button "Villa Fiore Incorporacao Imobiliaria SPE LTDA" at bounding box center [355, 22] width 284 height 30
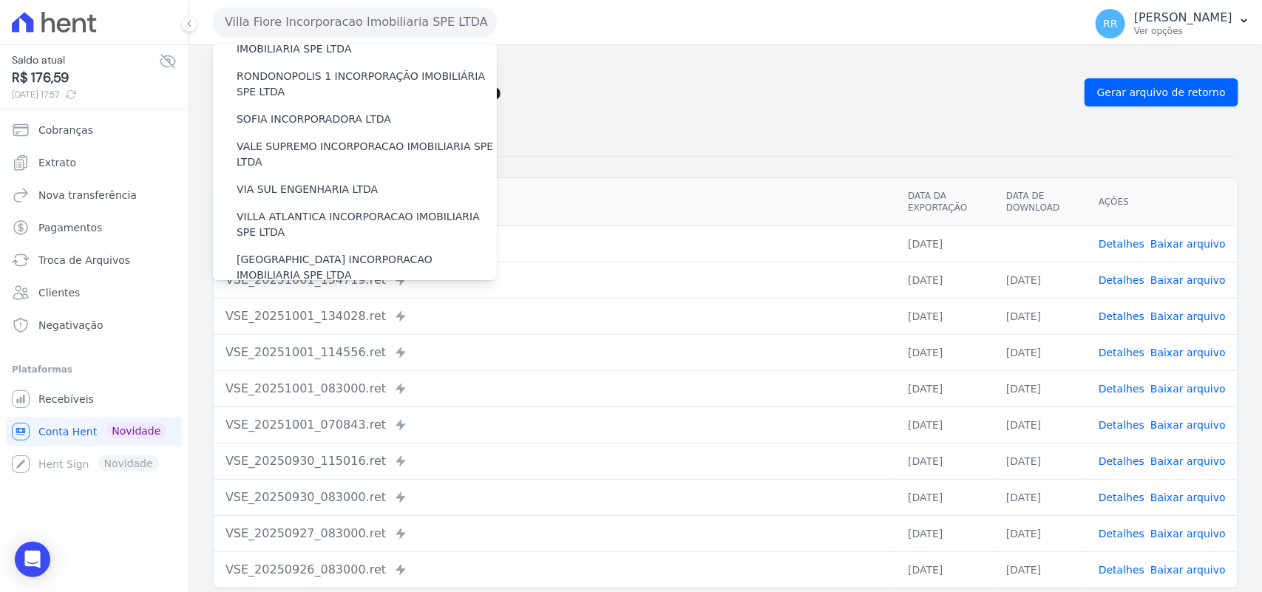
click at [294, 295] on label "VILLA TROPICAL INCORPORAÇÃO IMOBILIÁRIA SPE LTDA" at bounding box center [367, 310] width 260 height 31
click at [0, 0] on input "VILLA TROPICAL INCORPORAÇÃO IMOBILIÁRIA SPE LTDA" at bounding box center [0, 0] width 0 height 0
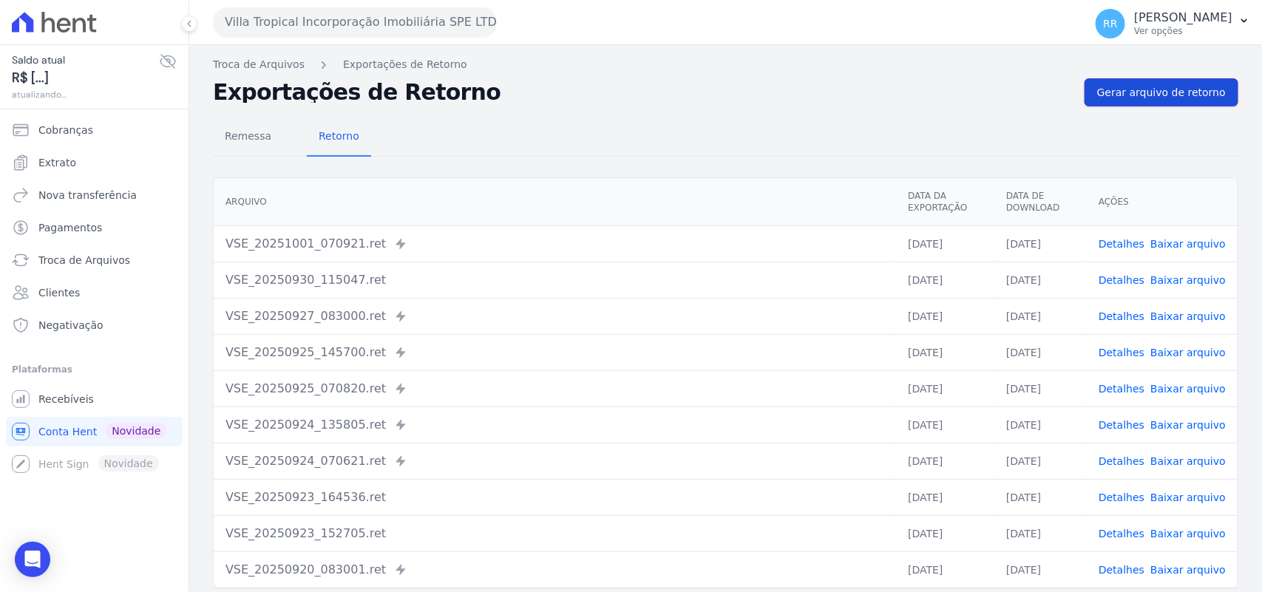
click at [1178, 84] on link "Gerar arquivo de retorno" at bounding box center [1162, 92] width 154 height 28
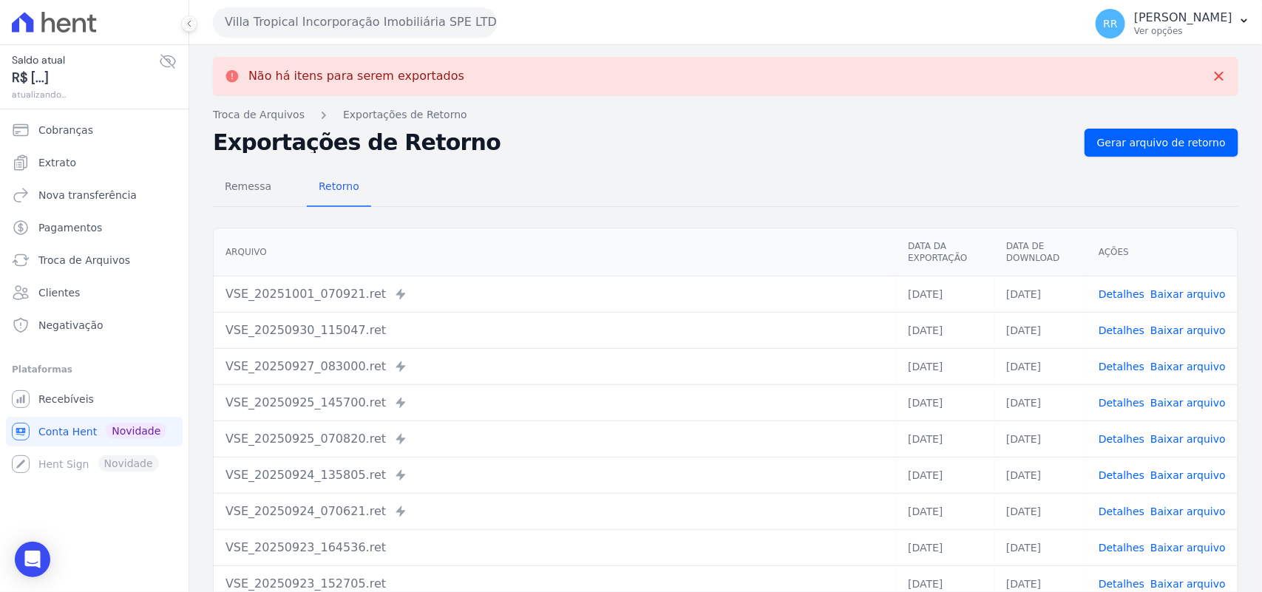
click at [609, 197] on div "Remessa Retorno" at bounding box center [726, 188] width 1026 height 38
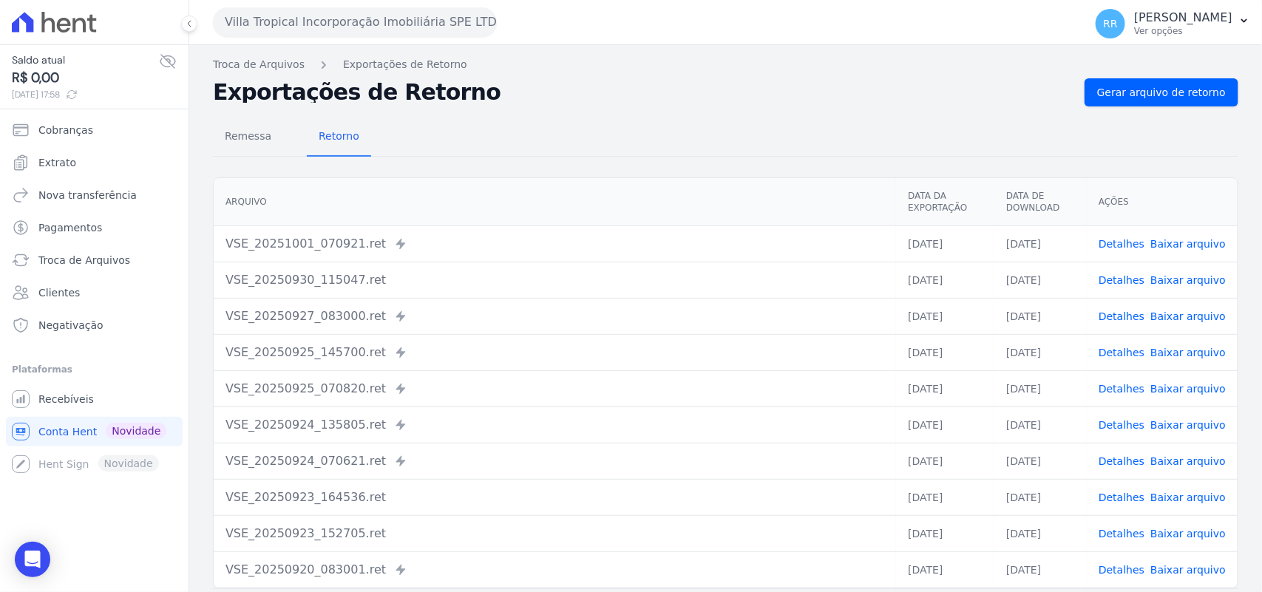
click at [623, 95] on h2 "Exportações de Retorno" at bounding box center [643, 92] width 860 height 21
